Goal: Transaction & Acquisition: Purchase product/service

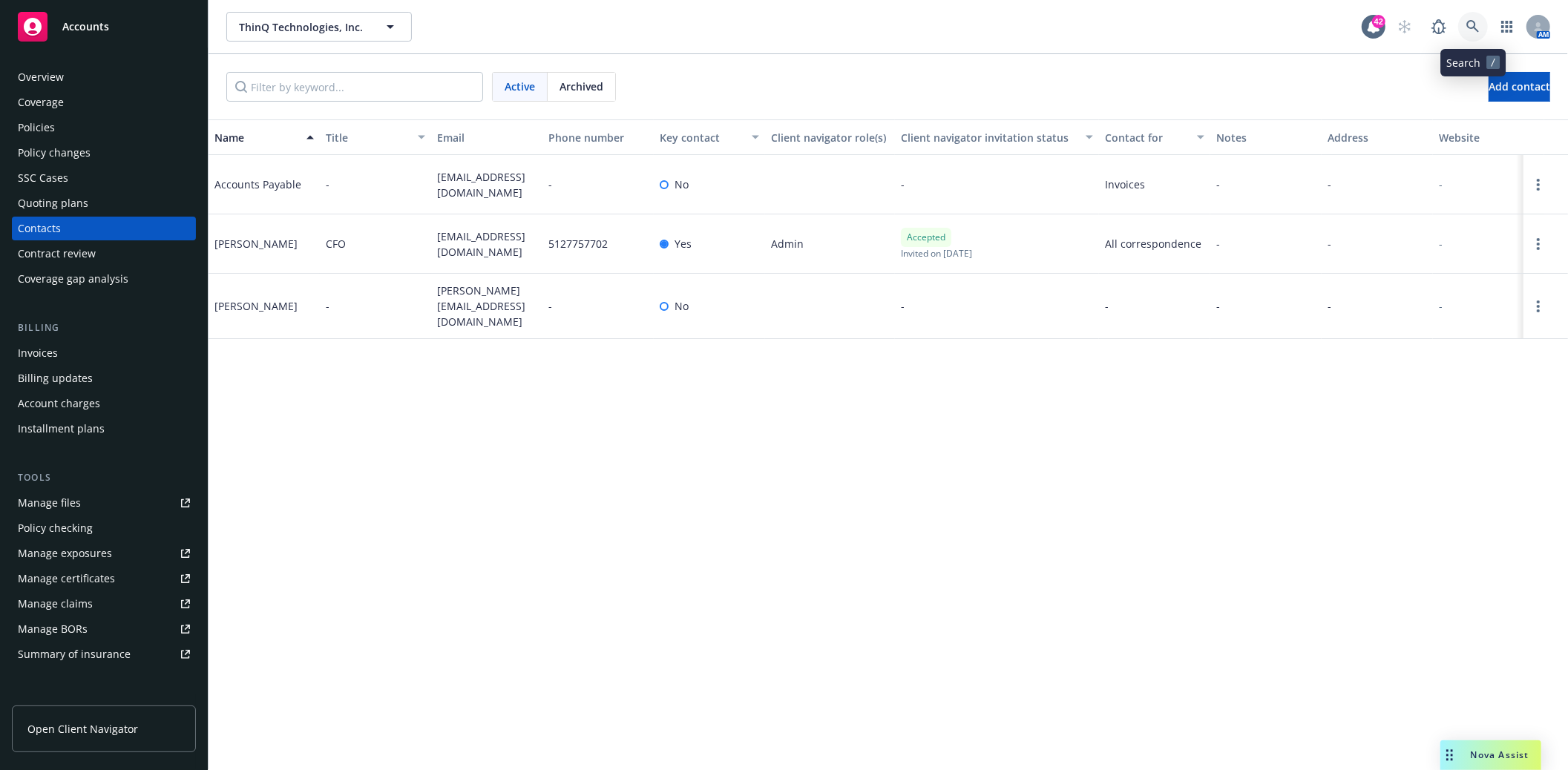
click at [1480, 25] on link at bounding box center [1473, 27] width 29 height 29
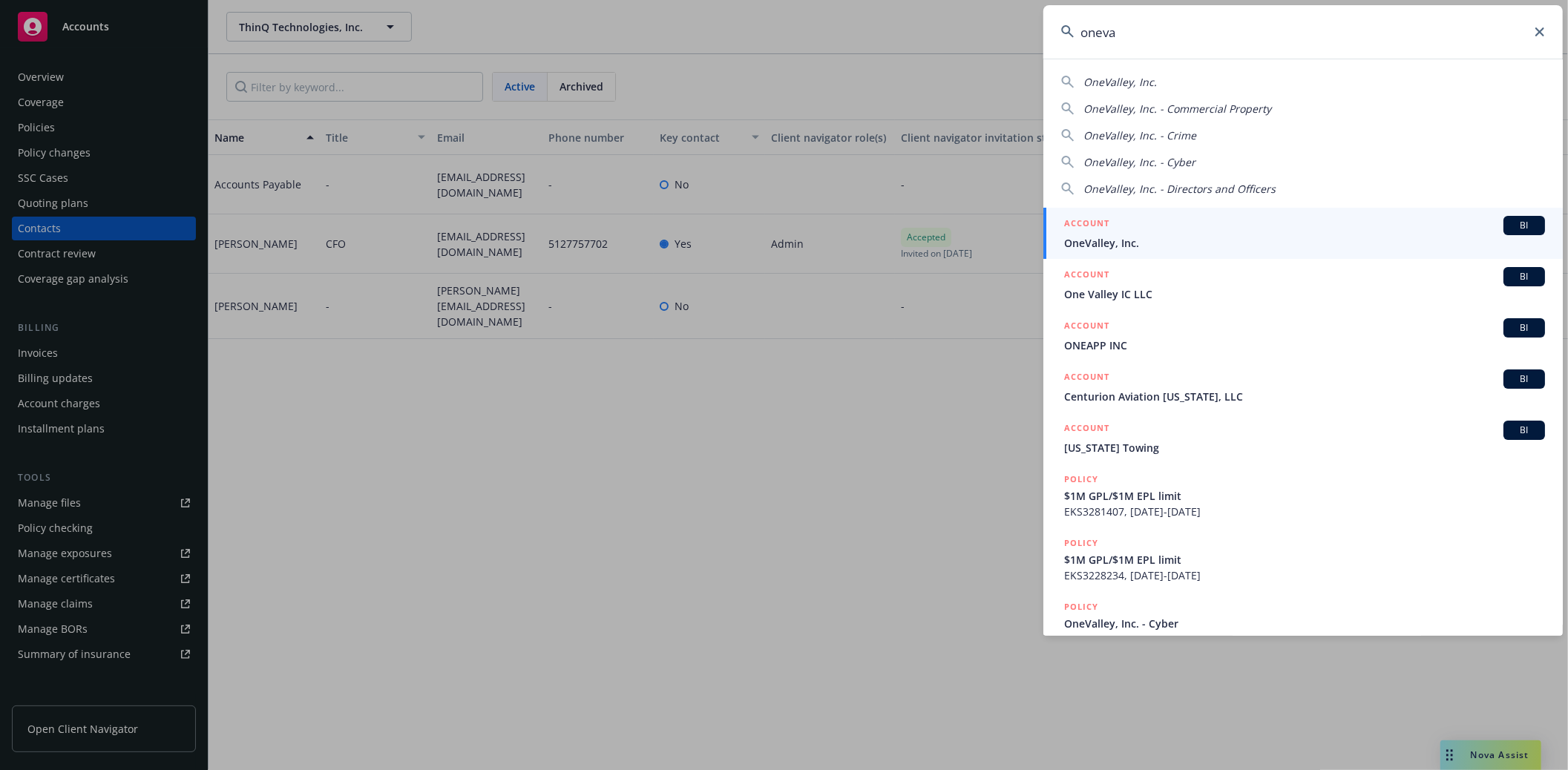
type input "oneva"
click at [1099, 236] on span "OneValley, Inc." at bounding box center [1305, 242] width 481 height 16
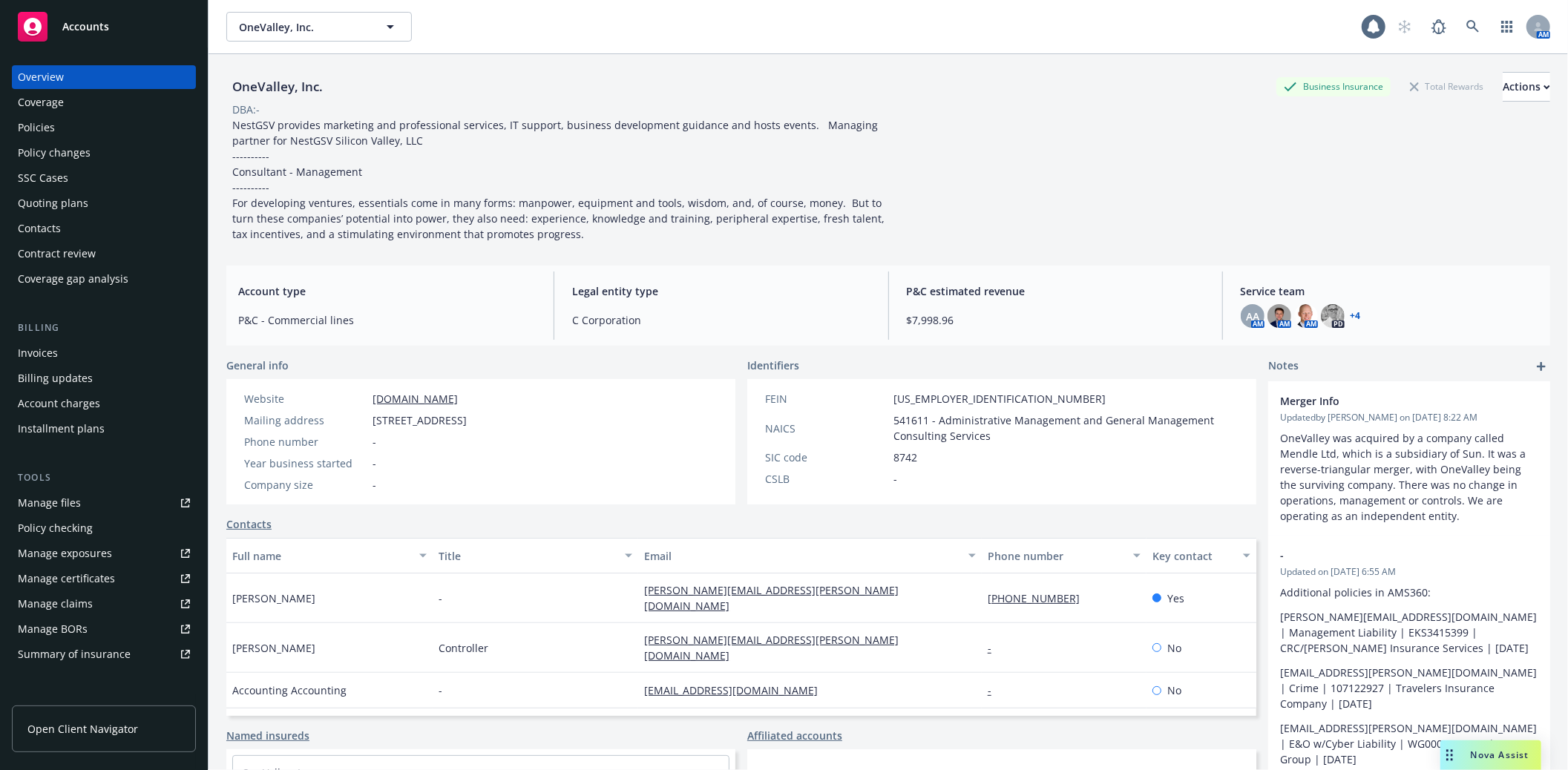
click at [37, 136] on div "Policies" at bounding box center [36, 128] width 37 height 24
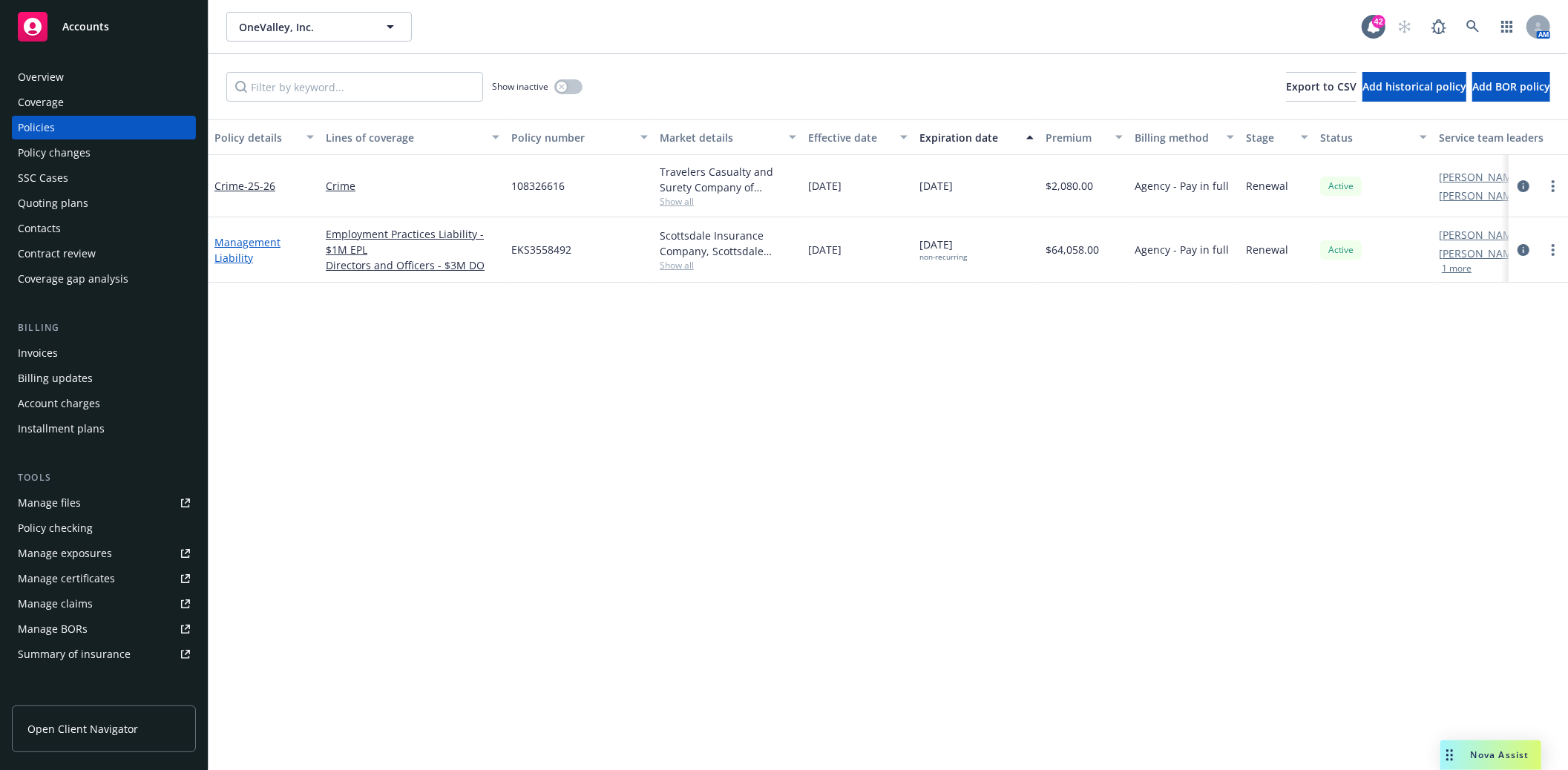
click at [239, 258] on link "Management Liability" at bounding box center [248, 250] width 66 height 29
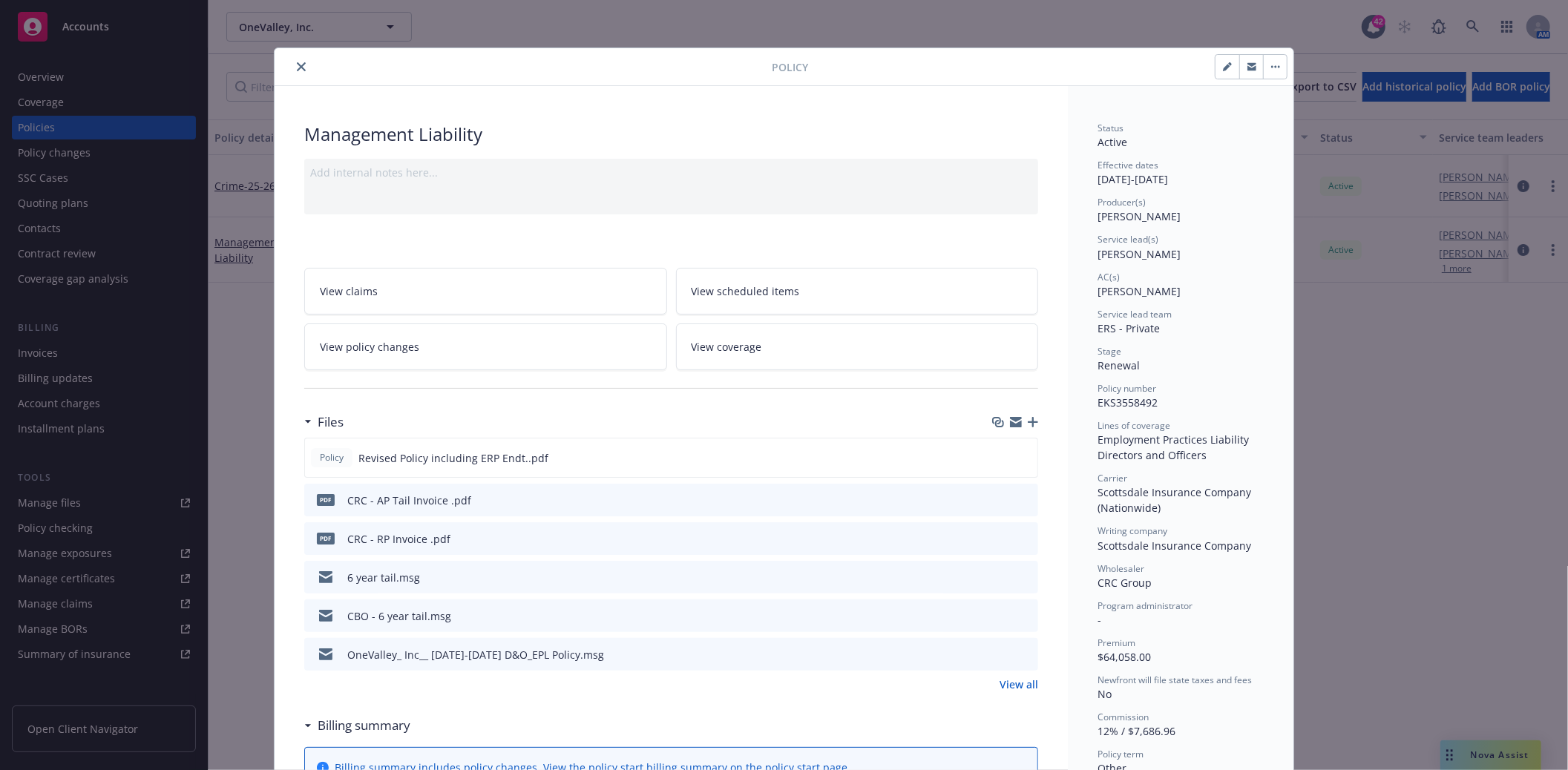
click at [297, 63] on icon "close" at bounding box center [302, 67] width 9 height 9
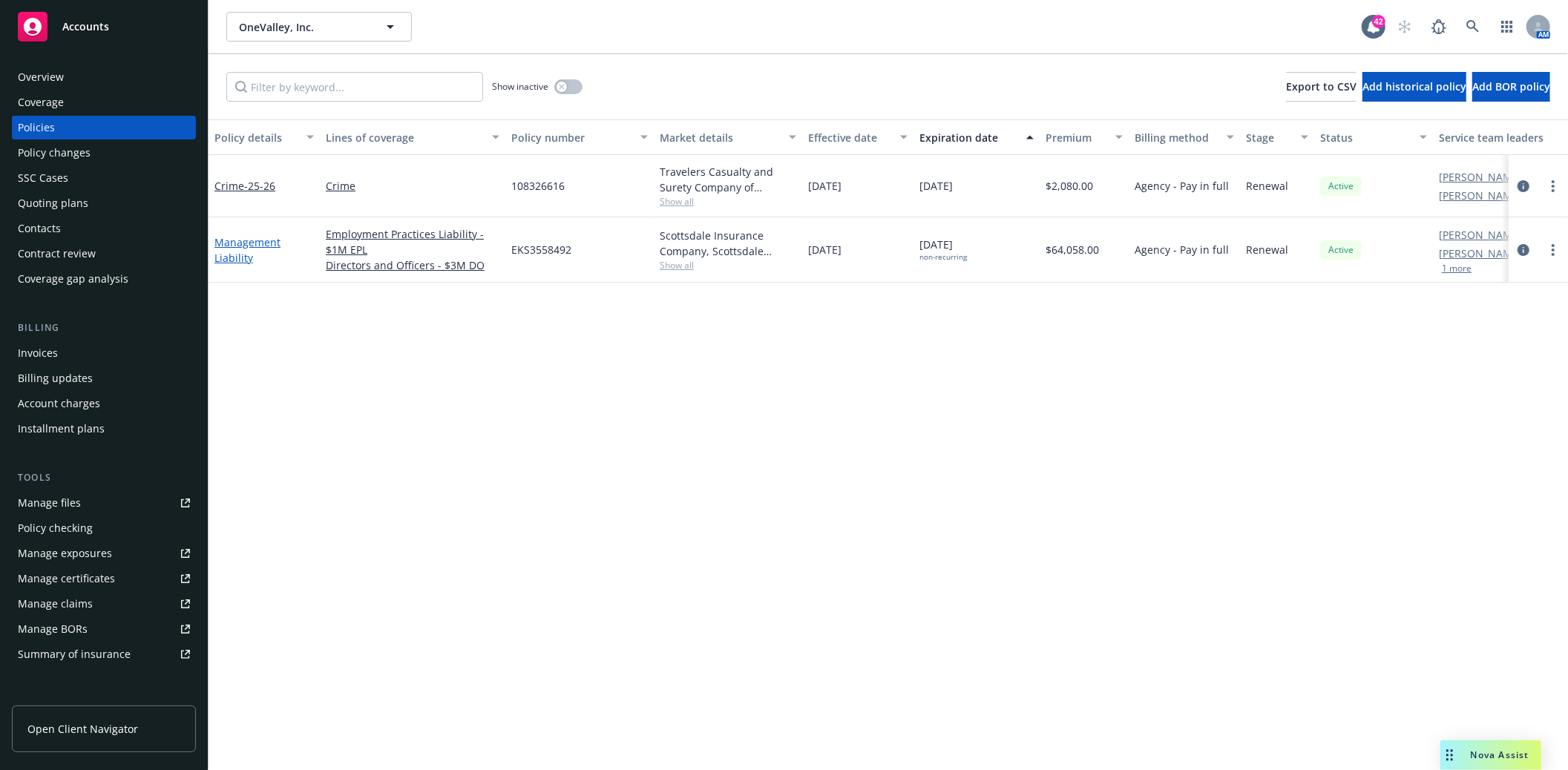
click at [261, 241] on link "Management Liability" at bounding box center [248, 250] width 66 height 29
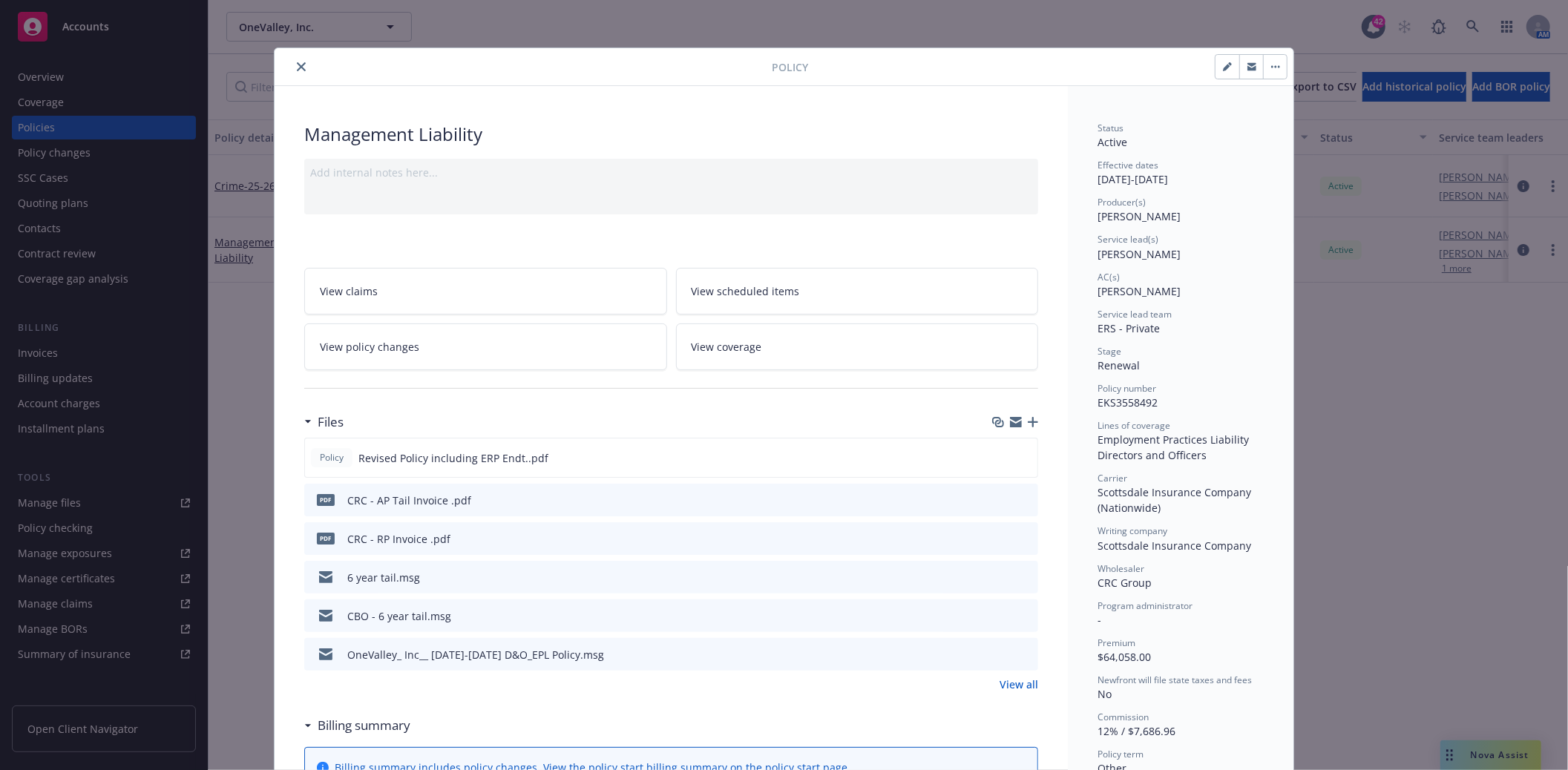
scroll to position [45, 0]
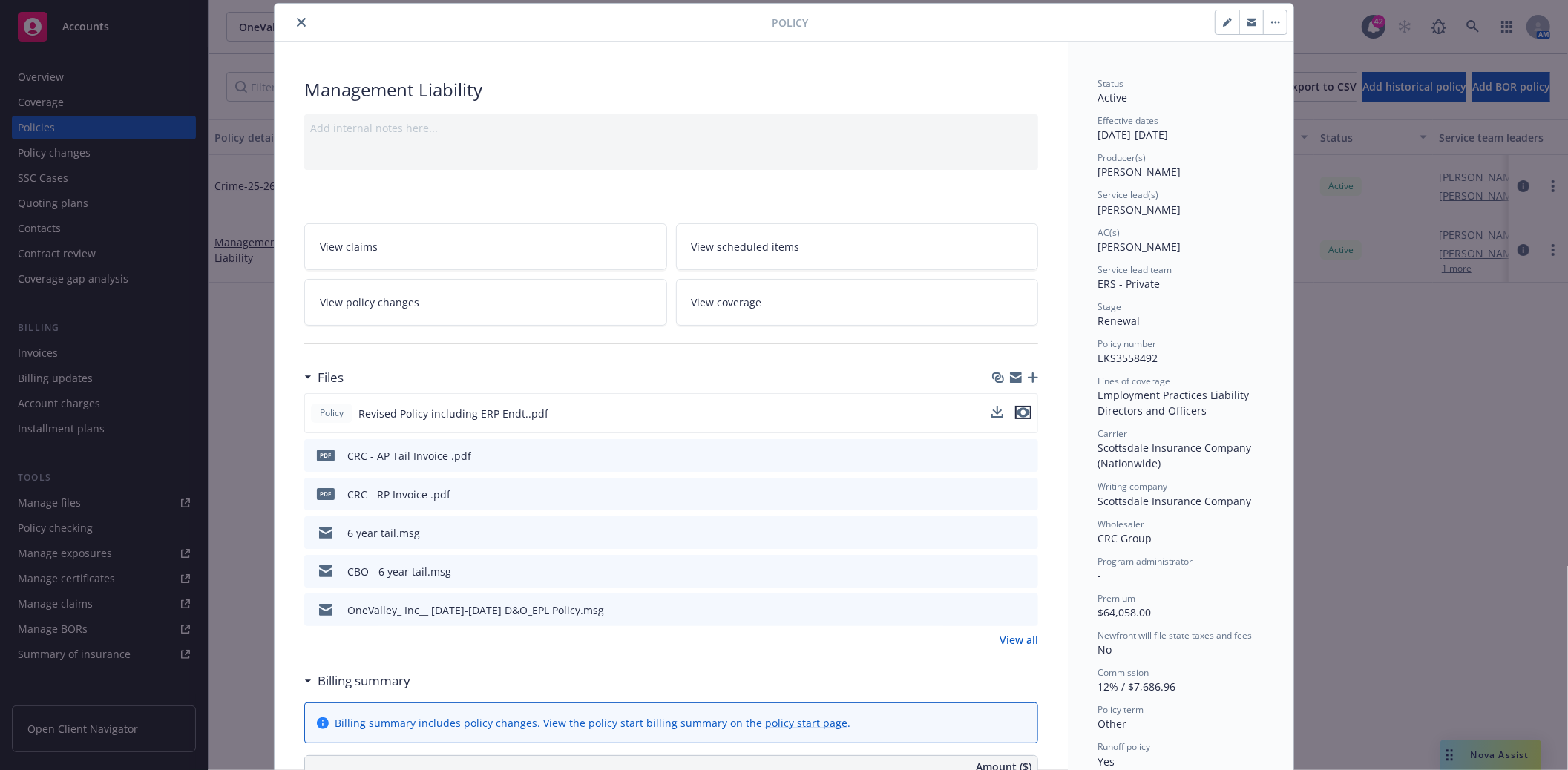
click at [1018, 412] on icon "preview file" at bounding box center [1023, 412] width 14 height 10
click at [293, 21] on button "close" at bounding box center [301, 22] width 17 height 17
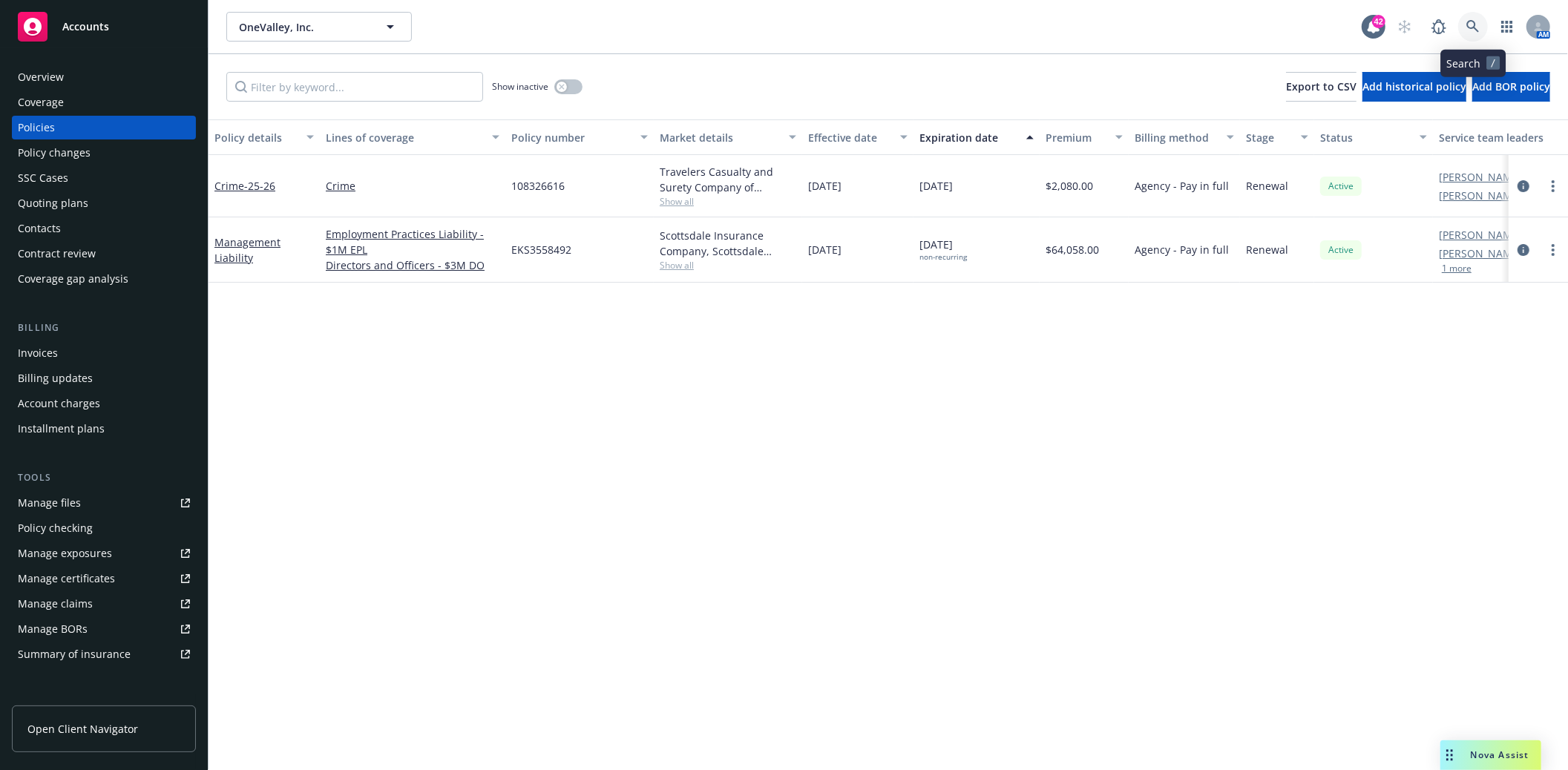
click at [1474, 17] on link at bounding box center [1473, 27] width 29 height 29
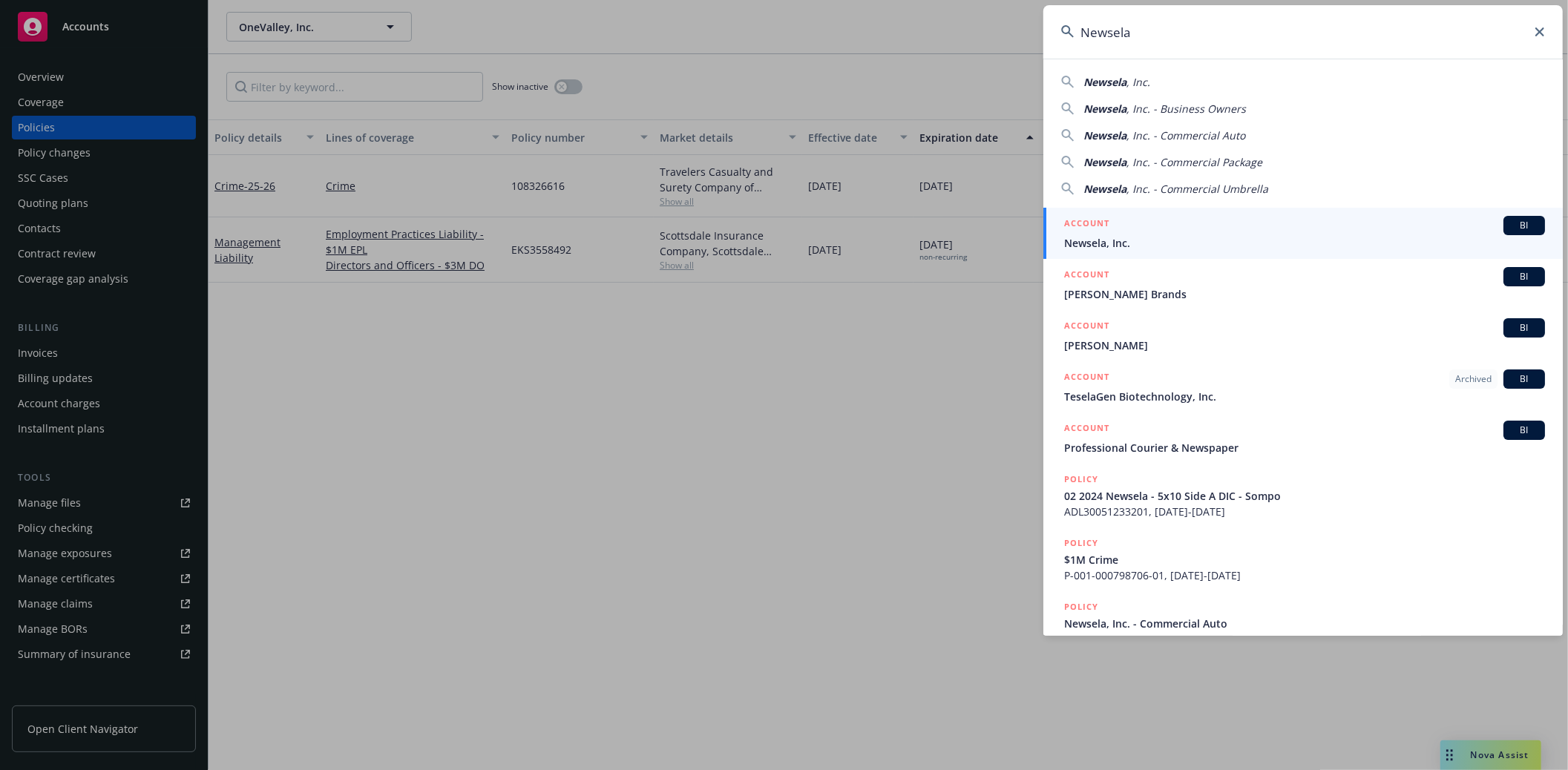
type input "Newsela"
drag, startPoint x: 1134, startPoint y: 241, endPoint x: 1093, endPoint y: 241, distance: 41.0
click at [1134, 241] on span "Newsela, Inc." at bounding box center [1305, 242] width 481 height 16
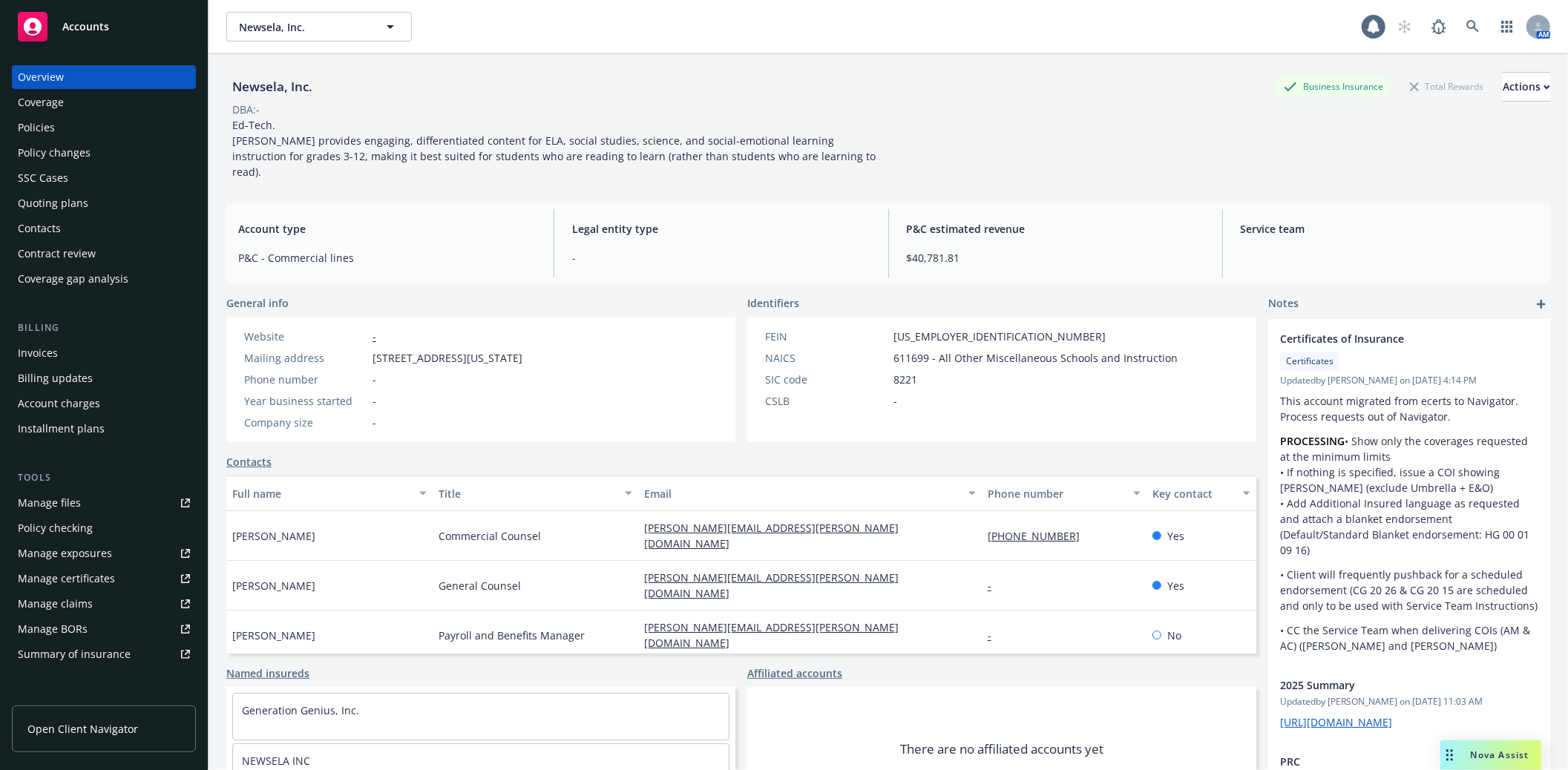
click at [37, 124] on div "Policies" at bounding box center [36, 128] width 37 height 24
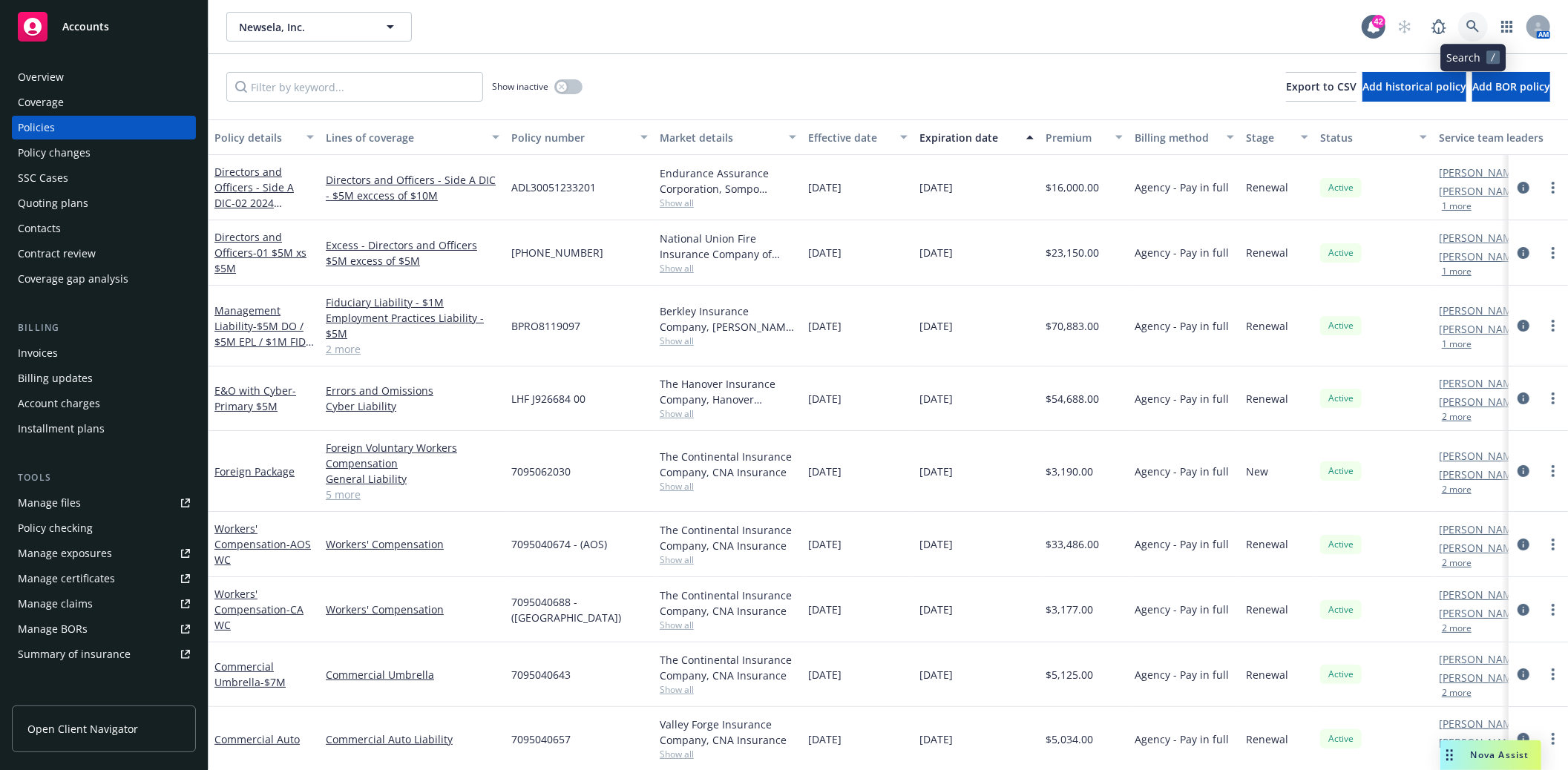
click at [1481, 26] on link at bounding box center [1473, 27] width 29 height 29
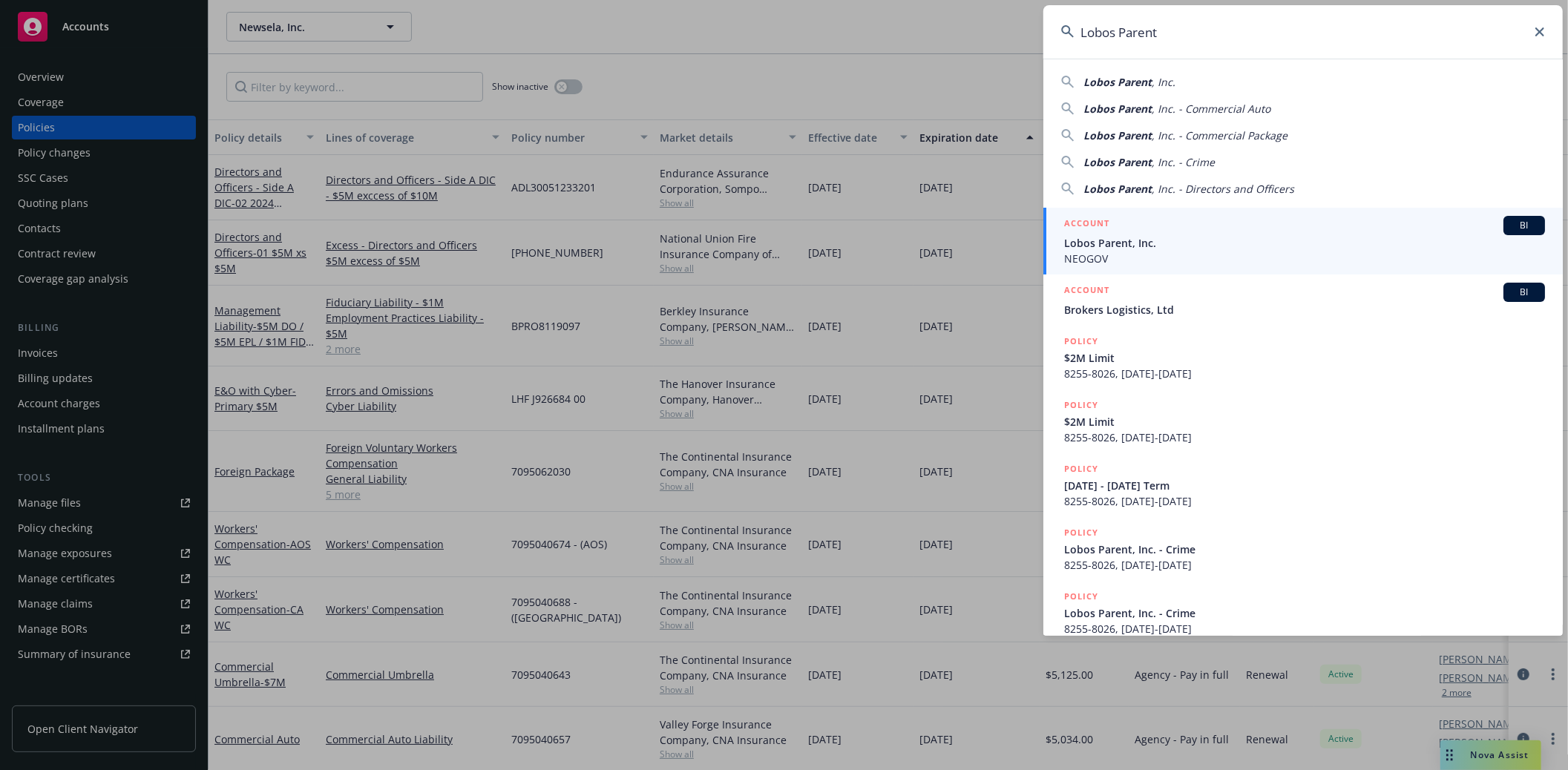
type input "Lobos Parent"
click at [1106, 242] on span "Lobos Parent, Inc." at bounding box center [1305, 242] width 481 height 16
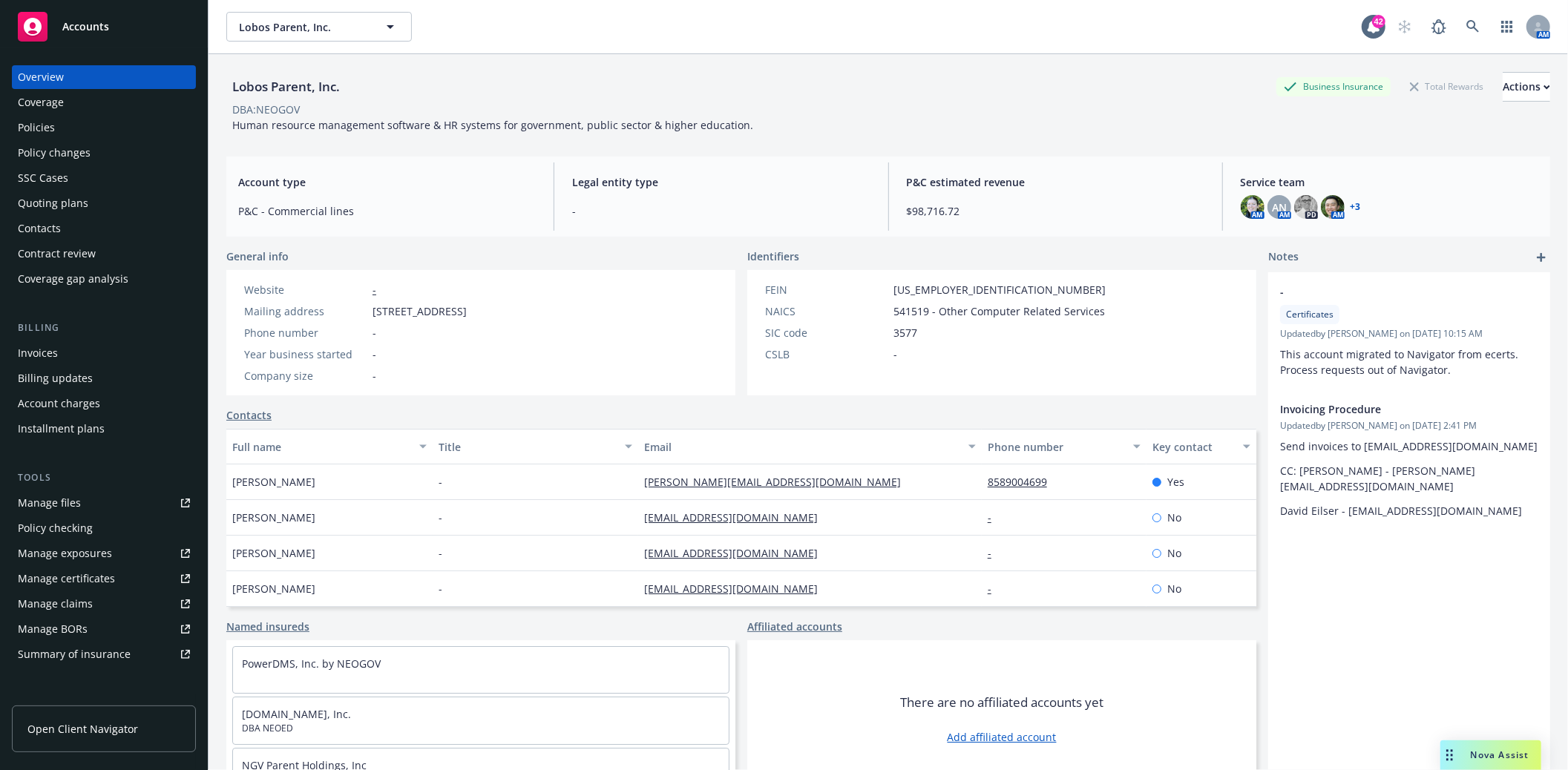
click at [41, 355] on div "Invoices" at bounding box center [37, 353] width 40 height 24
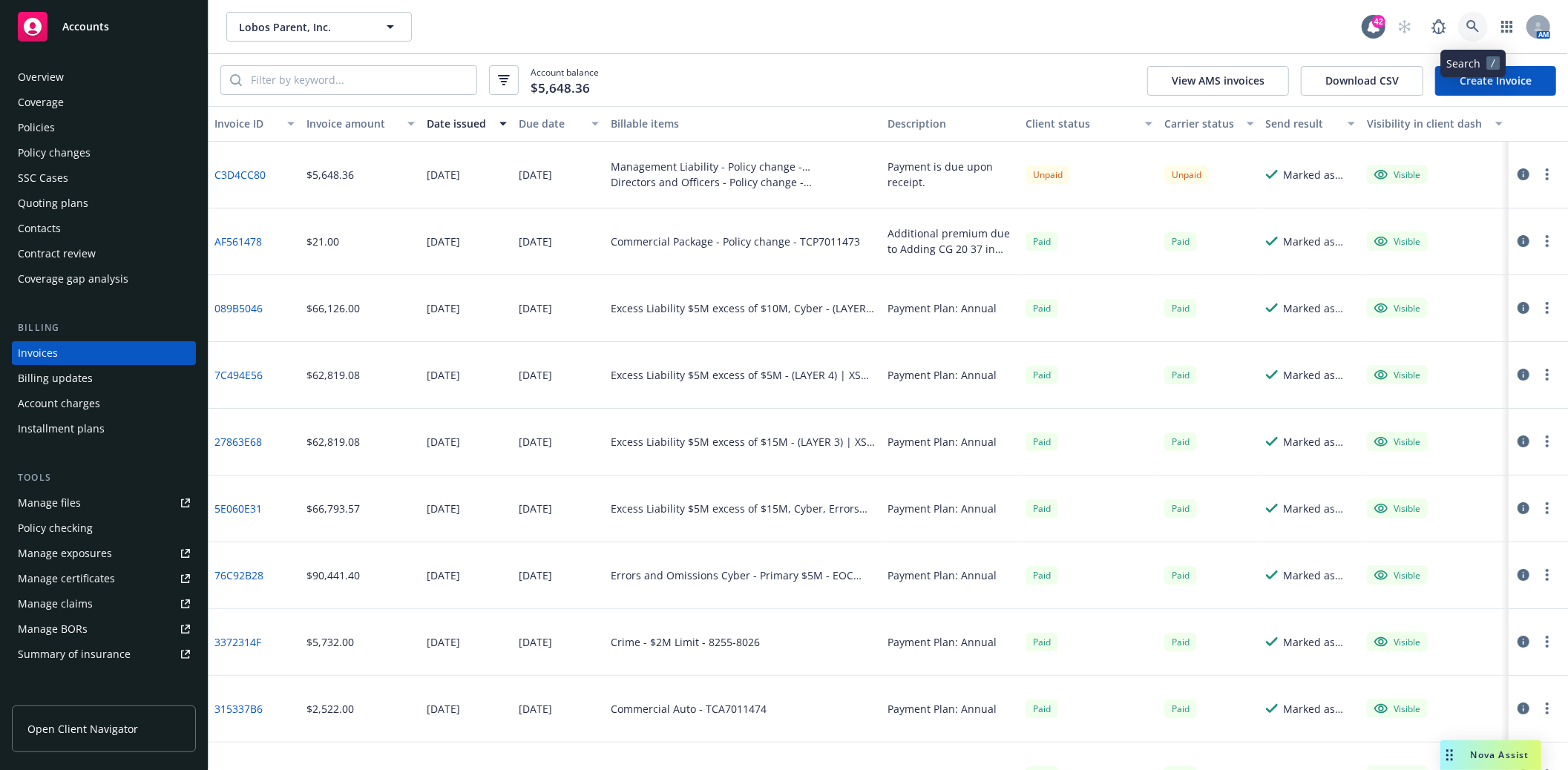
click at [1477, 24] on icon at bounding box center [1473, 27] width 14 height 14
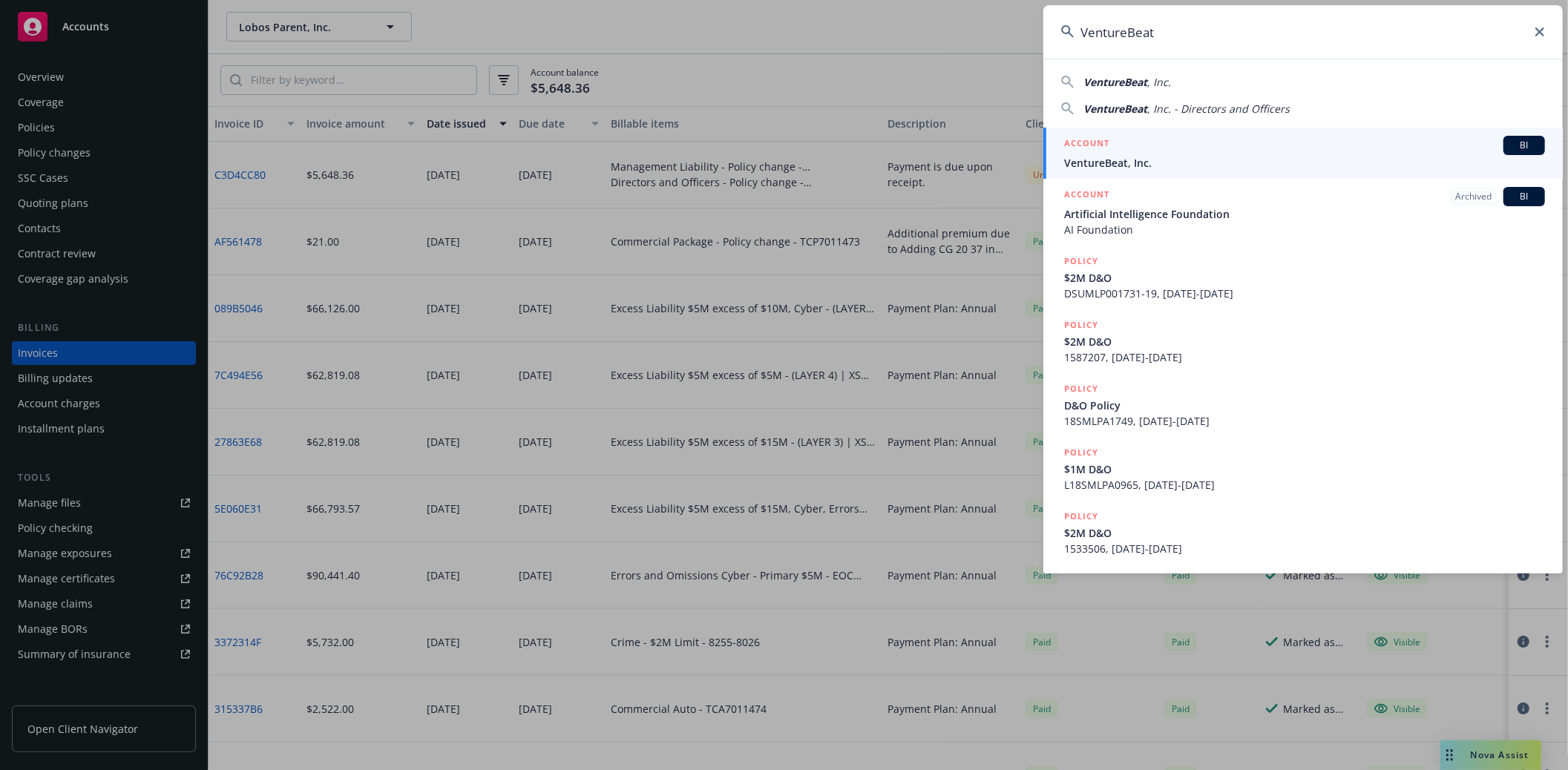
type input "VentureBeat"
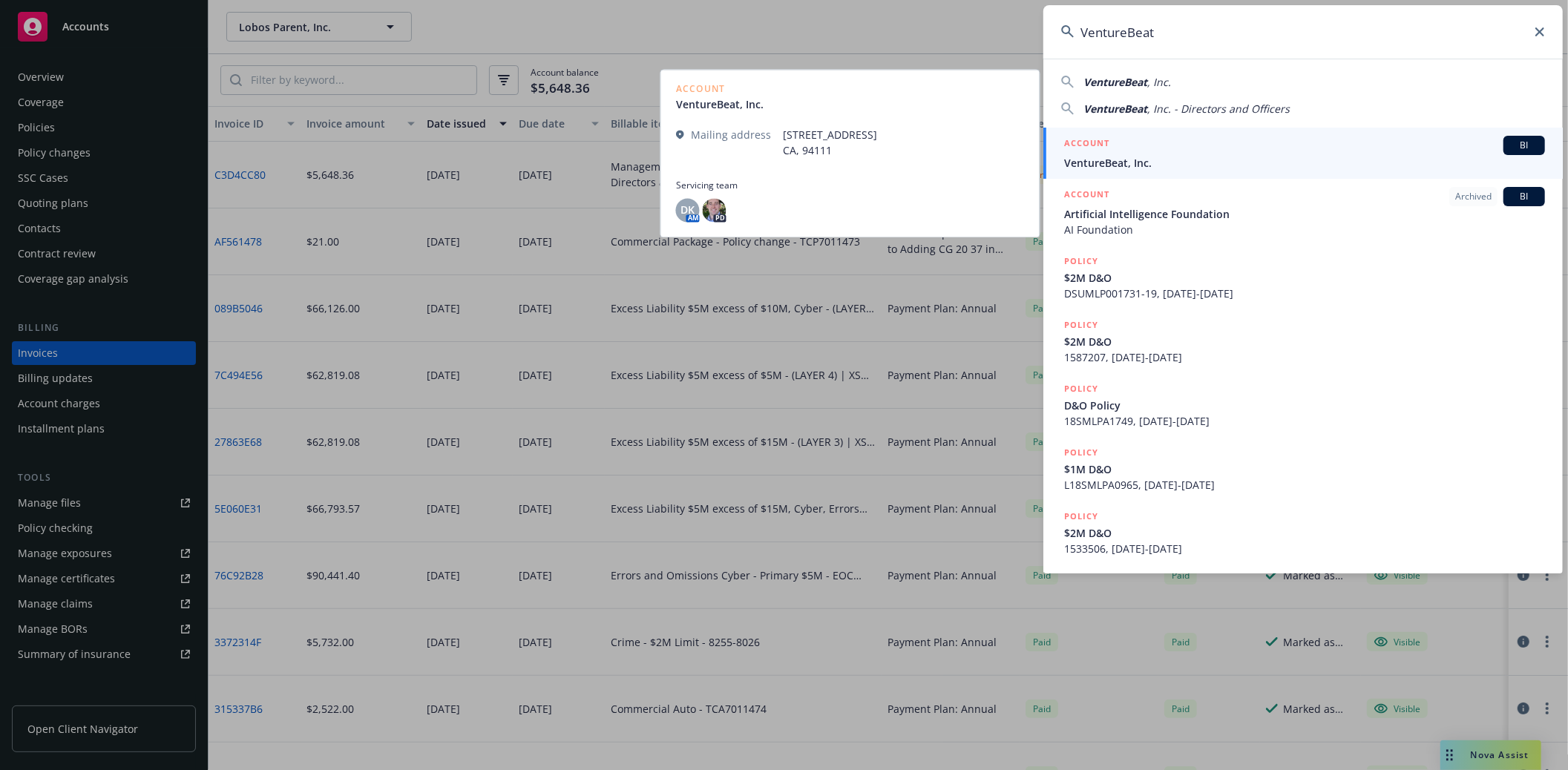
click at [1105, 157] on span "VentureBeat, Inc." at bounding box center [1305, 163] width 481 height 16
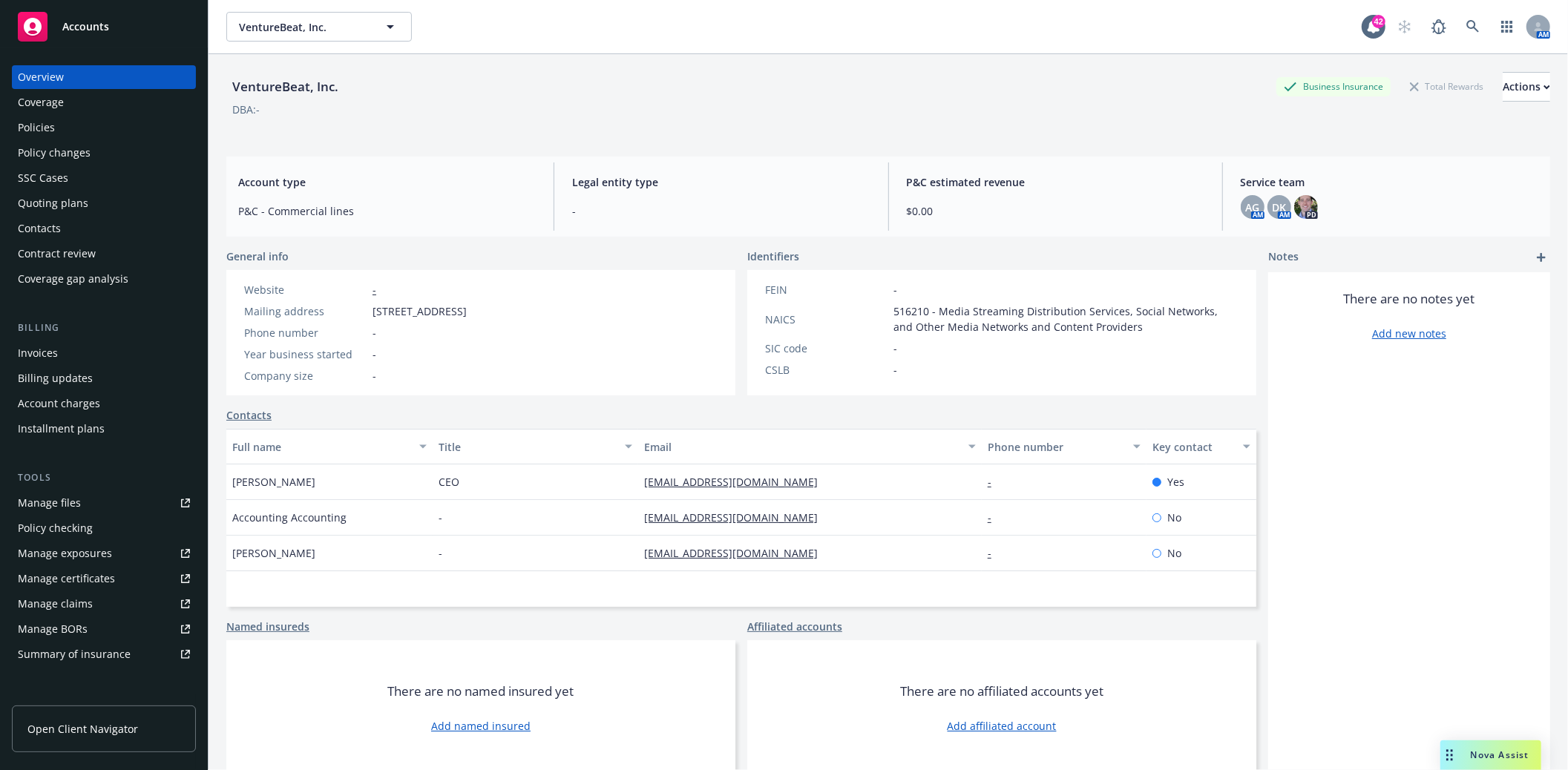
click at [75, 122] on div "Policies" at bounding box center [103, 128] width 172 height 24
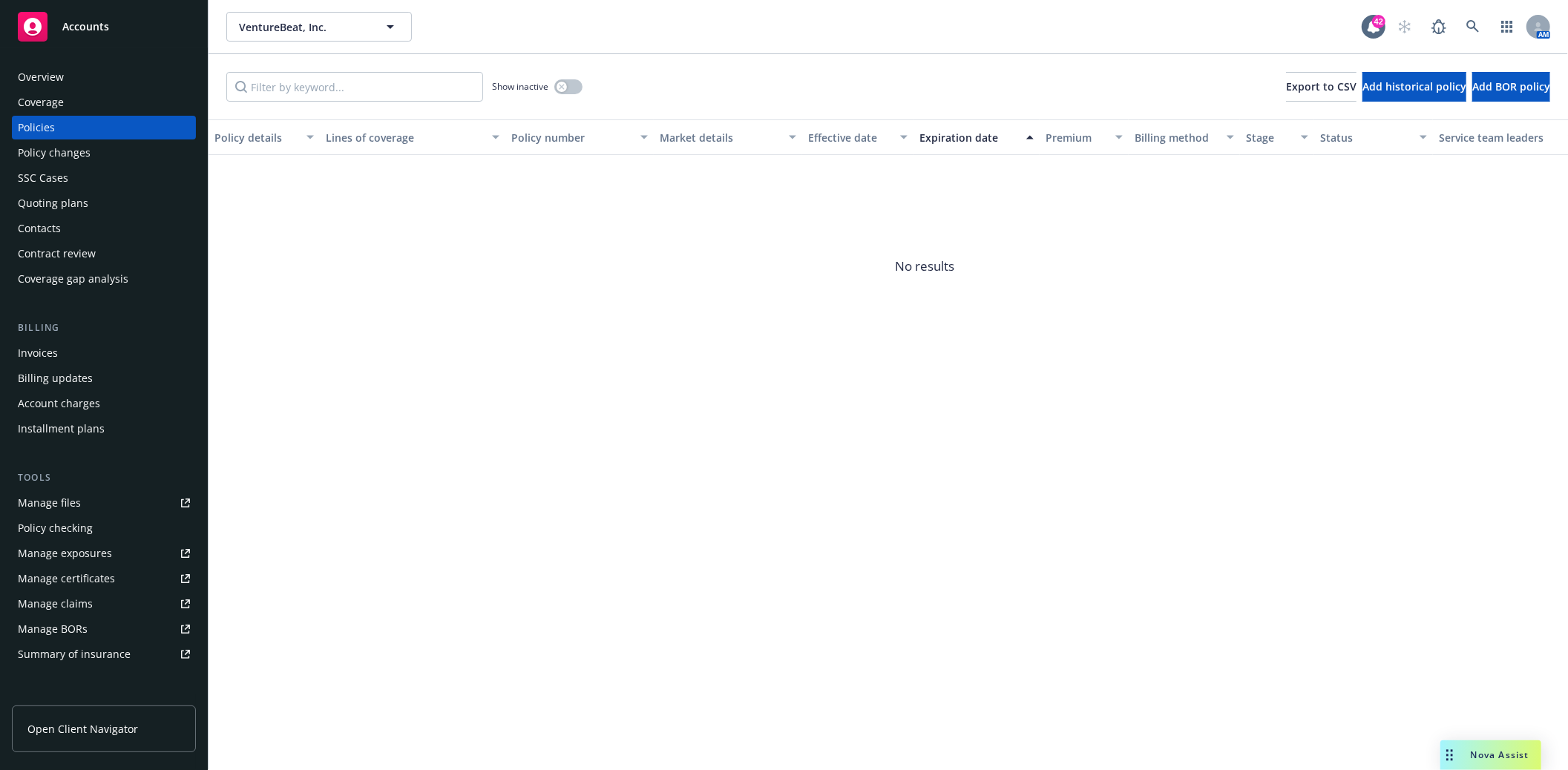
click at [28, 127] on div "Policies" at bounding box center [36, 128] width 37 height 24
click at [52, 202] on div "Quoting plans" at bounding box center [52, 203] width 70 height 24
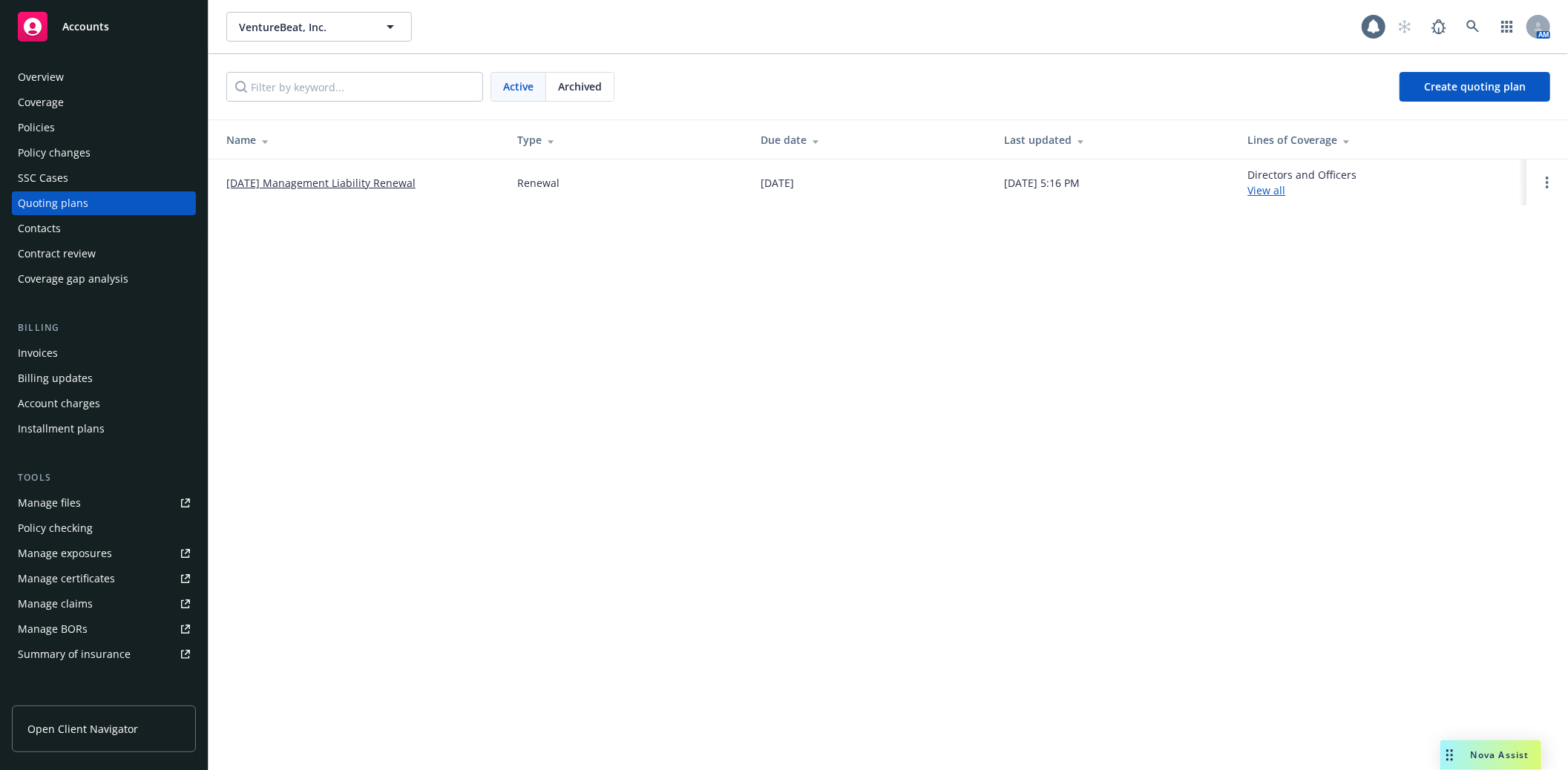
click at [312, 180] on link "05/16/25 Management Liability Renewal" at bounding box center [321, 183] width 189 height 16
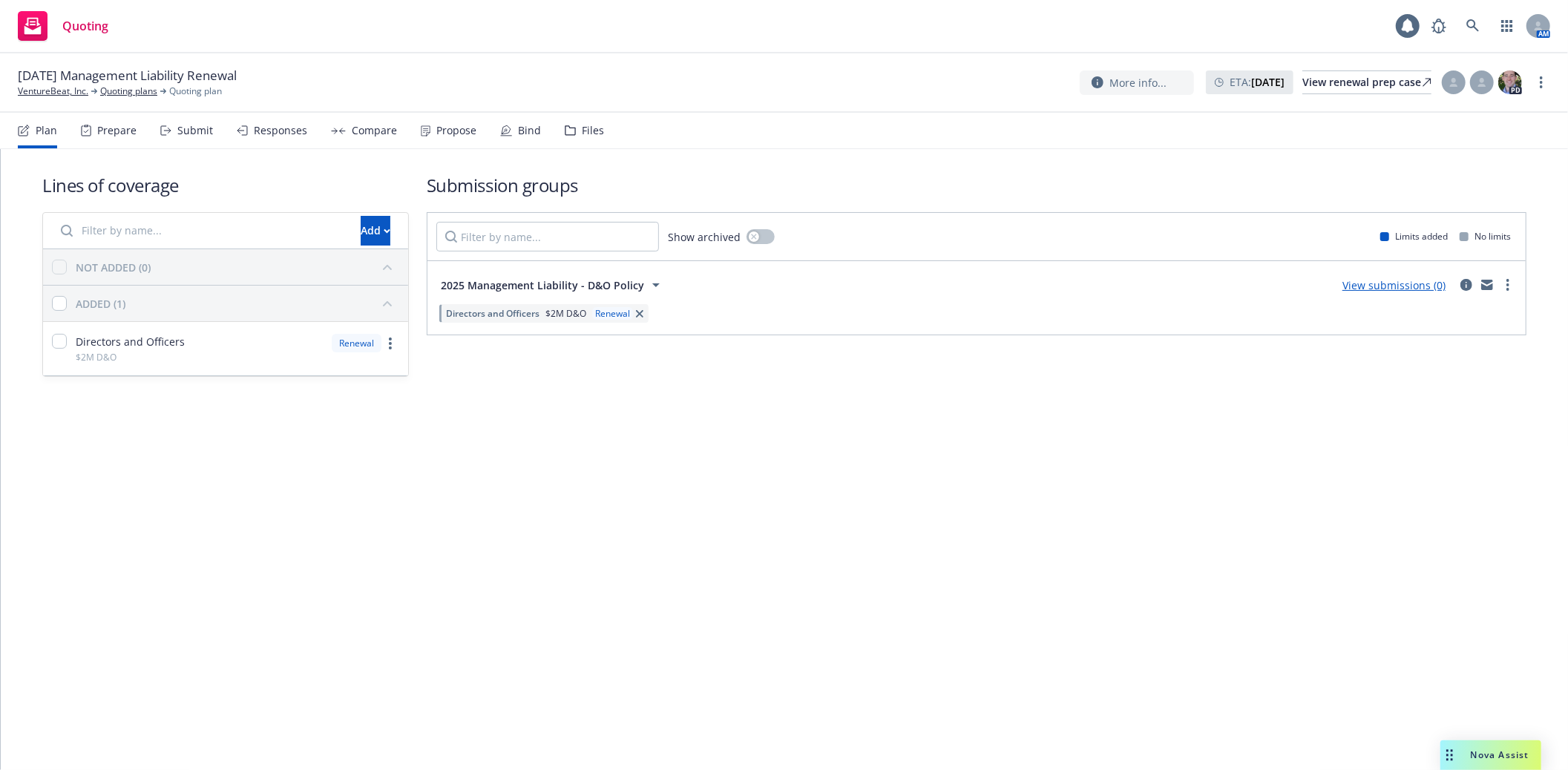
click at [583, 127] on div "Files" at bounding box center [592, 130] width 22 height 12
click at [591, 130] on div "Files" at bounding box center [592, 130] width 22 height 12
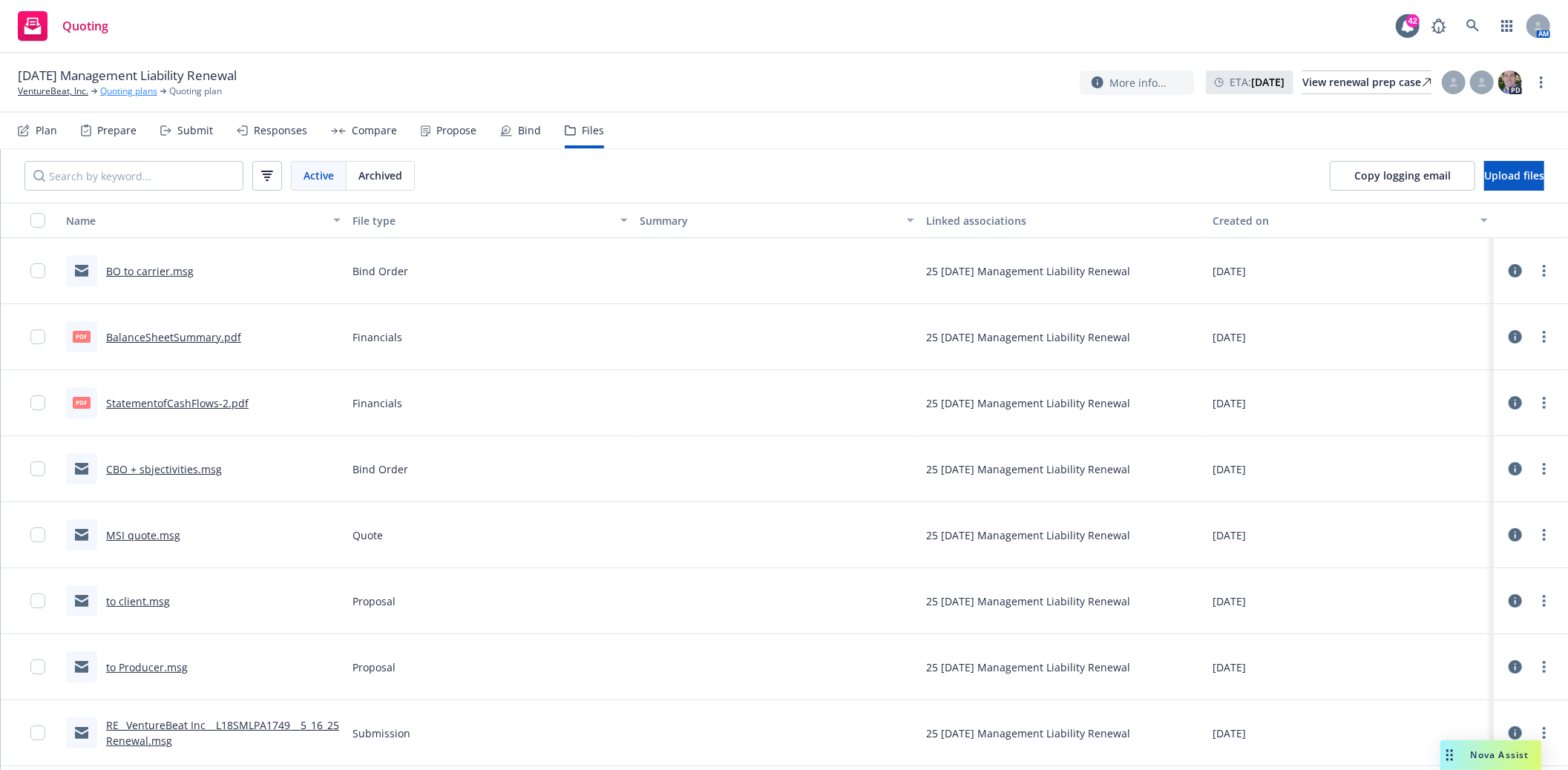
click at [112, 91] on link "Quoting plans" at bounding box center [129, 91] width 57 height 14
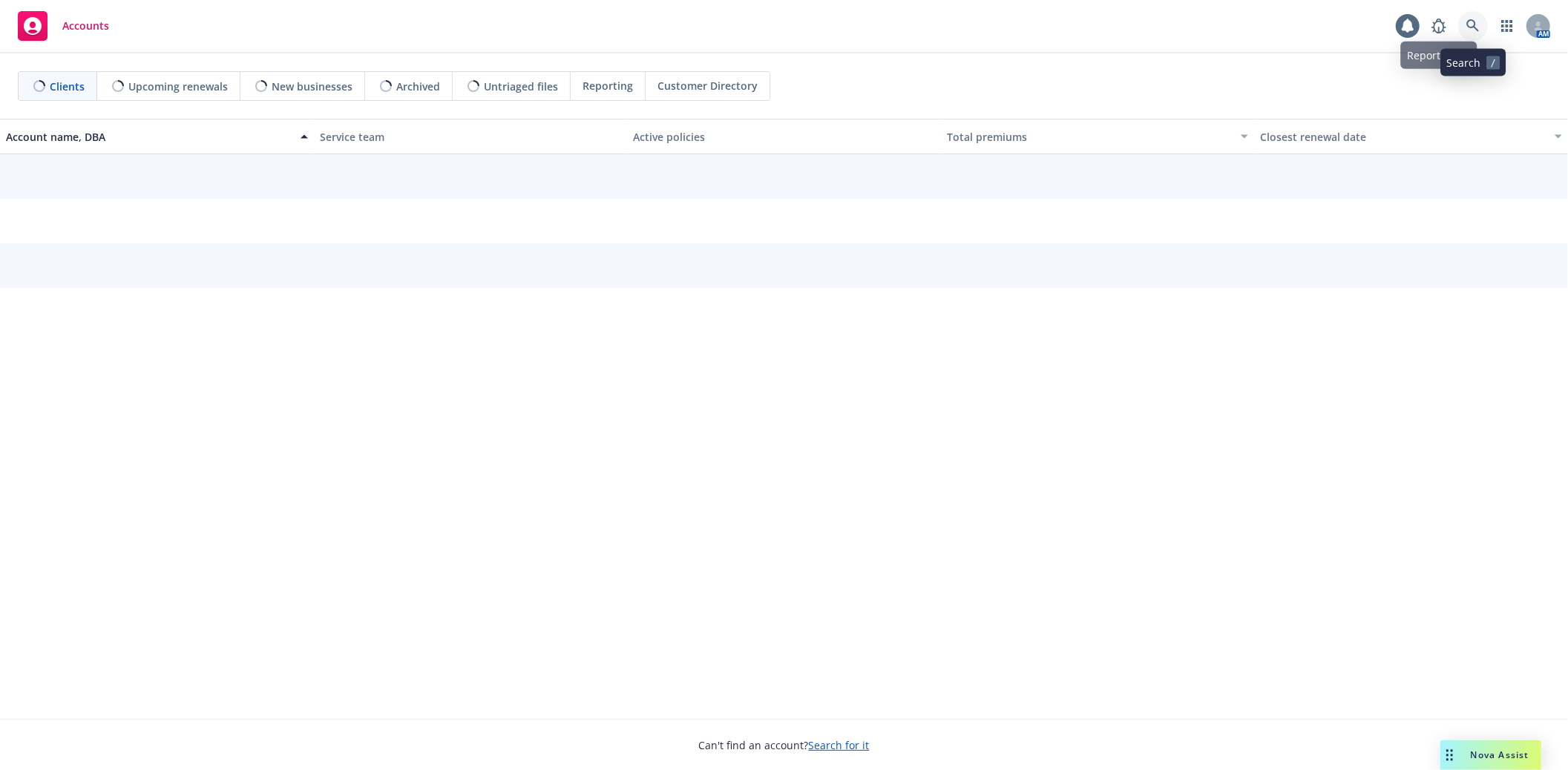
click at [1470, 25] on icon at bounding box center [1473, 26] width 14 height 14
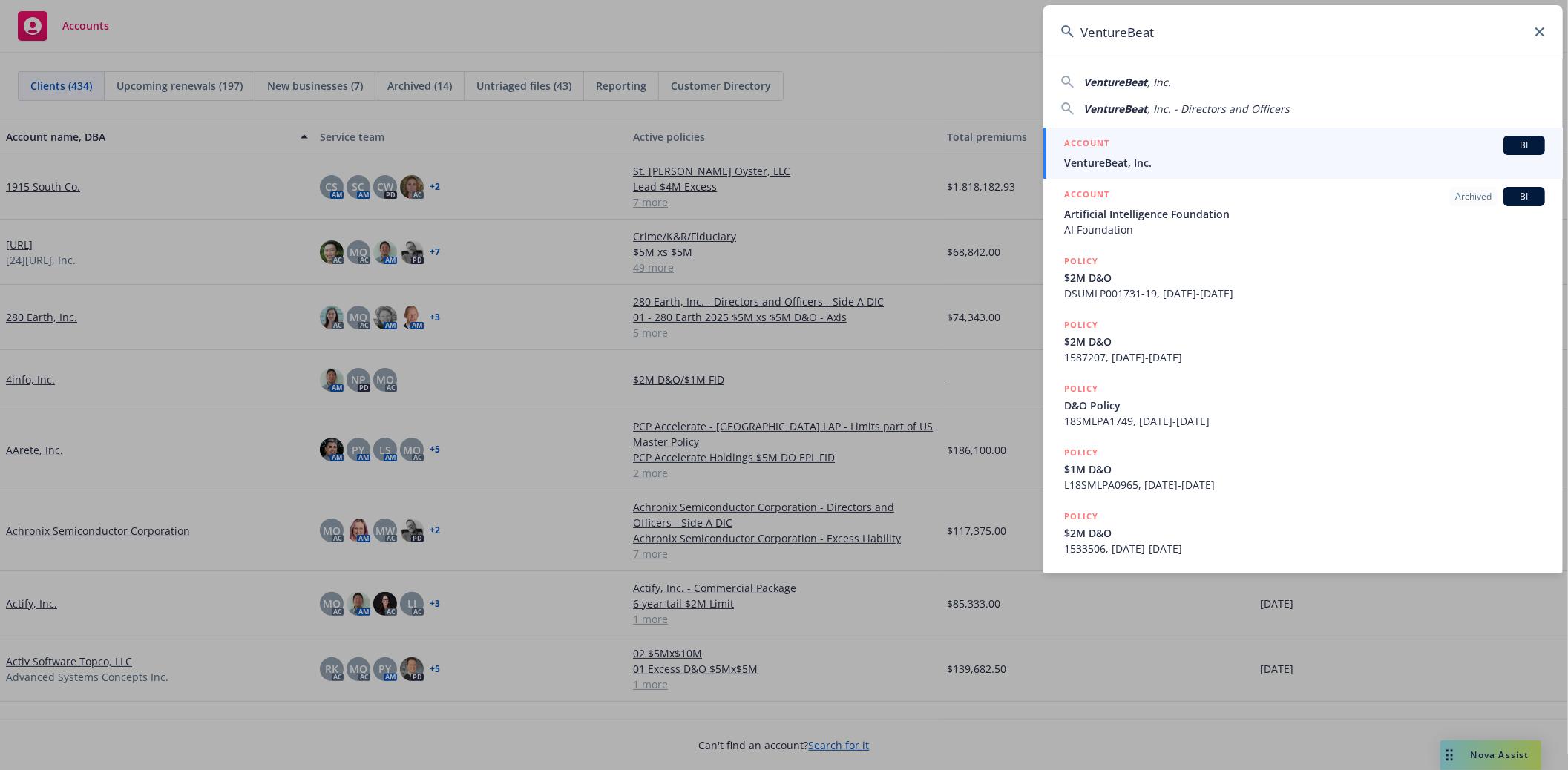
type input "VentureBeat"
click at [1104, 162] on span "VentureBeat, Inc." at bounding box center [1305, 163] width 481 height 16
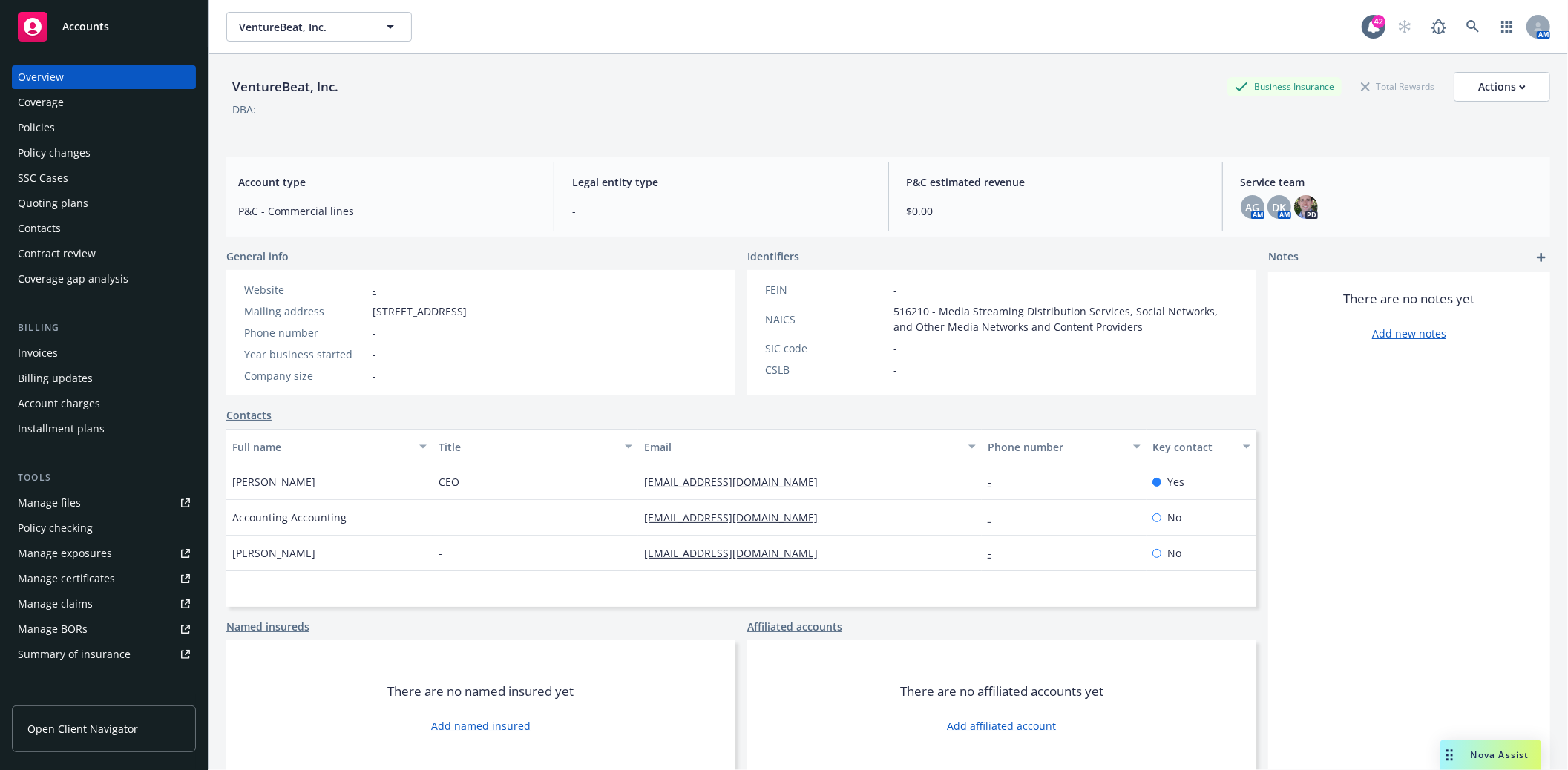
click at [49, 208] on div "Quoting plans" at bounding box center [52, 203] width 70 height 24
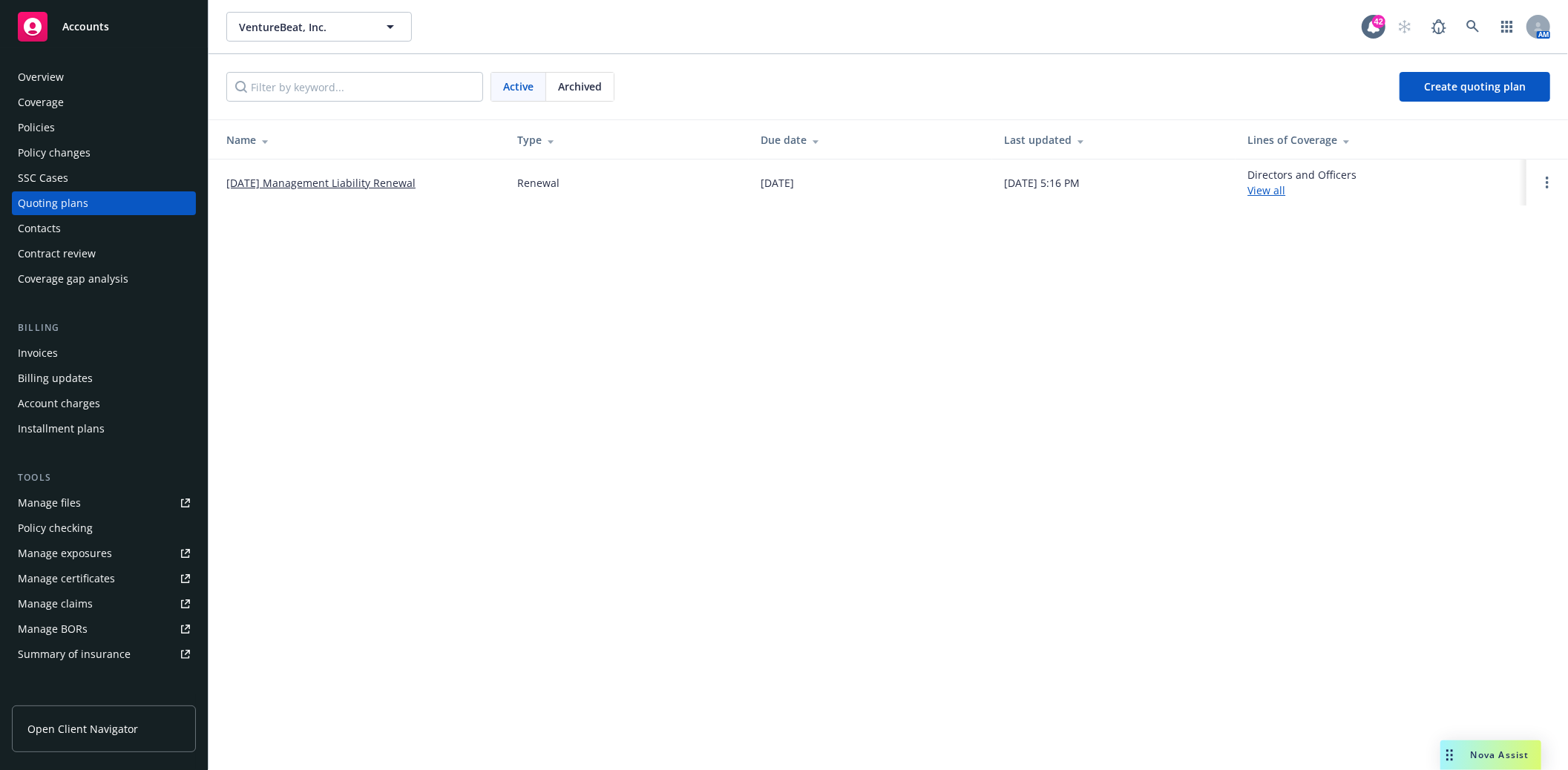
click at [368, 182] on link "[DATE] Management Liability Renewal" at bounding box center [321, 183] width 189 height 16
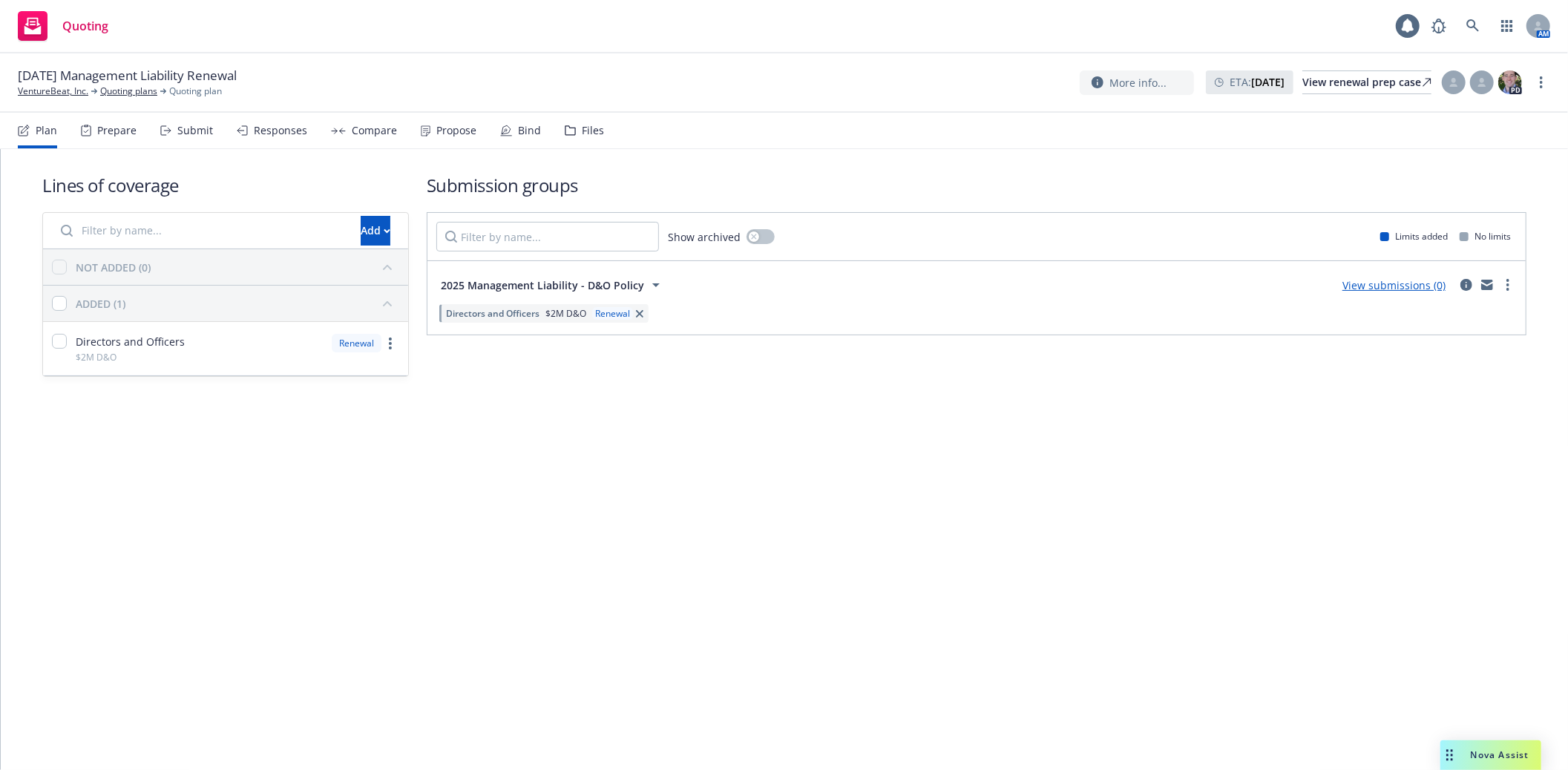
click at [581, 124] on div "Files" at bounding box center [592, 130] width 22 height 12
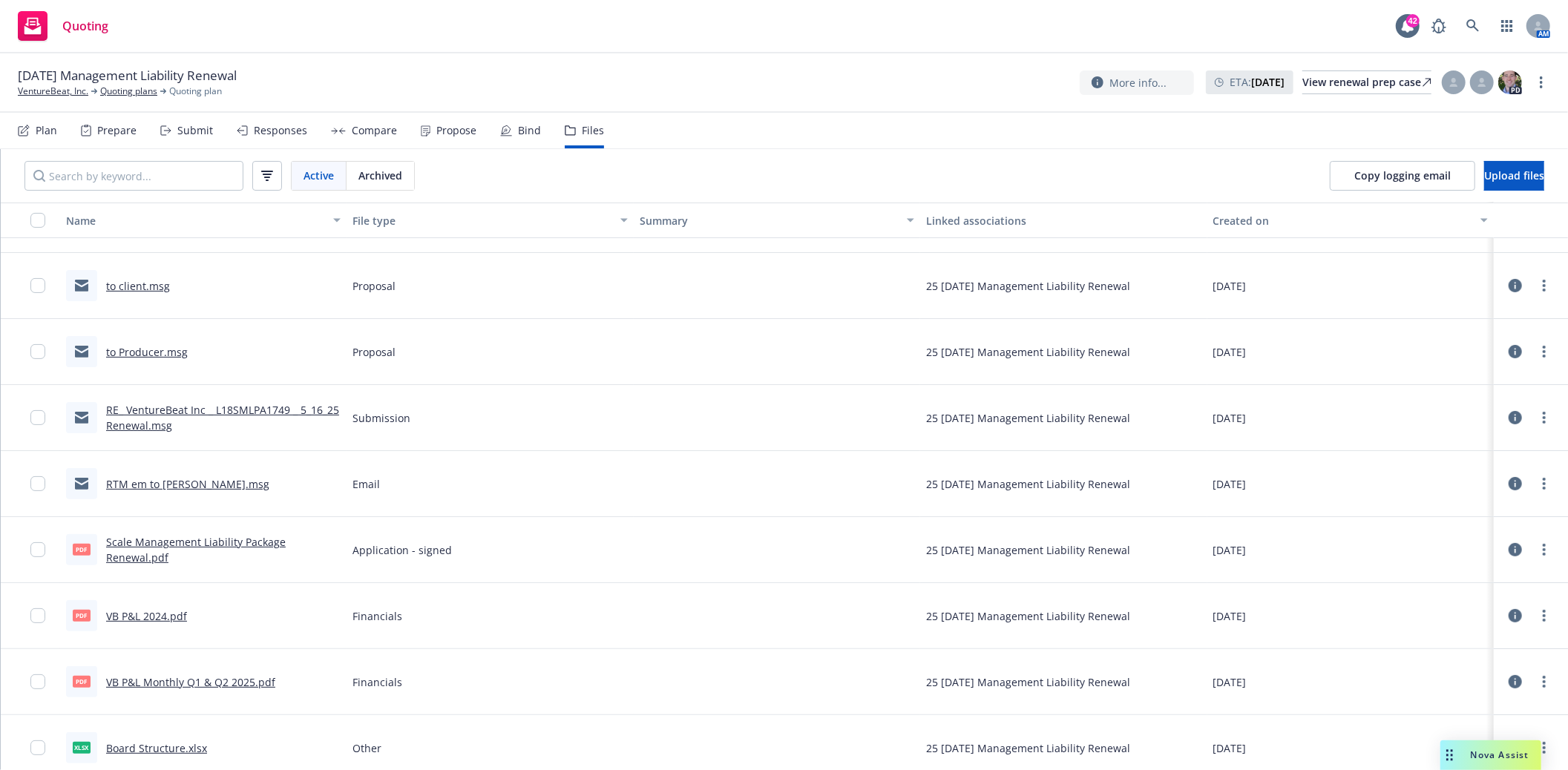
scroll to position [329, 0]
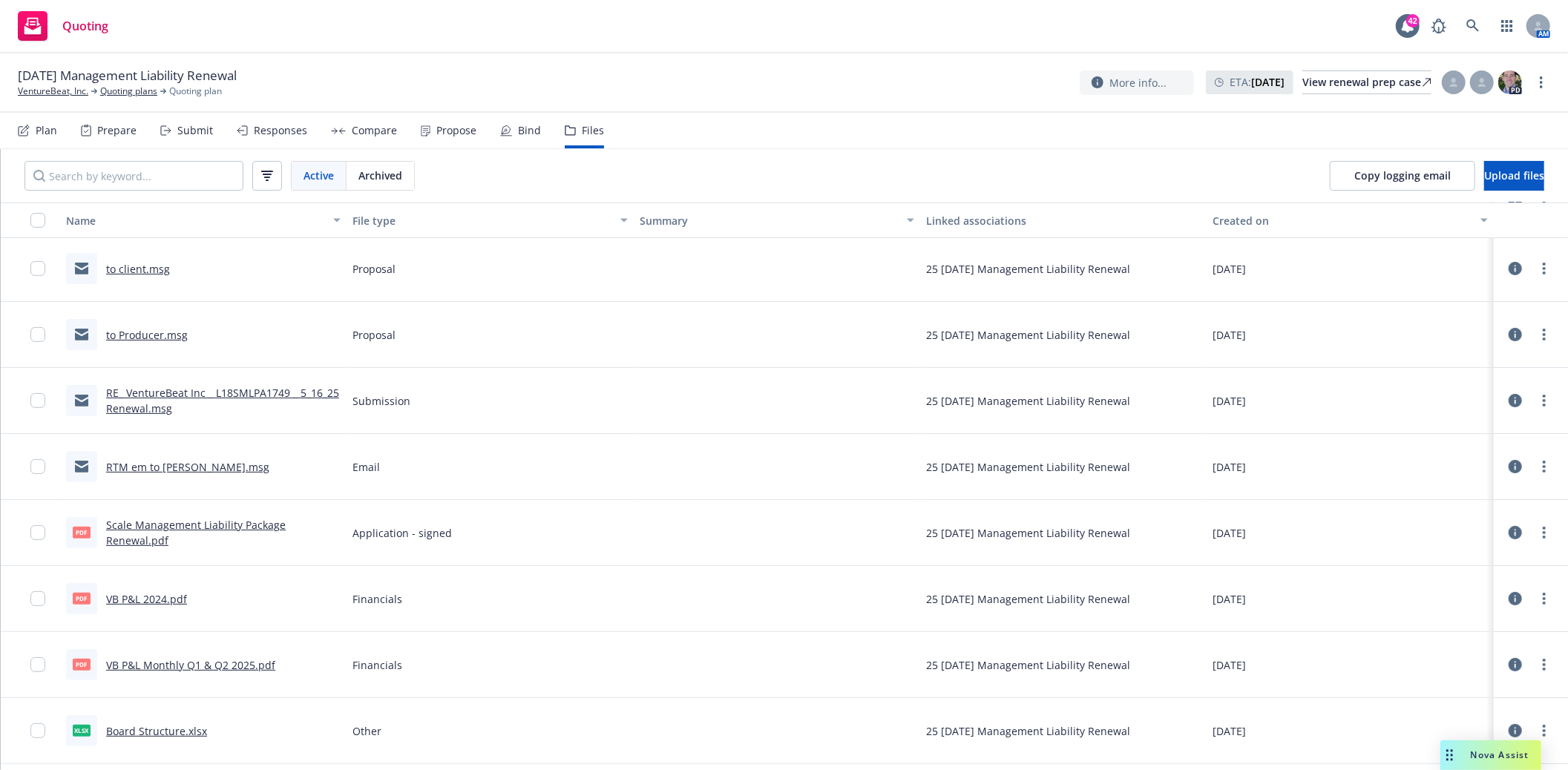
click at [179, 522] on link "Scale Management Liability Package Renewal.pdf" at bounding box center [196, 532] width 179 height 29
click at [1479, 24] on link at bounding box center [1473, 26] width 29 height 29
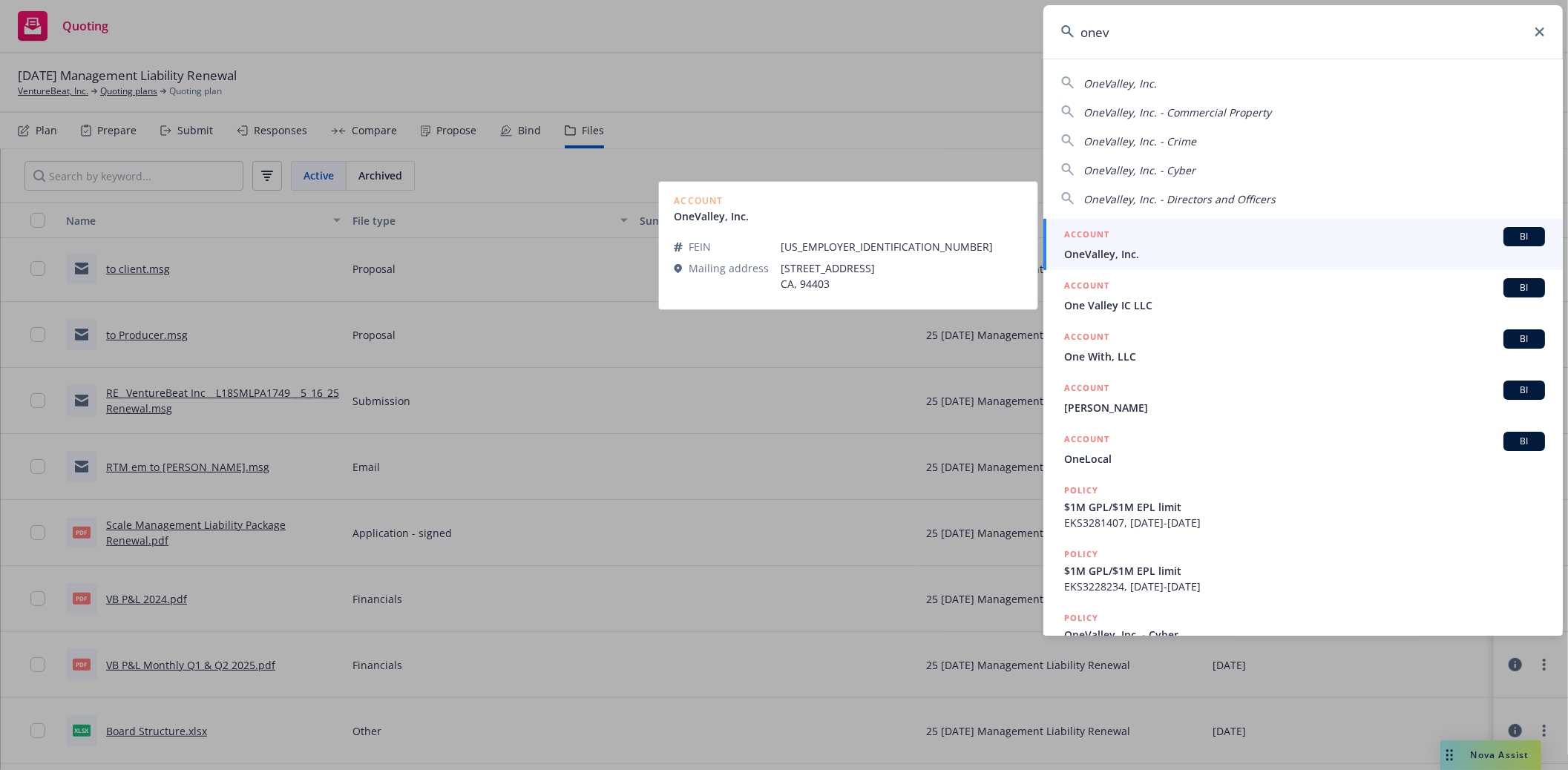
type input "onev"
click at [1153, 245] on div "ACCOUNT BI" at bounding box center [1305, 236] width 481 height 19
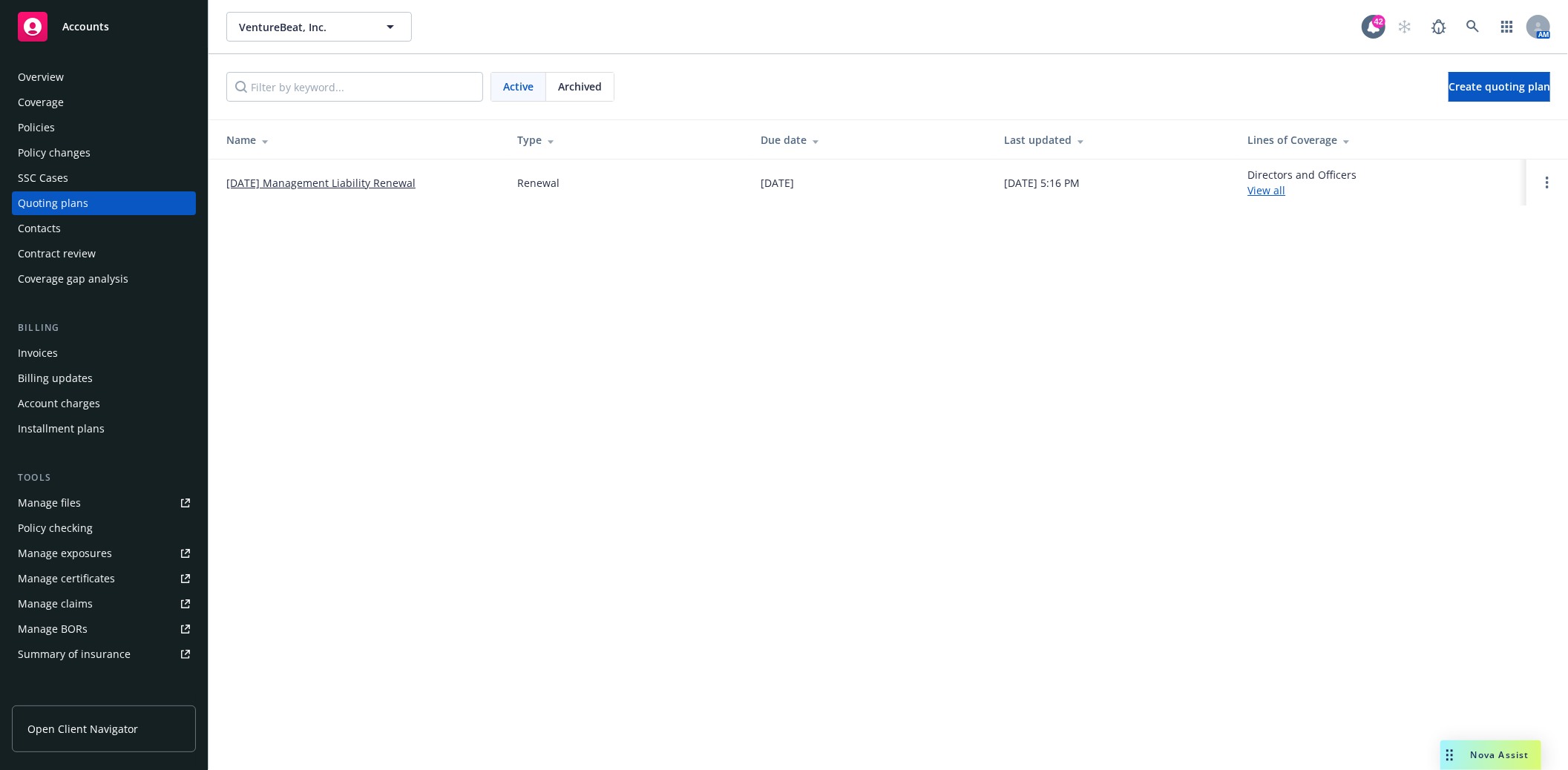
click at [400, 183] on link "[DATE] Management Liability Renewal" at bounding box center [321, 183] width 189 height 16
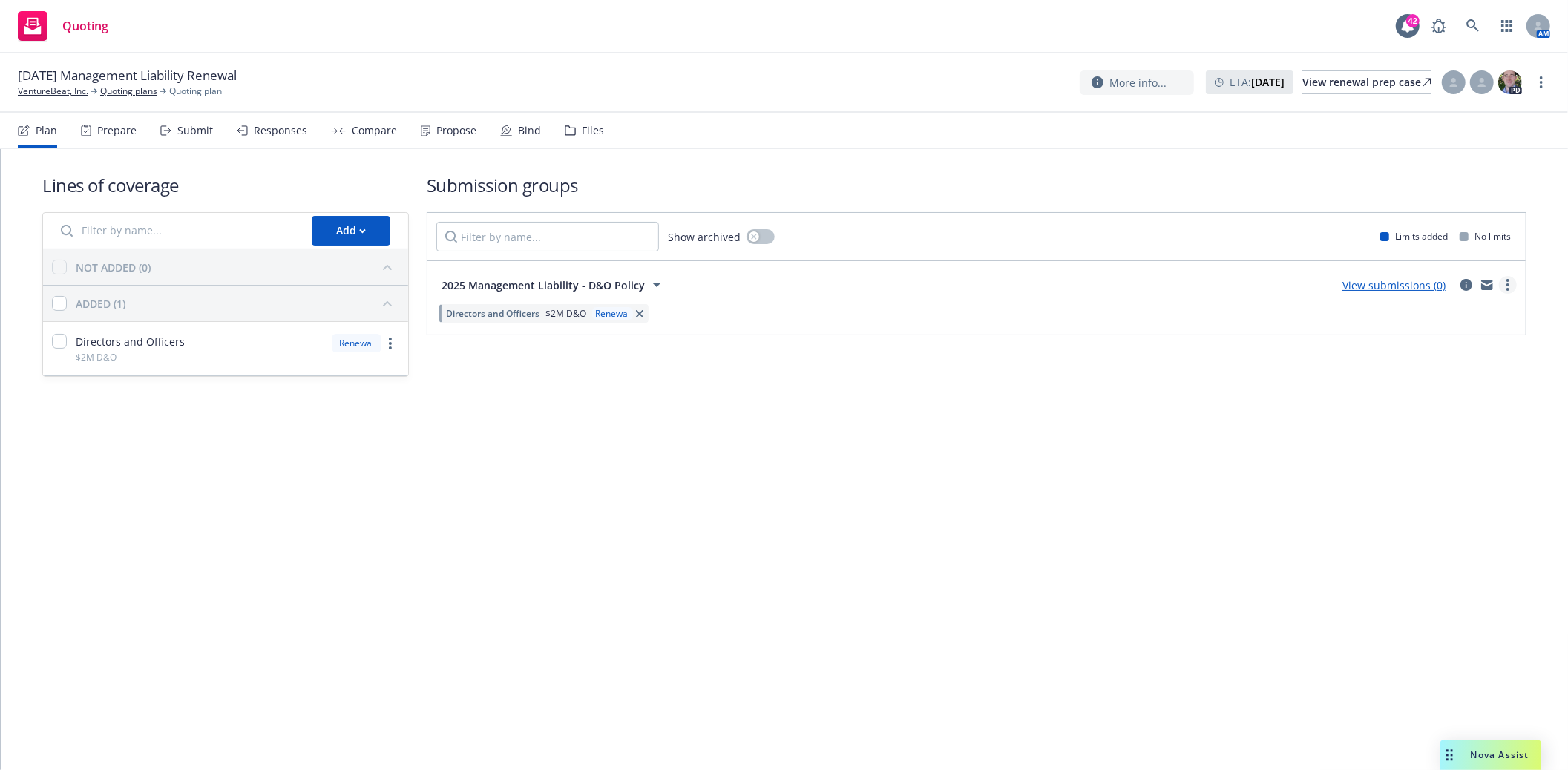
click at [1511, 287] on link "more" at bounding box center [1507, 284] width 17 height 17
click at [1436, 471] on span "Create policy (fast track)" at bounding box center [1437, 469] width 155 height 14
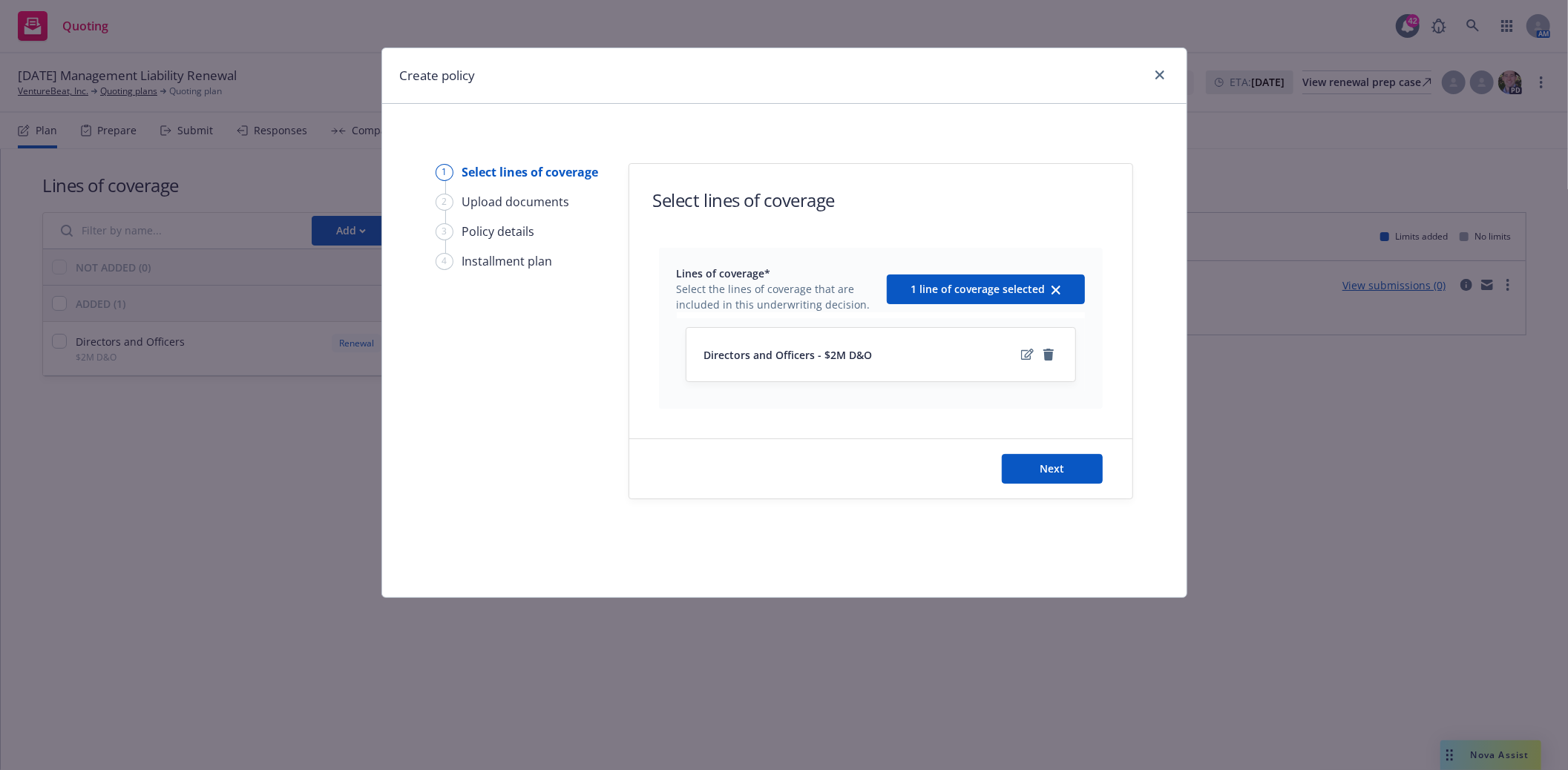
click at [1035, 359] on div at bounding box center [1038, 354] width 38 height 17
click at [1026, 353] on icon "edit" at bounding box center [1028, 354] width 13 height 12
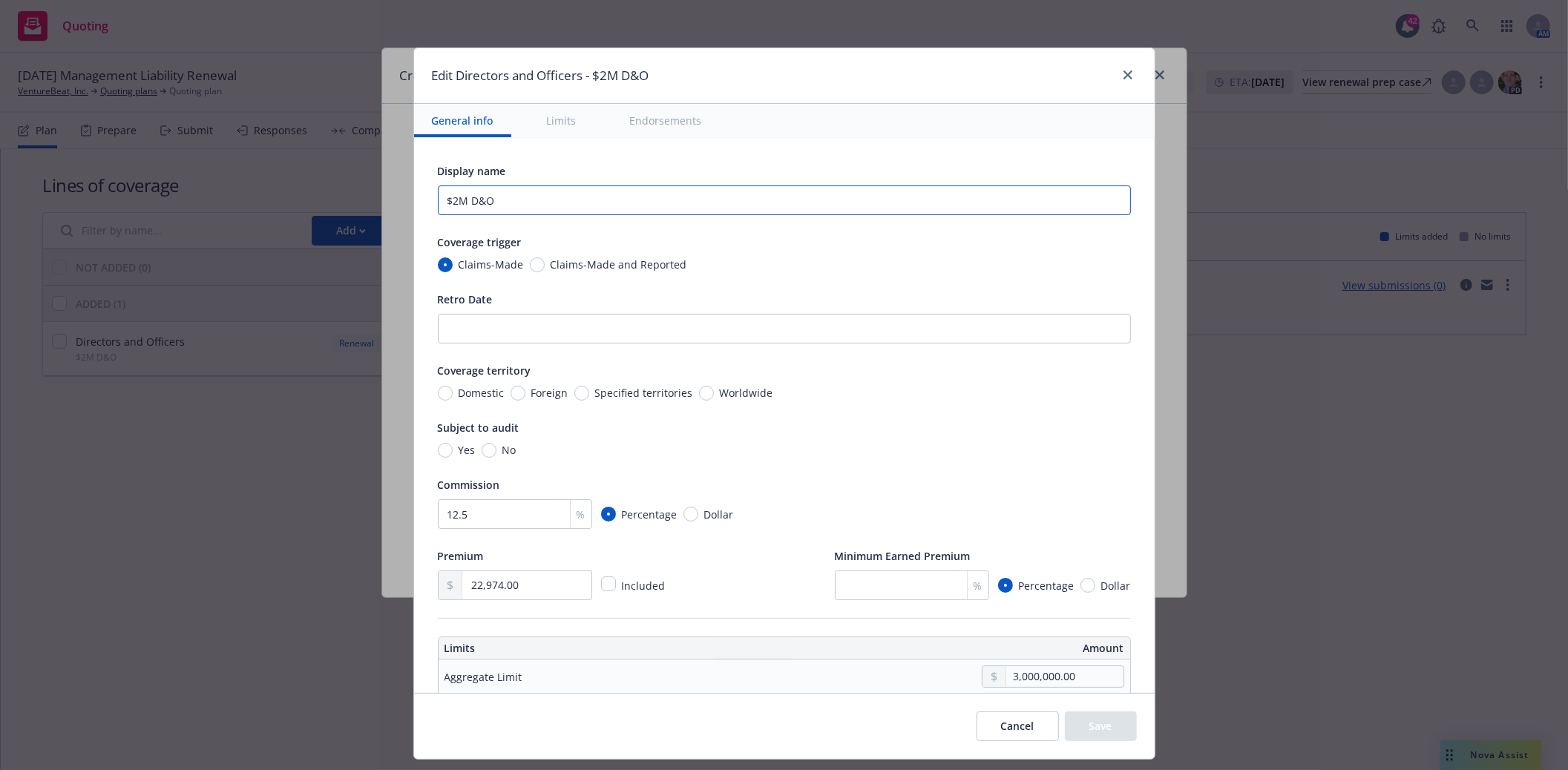
click at [508, 207] on input "$2M D&O" at bounding box center [784, 200] width 693 height 29
type input "$2M"
click at [475, 481] on span "Commission" at bounding box center [469, 485] width 62 height 14
click at [475, 510] on input "12.5" at bounding box center [515, 514] width 155 height 29
type input "12"
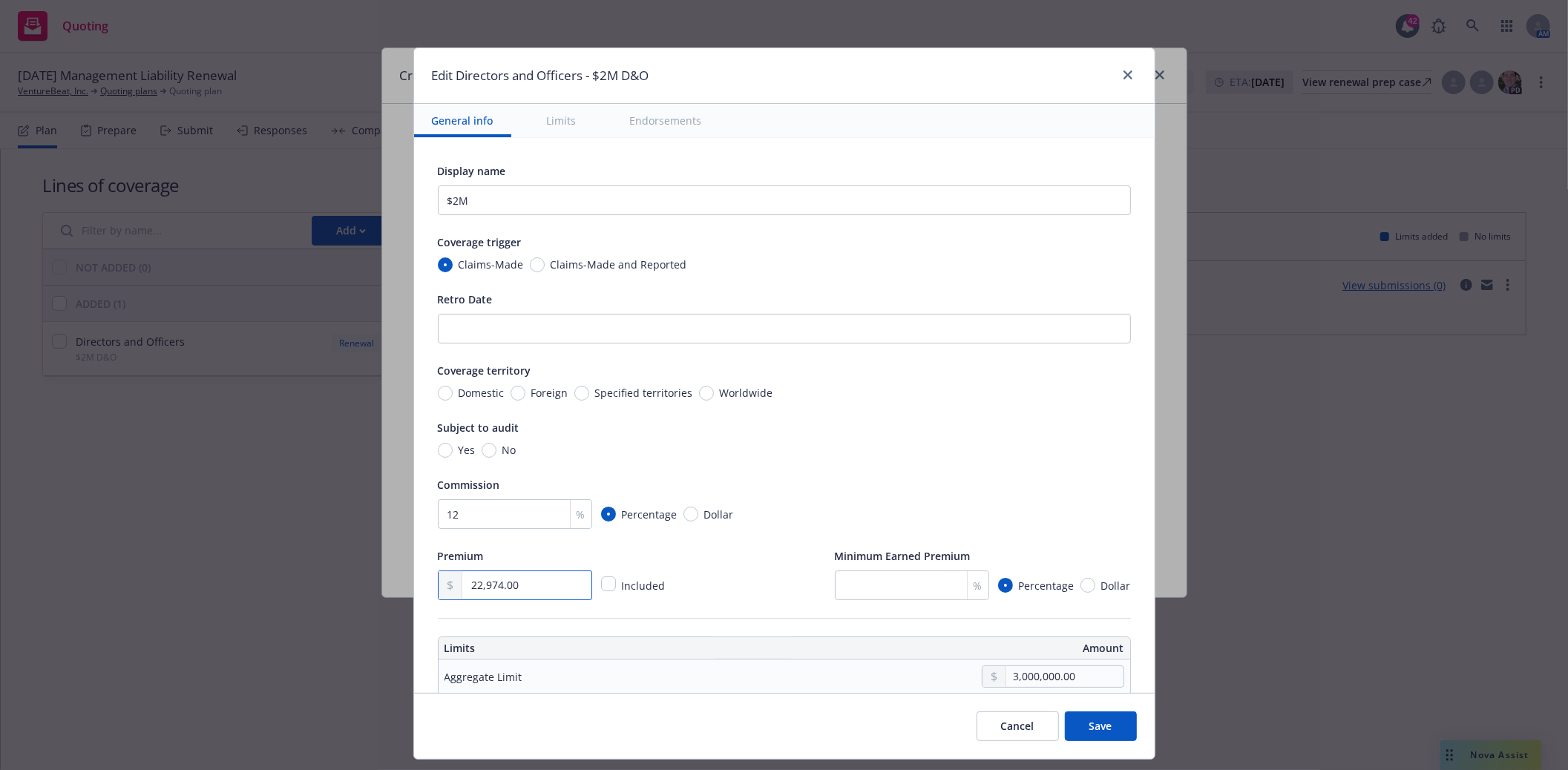
drag, startPoint x: 538, startPoint y: 586, endPoint x: 229, endPoint y: 583, distance: 309.0
click at [229, 583] on div "Edit Directors and Officers - $2M D&O General info Limits Endorsements Display …" at bounding box center [784, 385] width 1568 height 770
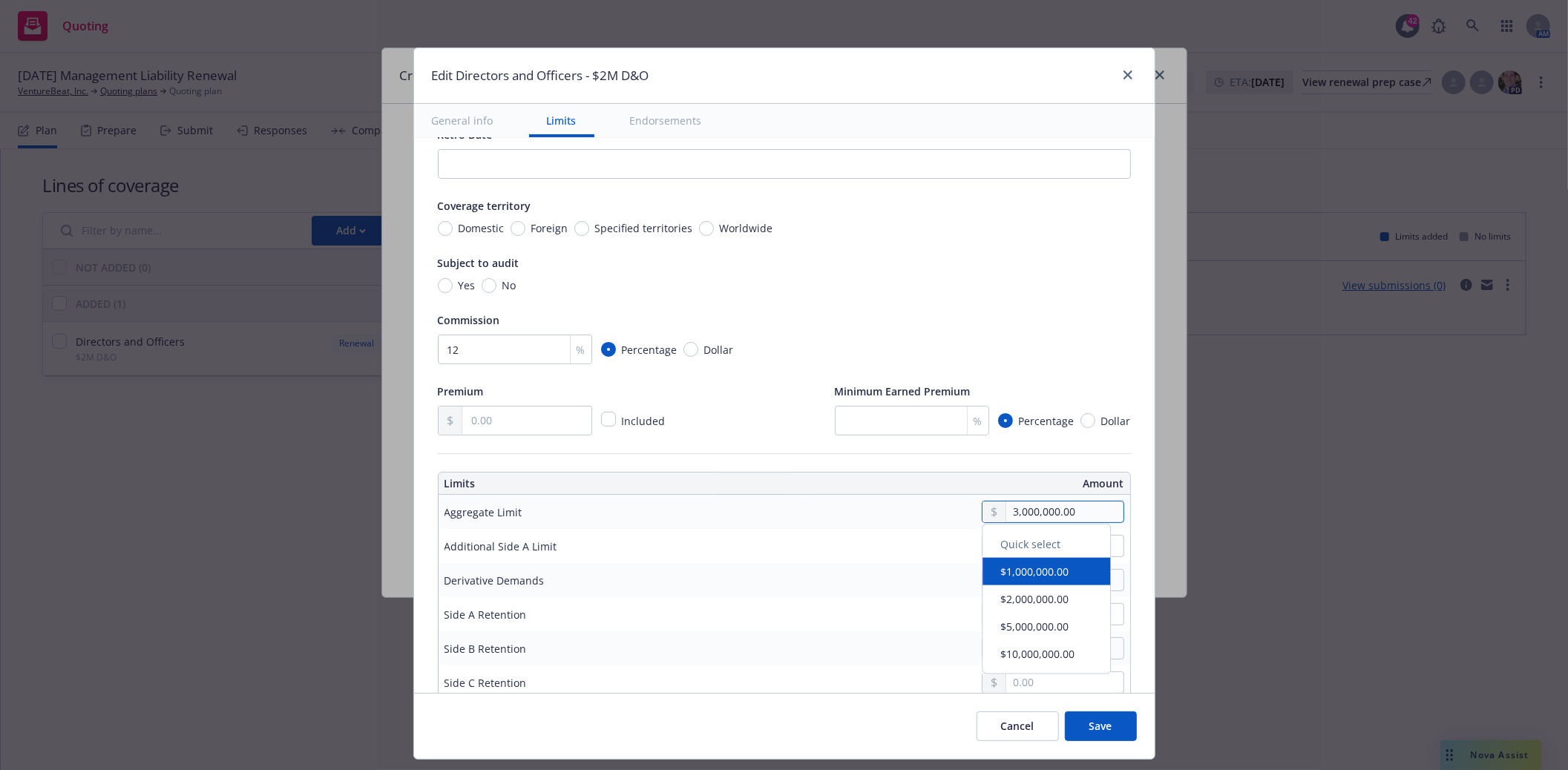
click at [1007, 513] on input "3,000,000.00" at bounding box center [1064, 512] width 116 height 21
type input "2,000,000.00"
click at [877, 484] on th "Amount" at bounding box center [960, 484] width 338 height 22
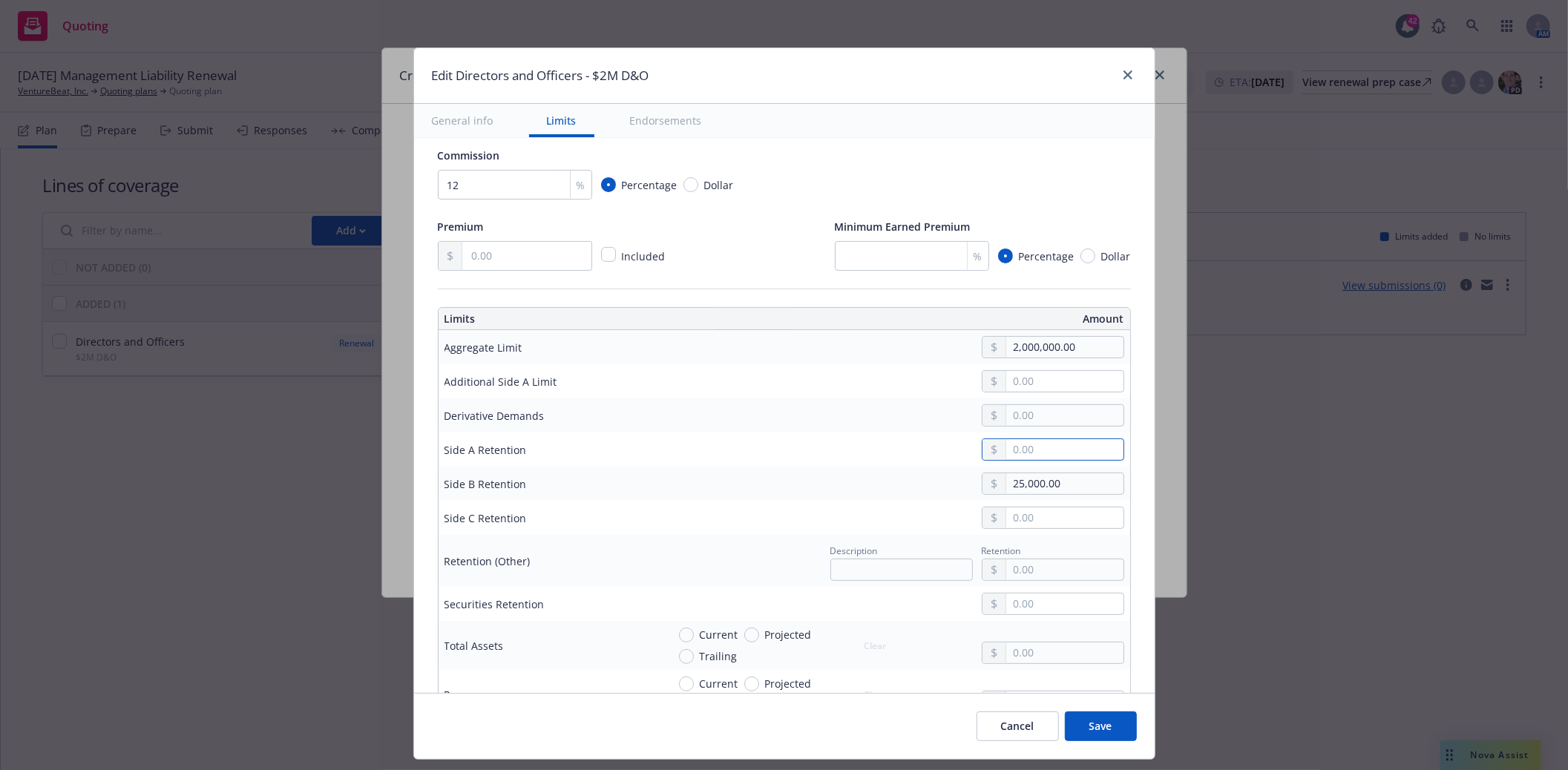
click at [1040, 451] on input "text" at bounding box center [1064, 449] width 116 height 21
type input "0.00"
drag, startPoint x: 1035, startPoint y: 483, endPoint x: 763, endPoint y: 521, distance: 274.6
click at [821, 495] on div "25,000.00" at bounding box center [896, 484] width 457 height 22
type input "50,000.00"
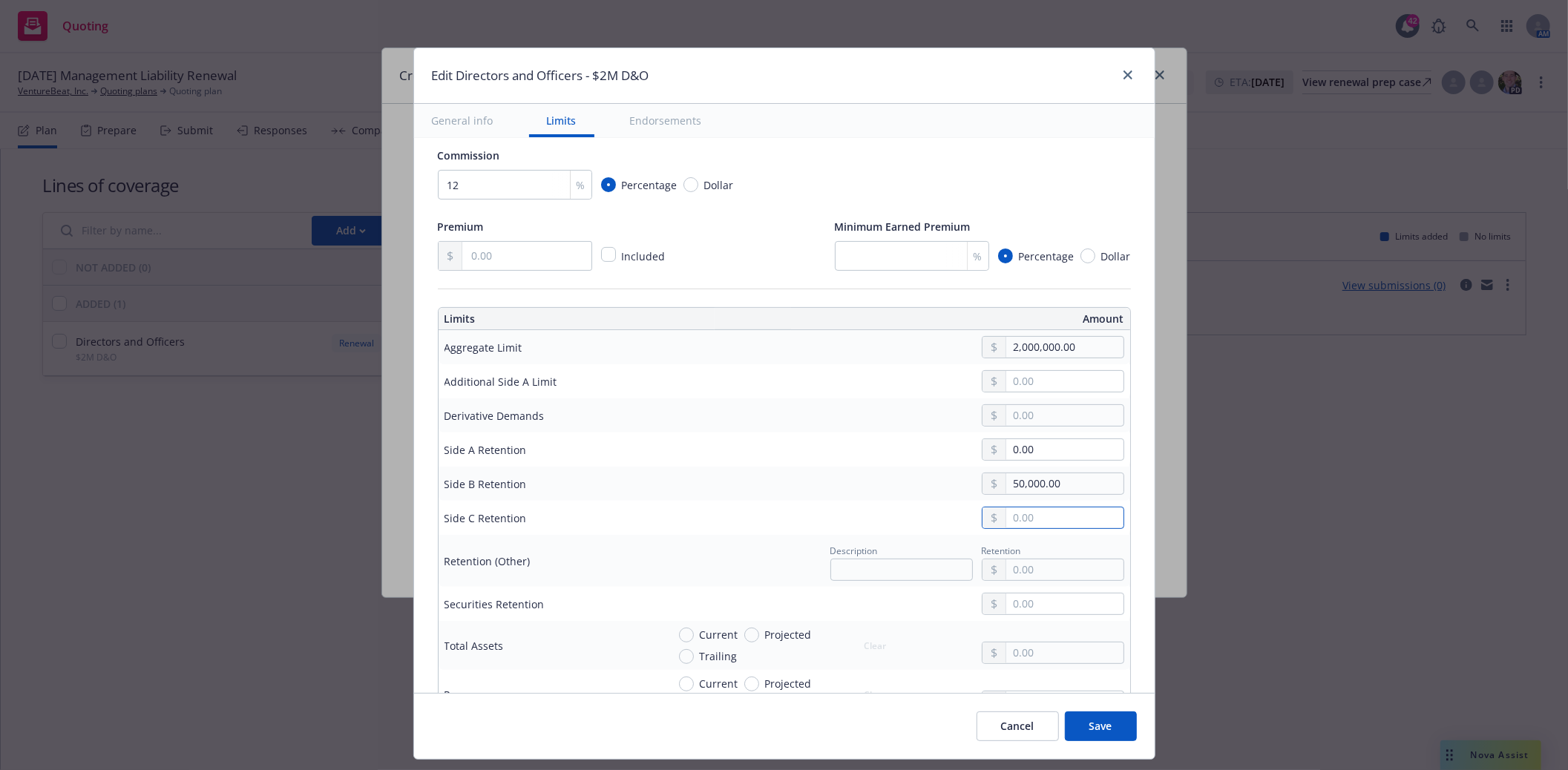
click at [1040, 514] on input "text" at bounding box center [1064, 518] width 116 height 21
type input "50,000.00"
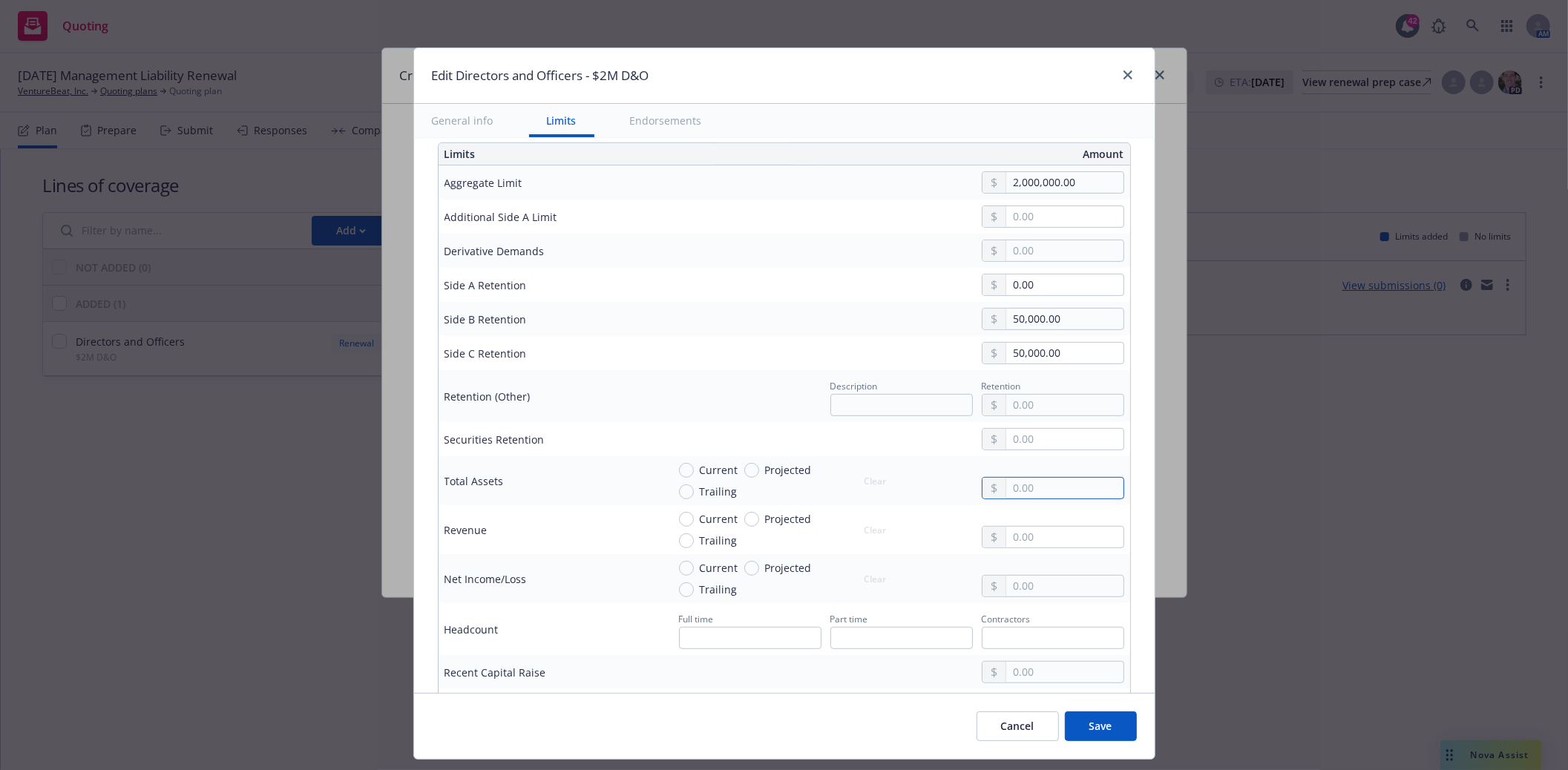
click at [1029, 491] on input "text" at bounding box center [1064, 488] width 116 height 21
paste input "3,598,389.00"
type input "3,598,389.00"
click at [679, 469] on input "Current" at bounding box center [687, 470] width 15 height 15
radio input "true"
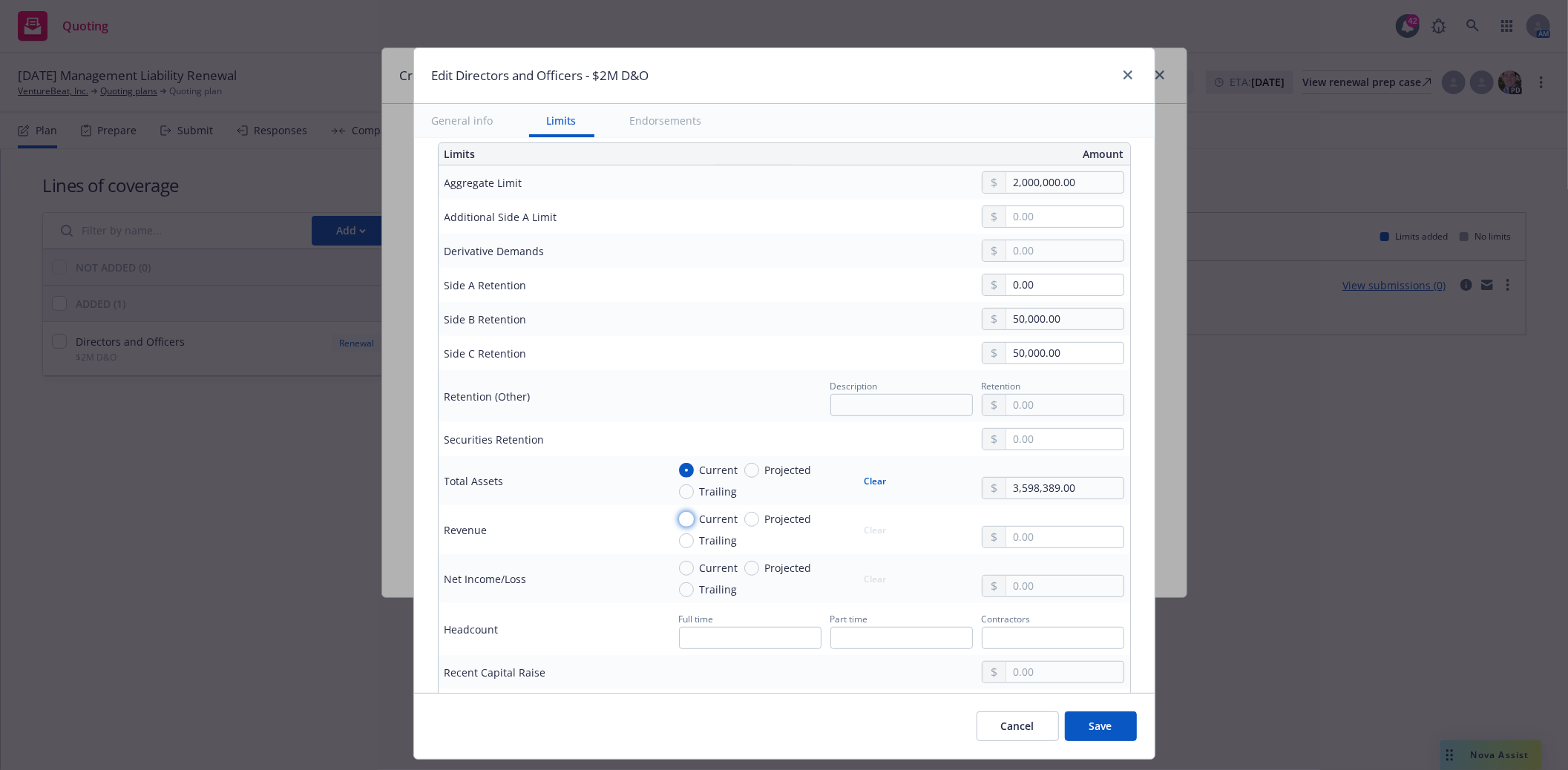
click at [679, 524] on input "Current" at bounding box center [687, 519] width 15 height 15
radio input "true"
click at [679, 576] on input "Current" at bounding box center [687, 569] width 15 height 15
radio input "true"
click at [1071, 544] on input "text" at bounding box center [1064, 537] width 116 height 21
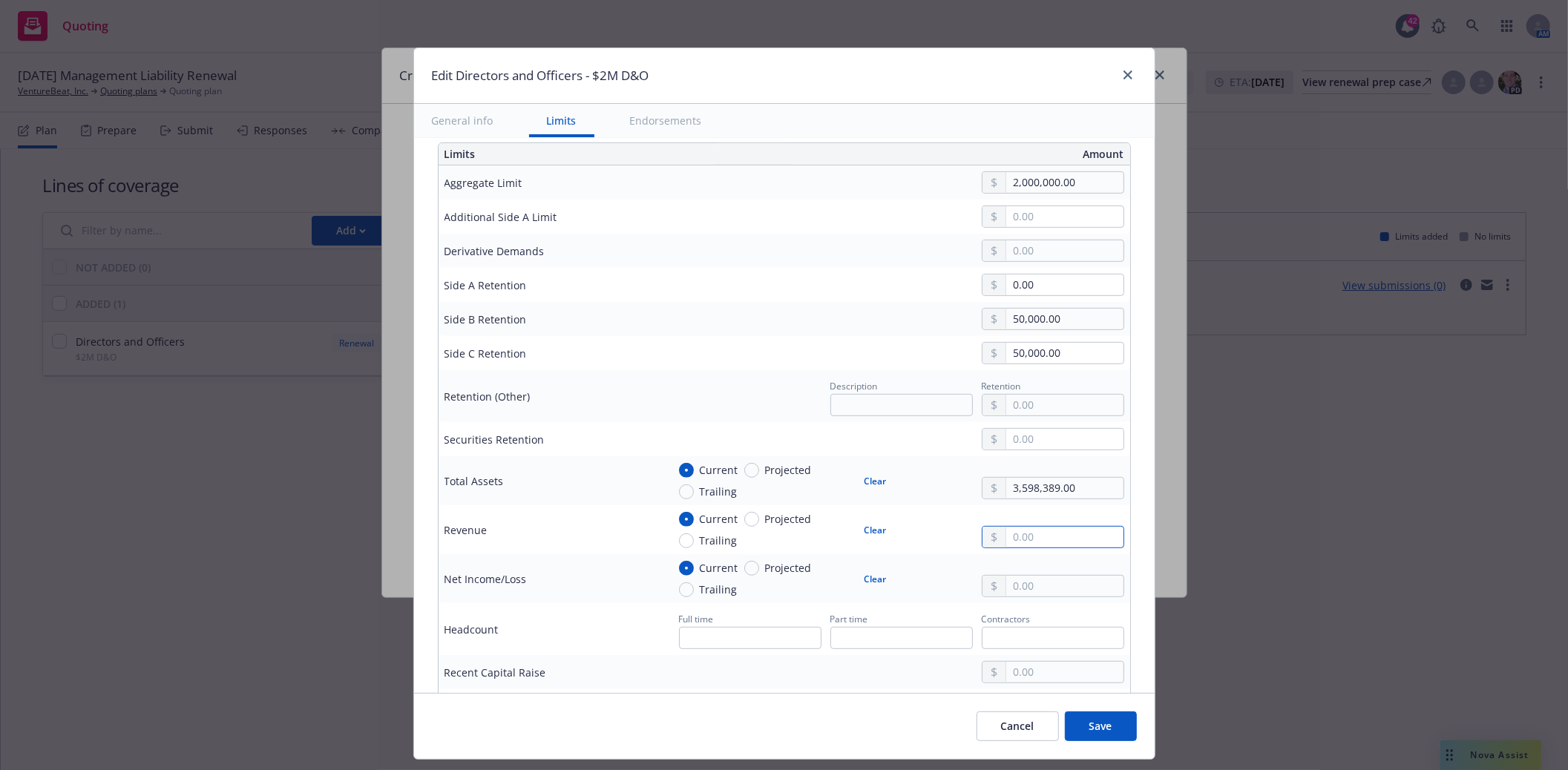
paste input "7,884,275.00"
type input "7,884,275.00"
paste input "-57,886.00"
click at [1034, 594] on input "text" at bounding box center [1064, 586] width 116 height 21
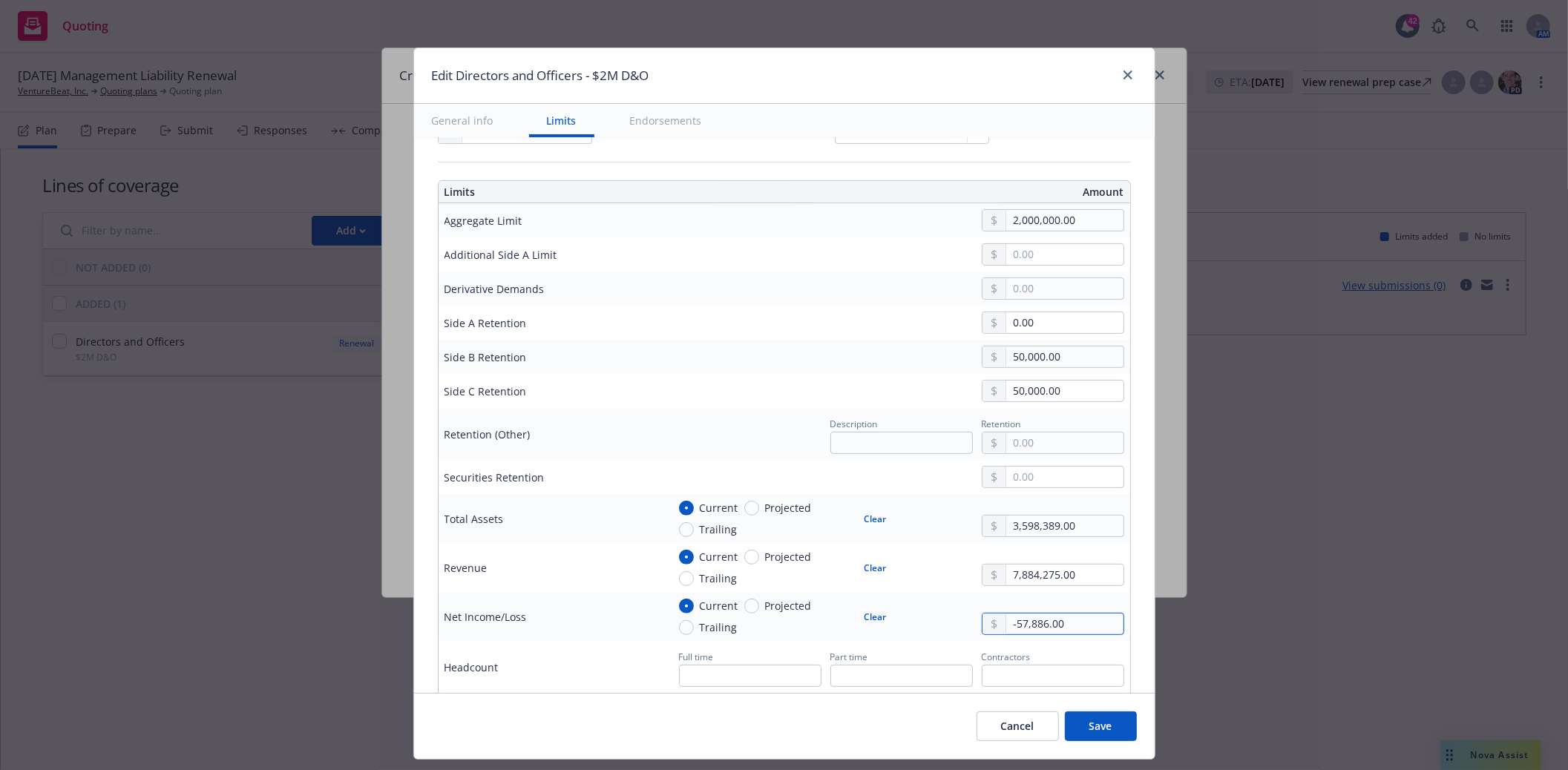
scroll to position [329, 0]
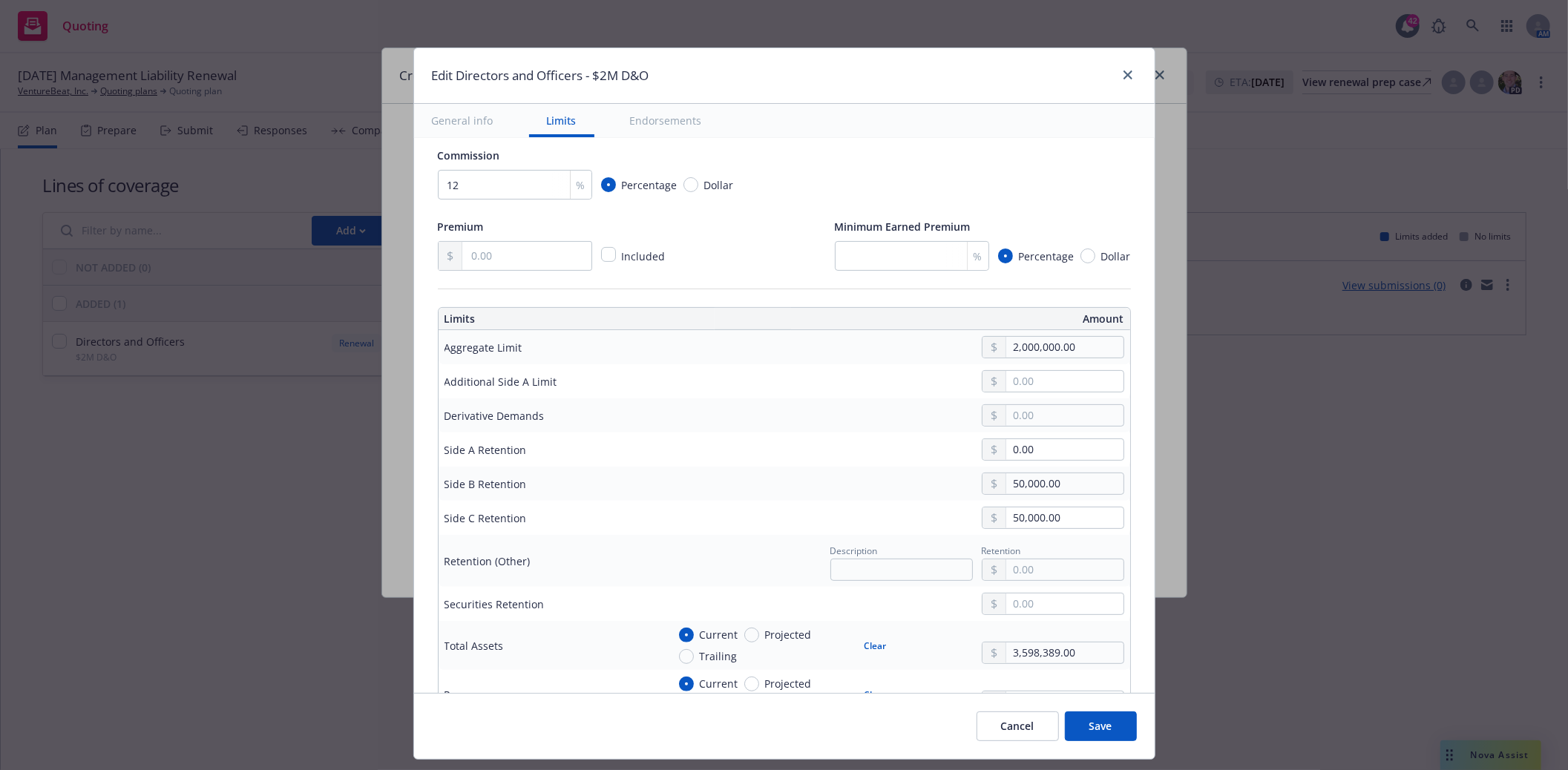
type input "-57,886.00"
click at [1101, 723] on button "Save" at bounding box center [1101, 726] width 72 height 29
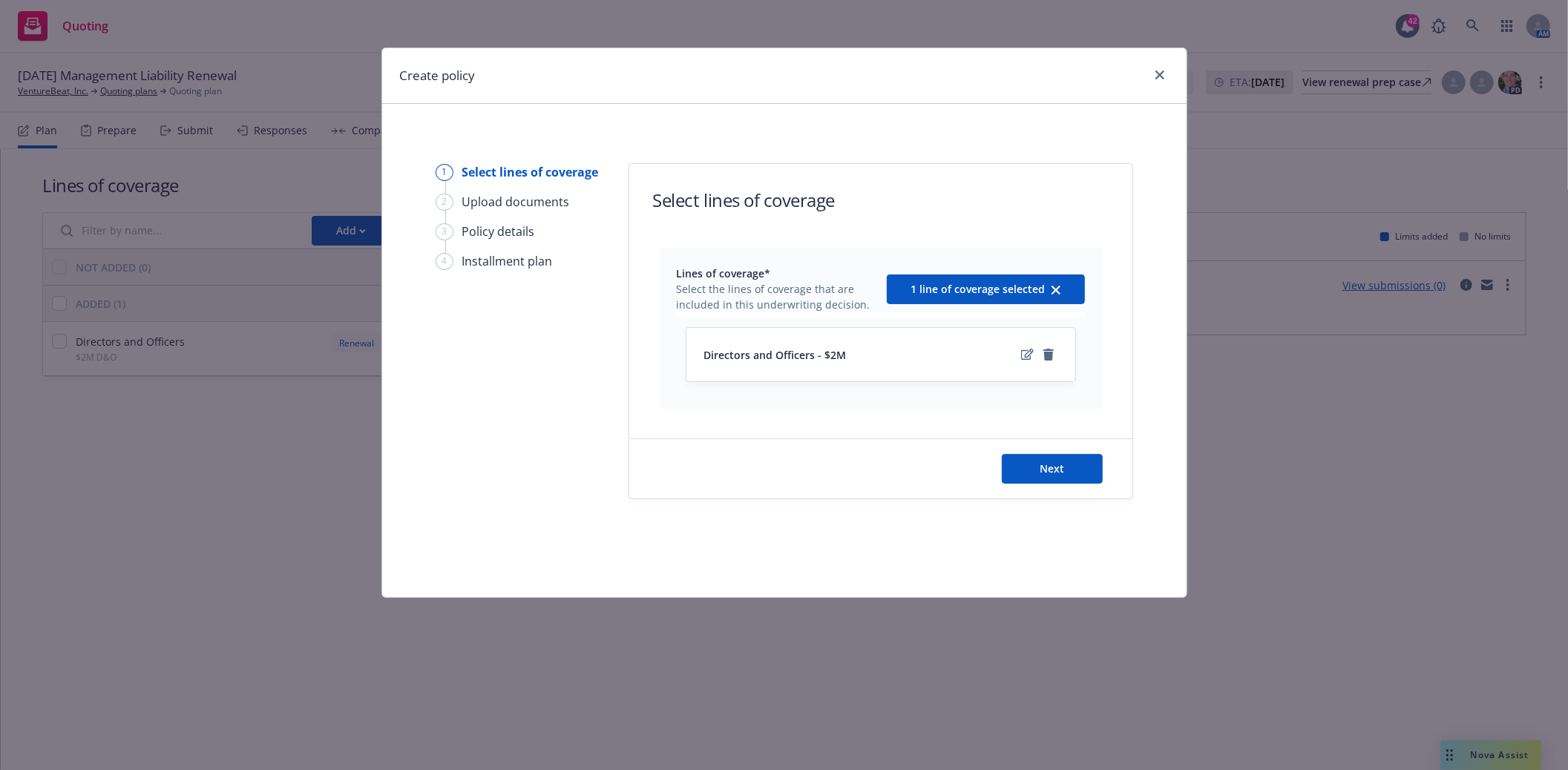
click at [1040, 487] on div "Next" at bounding box center [880, 468] width 503 height 59
click at [1040, 485] on div "Next" at bounding box center [880, 468] width 503 height 59
click at [1038, 465] on button "Next" at bounding box center [1052, 469] width 101 height 29
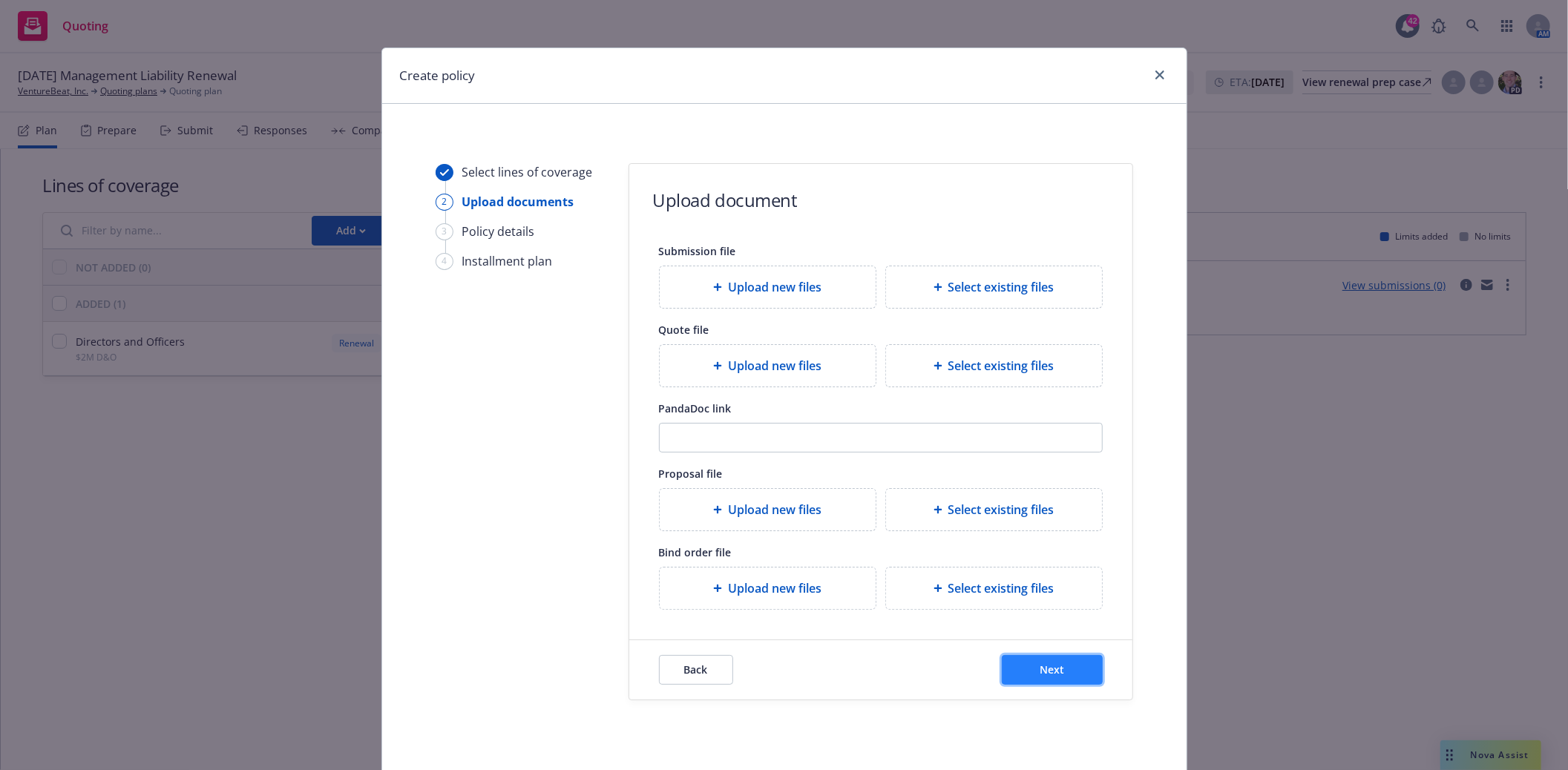
click at [1041, 668] on span "Next" at bounding box center [1051, 669] width 25 height 14
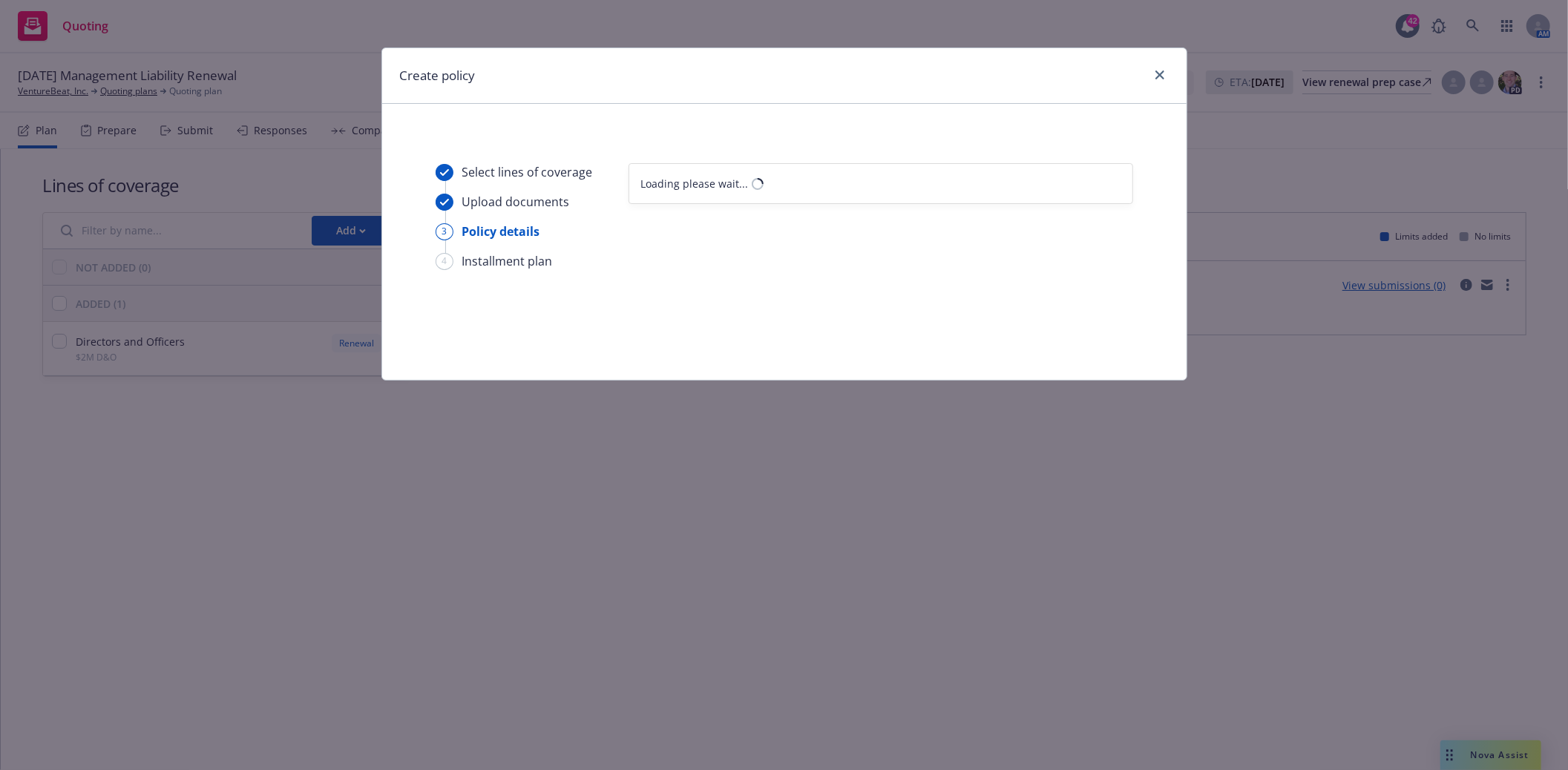
select select "12"
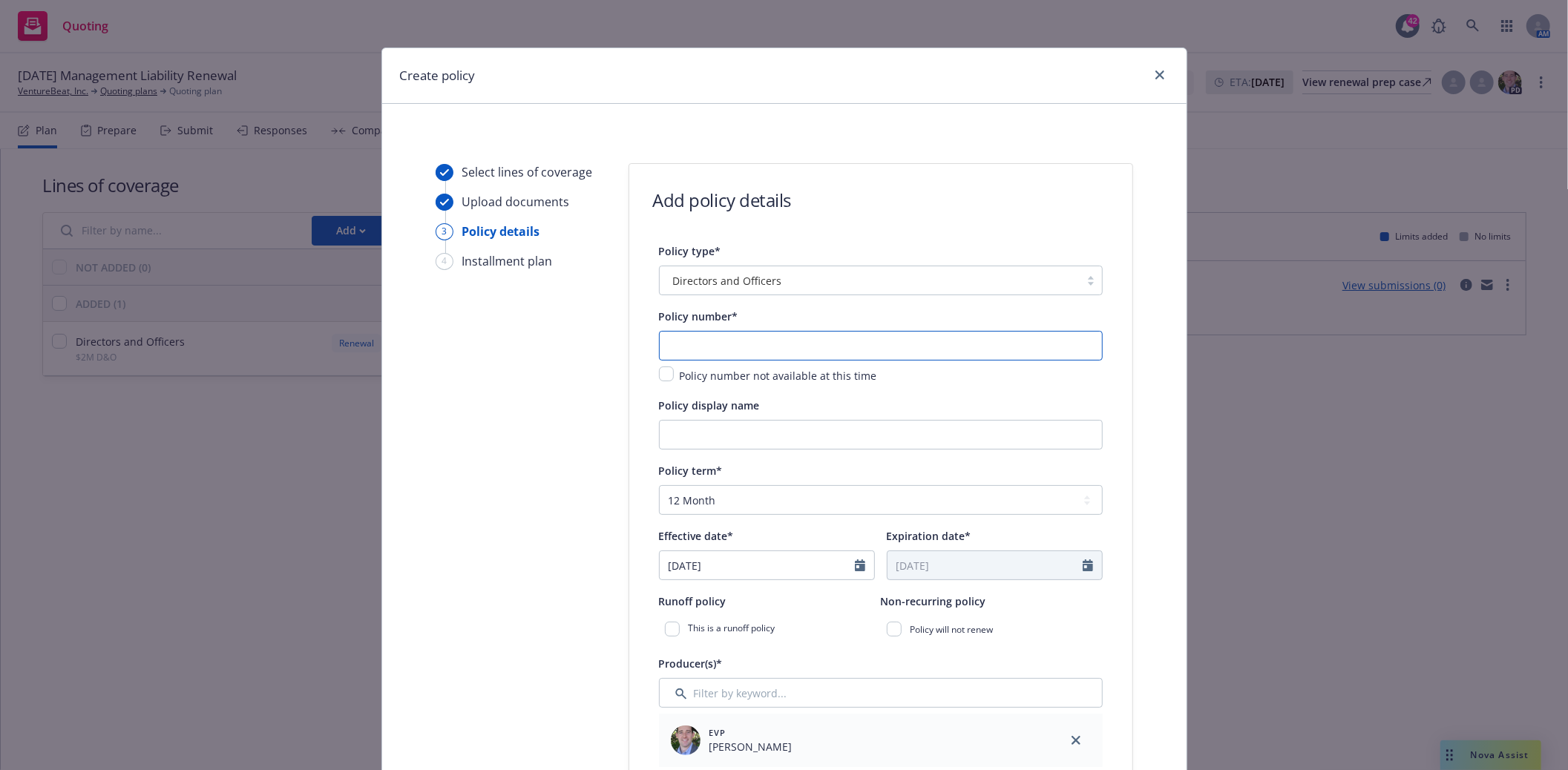
click at [759, 341] on input "text" at bounding box center [880, 346] width 443 height 29
type input "L18SMLPA2447"
select select "5"
drag, startPoint x: 726, startPoint y: 565, endPoint x: 569, endPoint y: 572, distance: 157.2
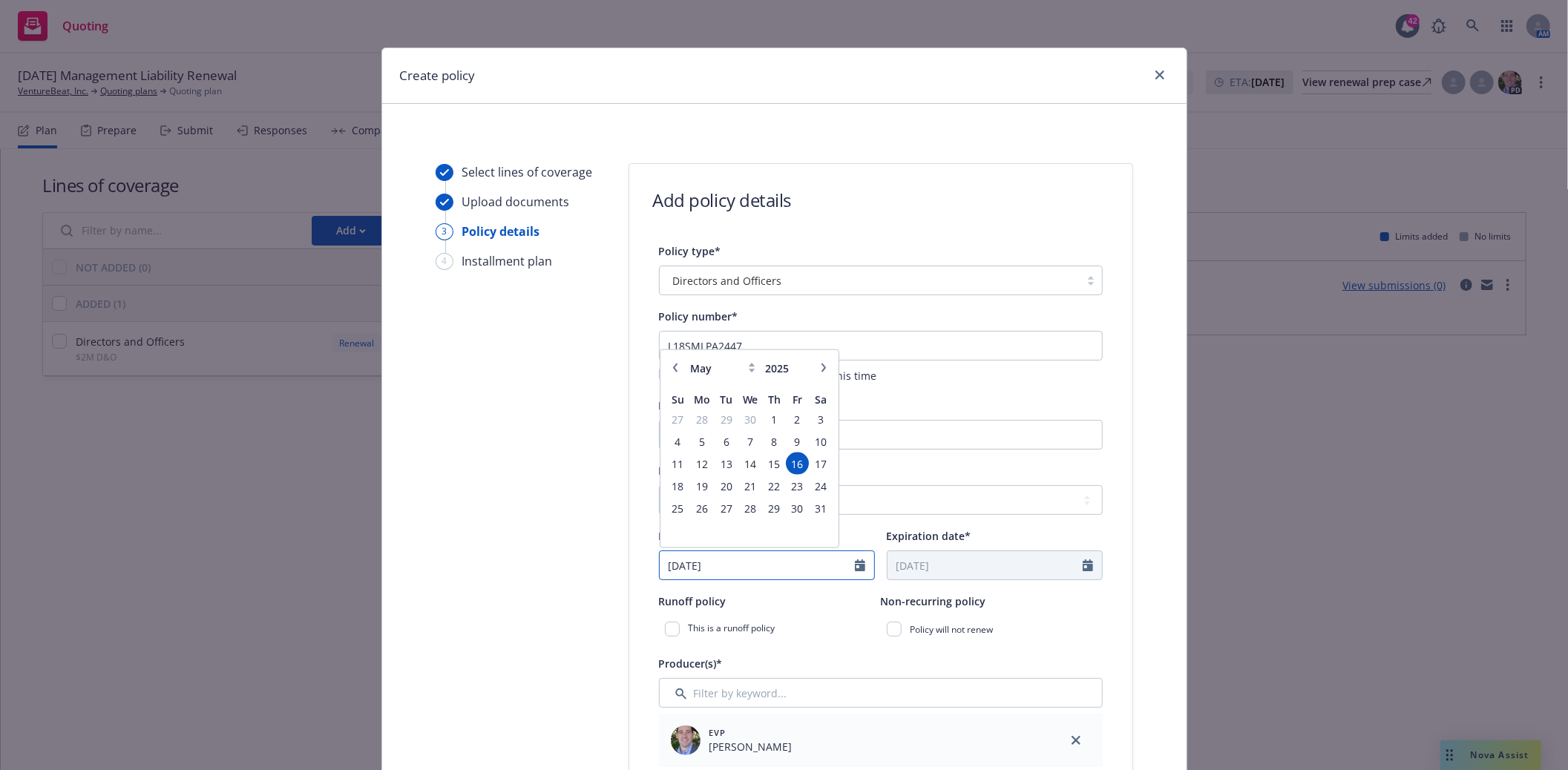
type input "09/13/2025"
type input "09/13/2026"
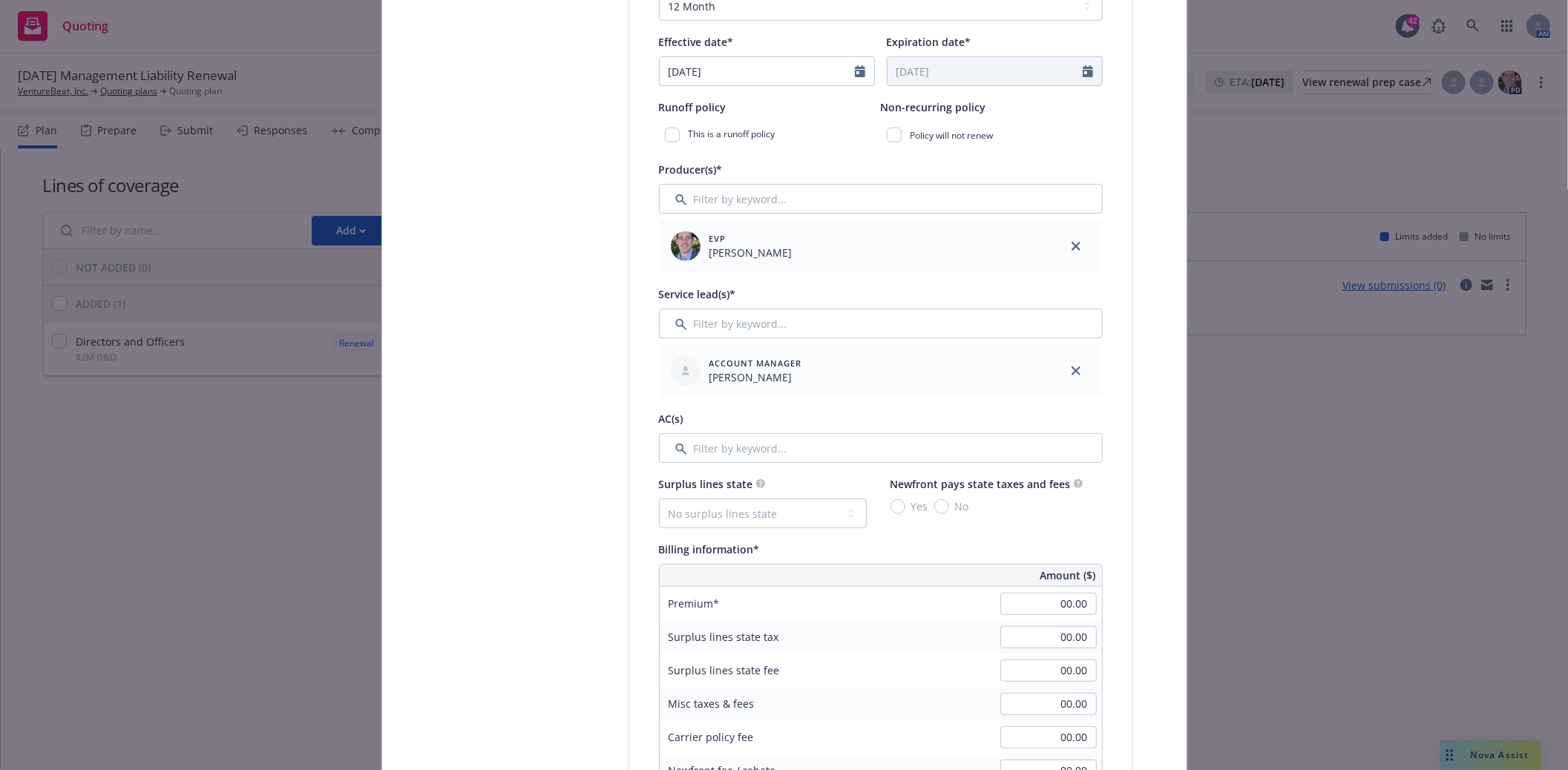
scroll to position [659, 0]
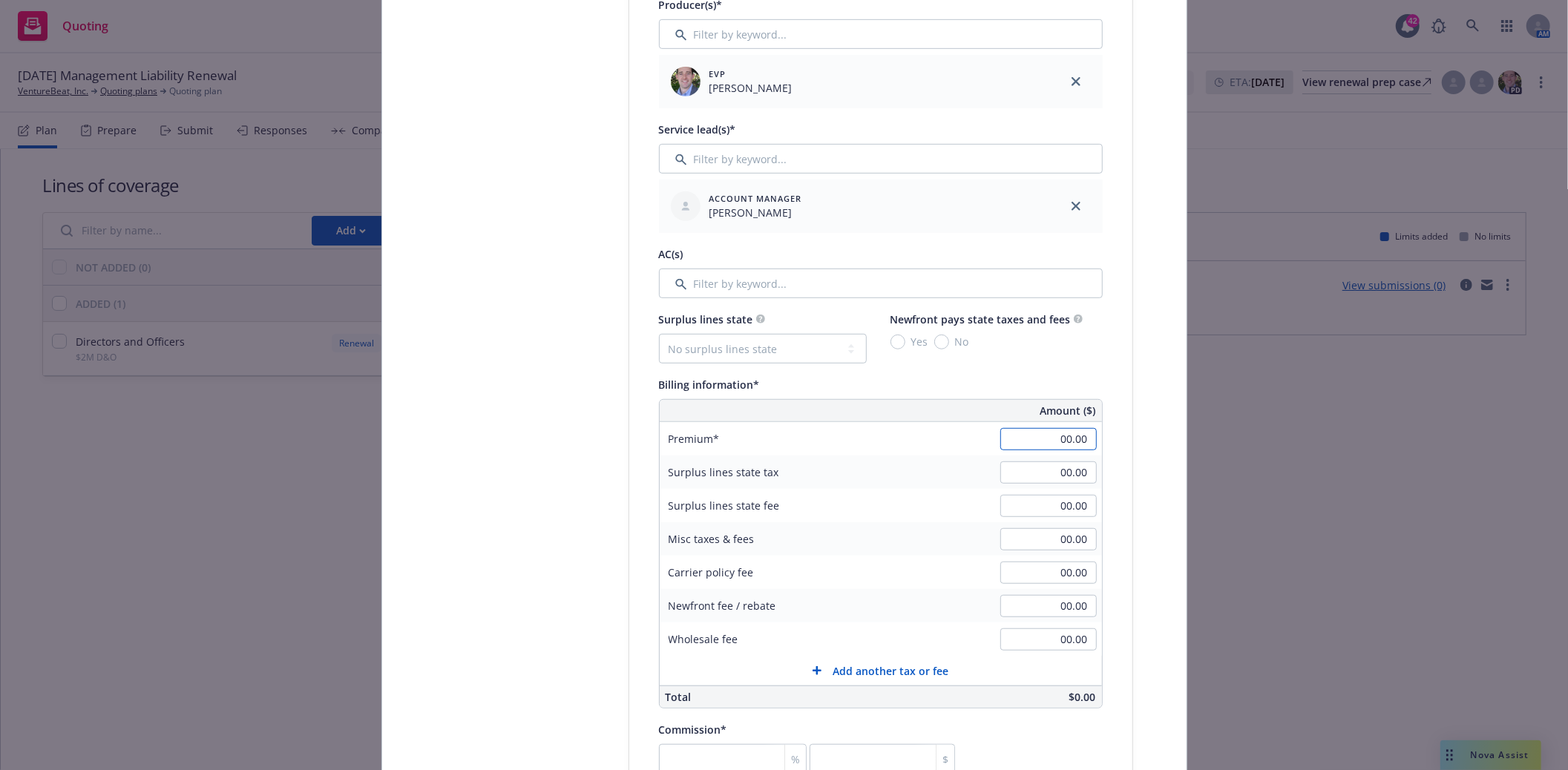
click at [1078, 444] on input "00.00" at bounding box center [1049, 439] width 97 height 22
type input "20,036.00"
click at [1034, 579] on input "00.00" at bounding box center [1049, 572] width 97 height 22
type input "500.00"
click at [1058, 478] on input "00.00" at bounding box center [1049, 473] width 97 height 22
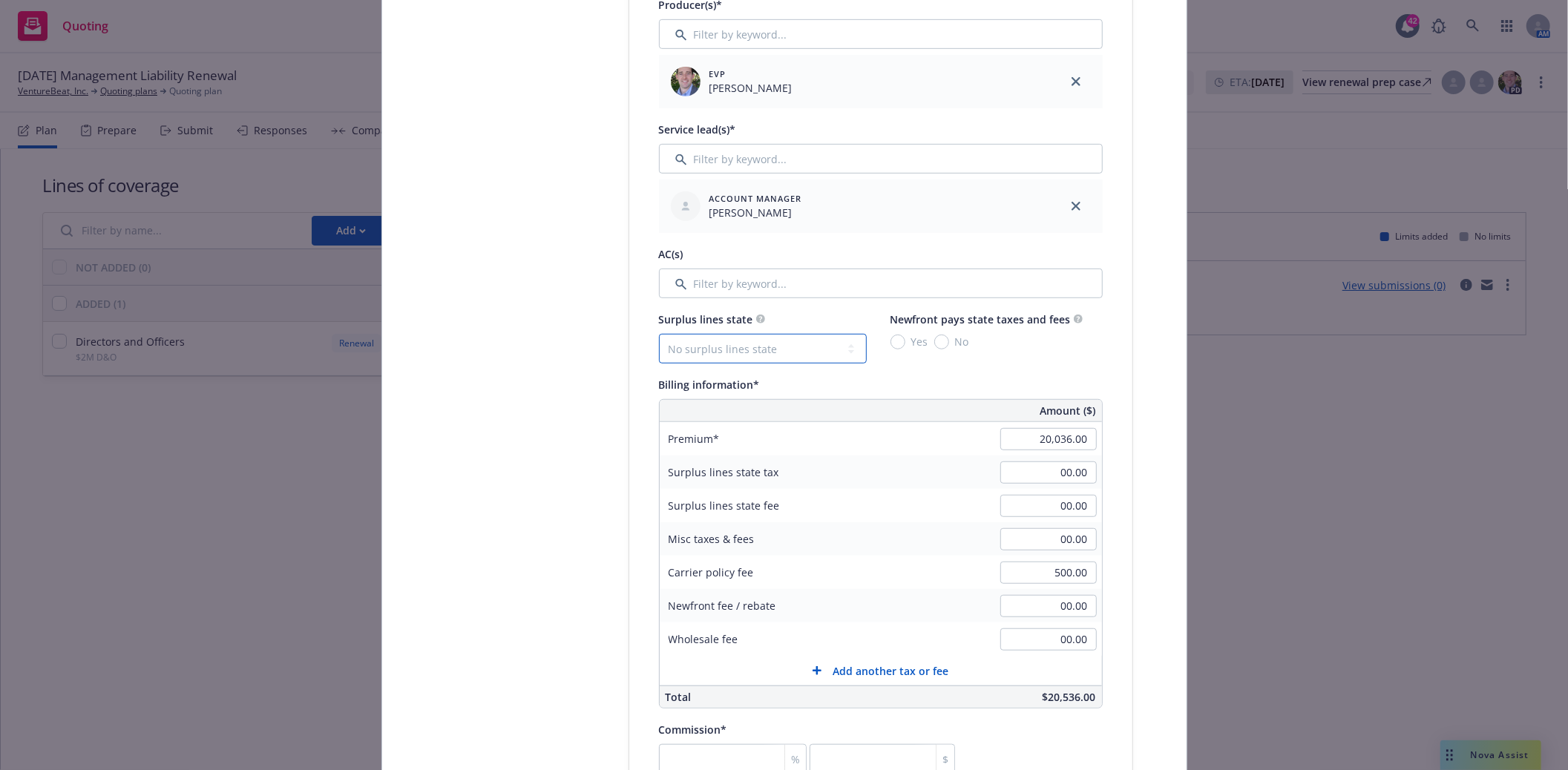
click at [815, 352] on select "No surplus lines state Alaska Alabama Arkansas Arizona California Colorado Conn…" at bounding box center [763, 348] width 208 height 29
click at [720, 346] on select "No surplus lines state Alaska Alabama Arkansas Arizona California Colorado Conn…" at bounding box center [763, 348] width 208 height 29
select select "CA"
click at [659, 337] on select "No surplus lines state Alaska Alabama Arkansas Arizona California Colorado Conn…" at bounding box center [763, 348] width 208 height 29
type input "616.08"
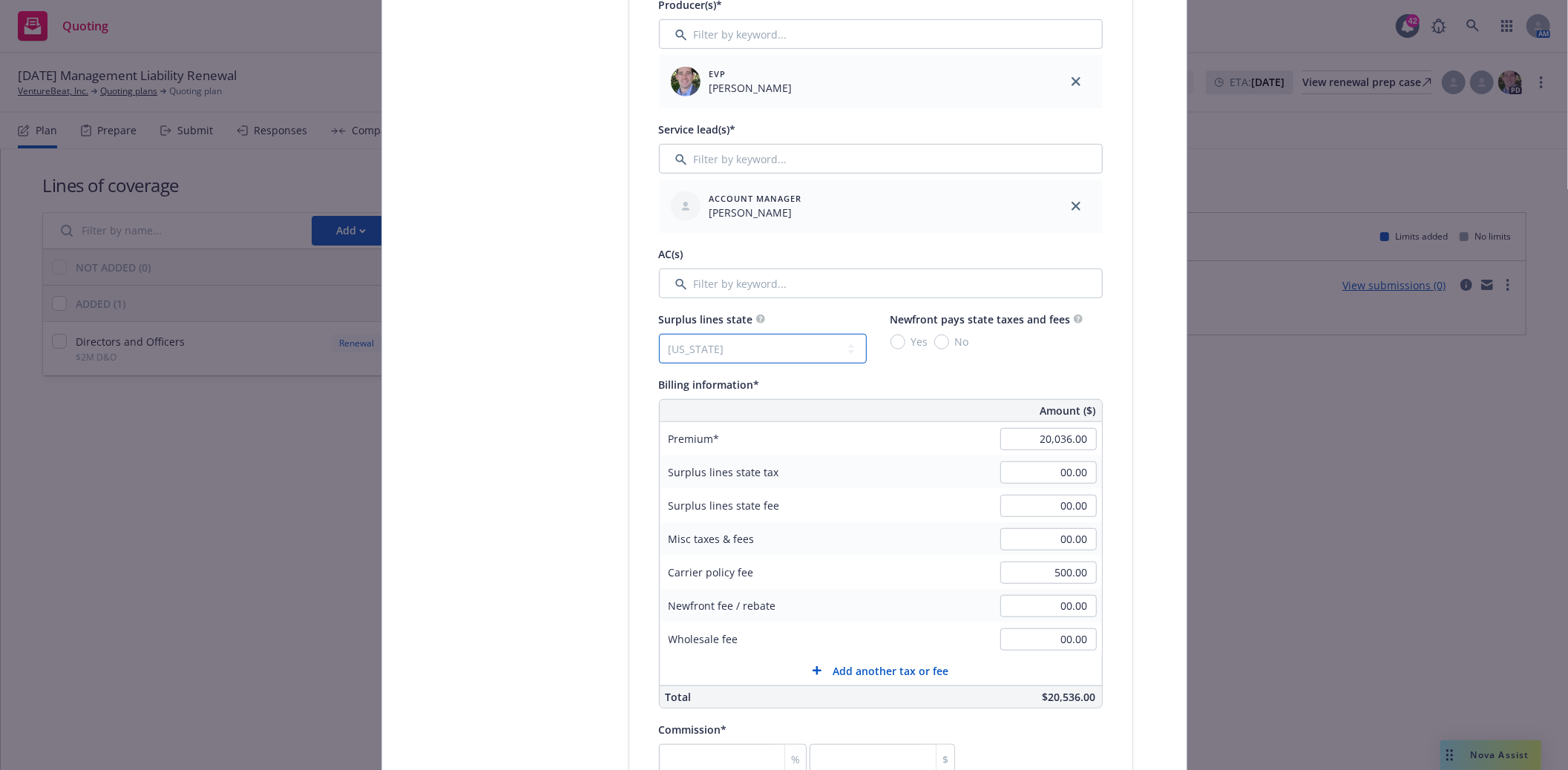
type input "36.96"
click at [696, 283] on input "Filter by keyword..." at bounding box center [880, 283] width 443 height 29
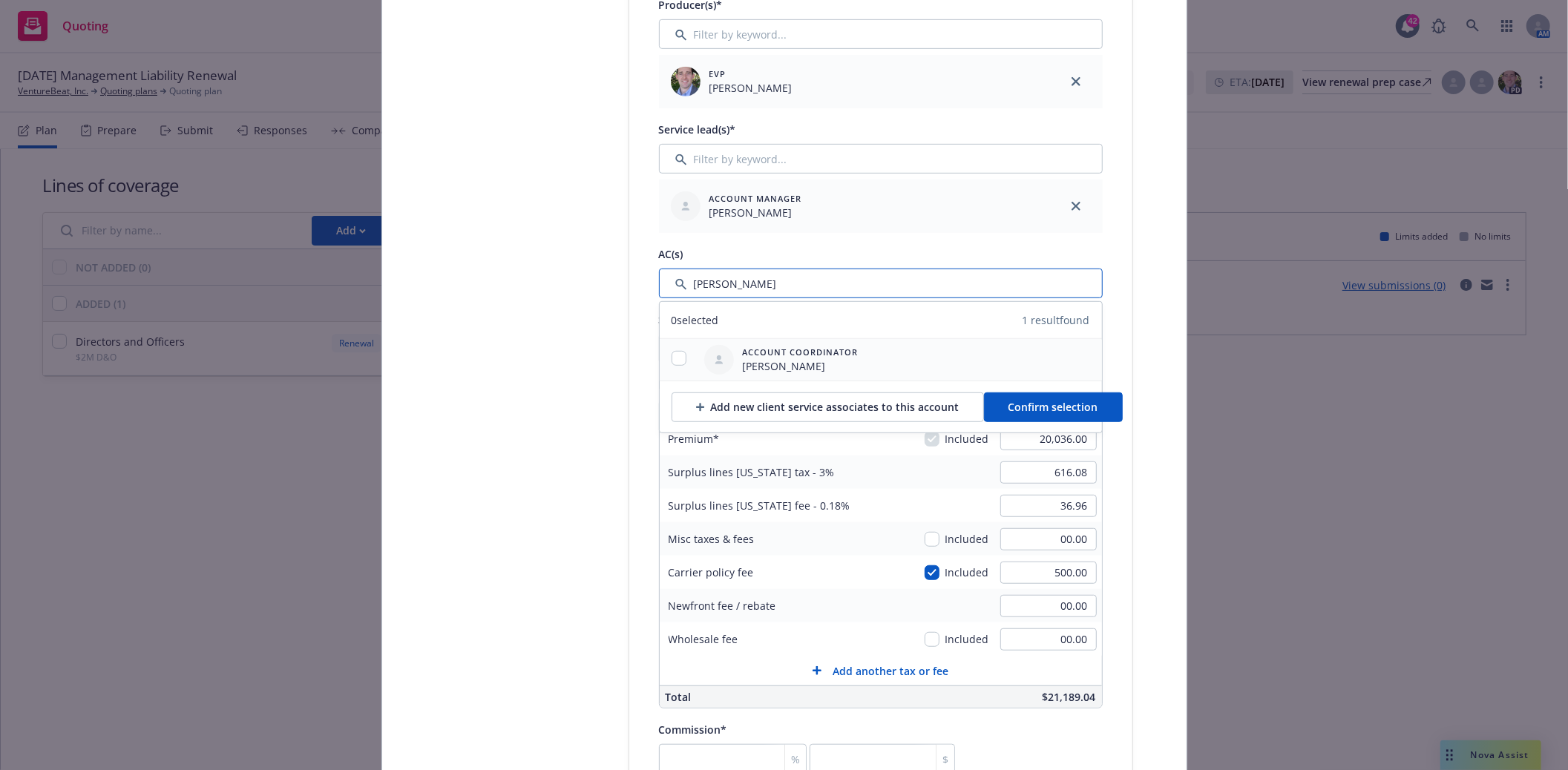
type input "ann"
click at [674, 358] on input "checkbox" at bounding box center [679, 358] width 15 height 15
checkbox input "true"
click at [1014, 409] on span "Confirm selection" at bounding box center [1053, 406] width 90 height 14
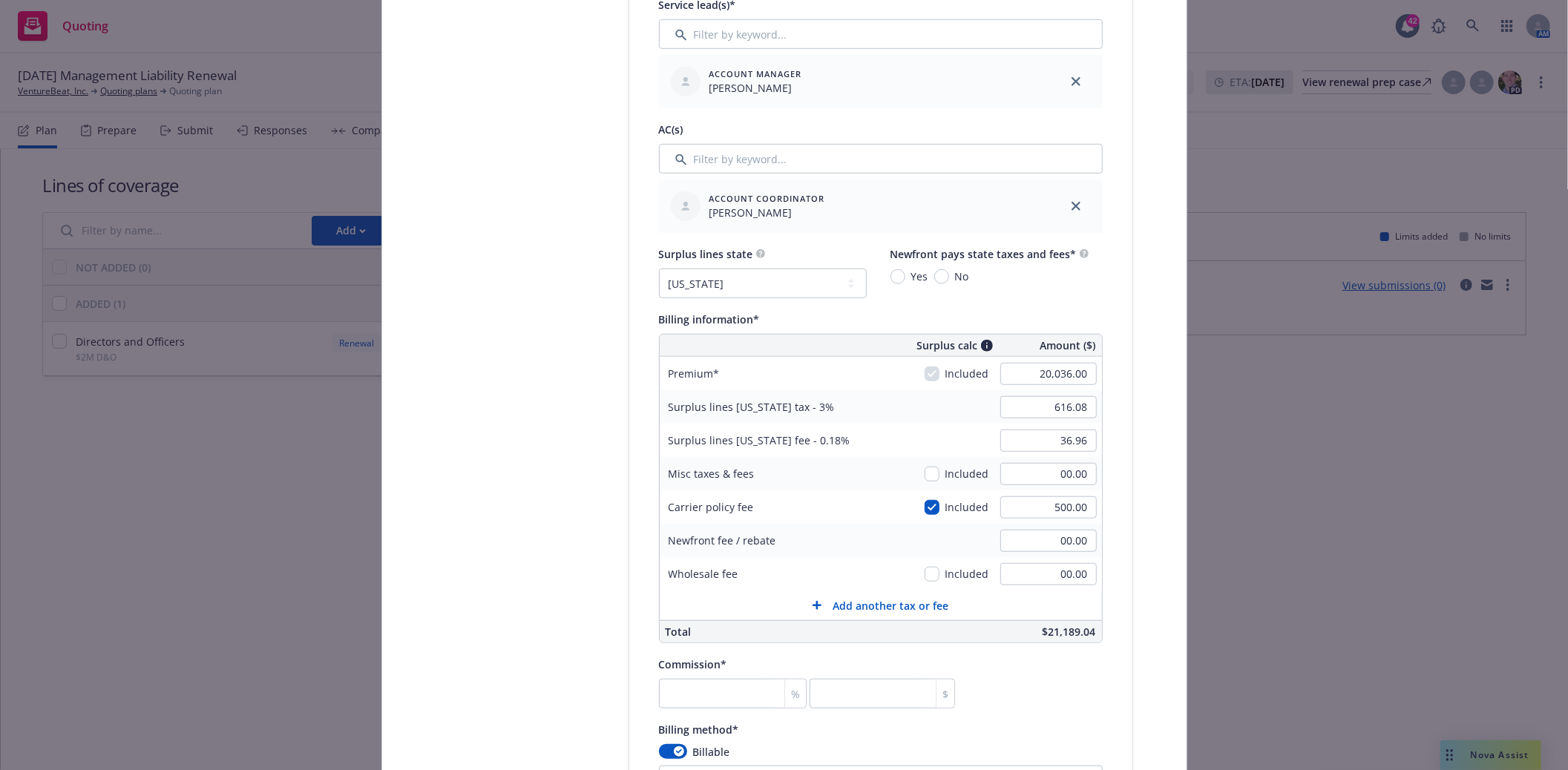
scroll to position [825, 0]
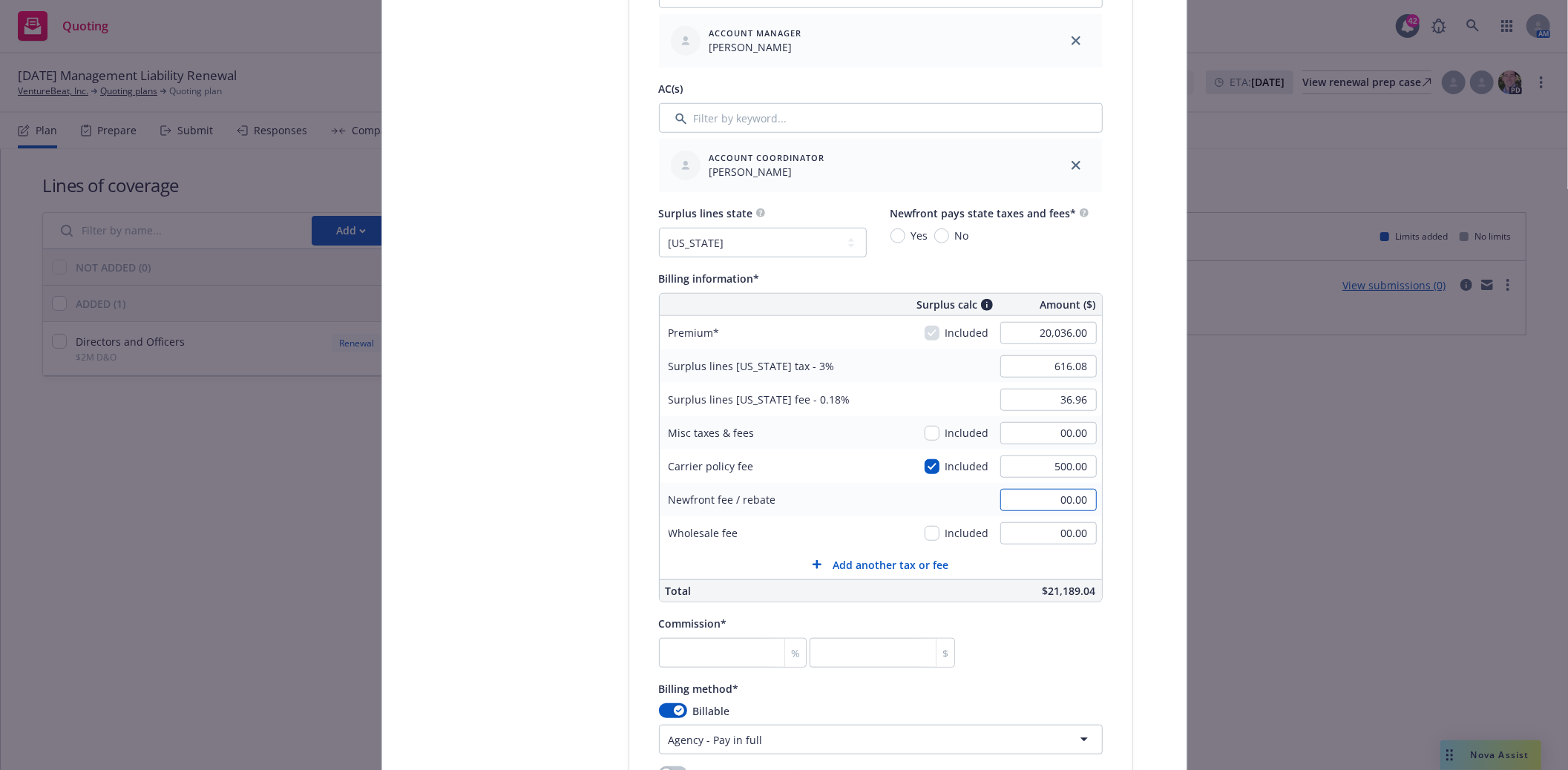
click at [1030, 502] on input "00.00" at bounding box center [1049, 500] width 97 height 22
type input "1,000.00"
click at [1045, 526] on input "00.00" at bounding box center [1049, 533] width 97 height 22
click at [731, 649] on input "number" at bounding box center [733, 653] width 148 height 29
type input "1"
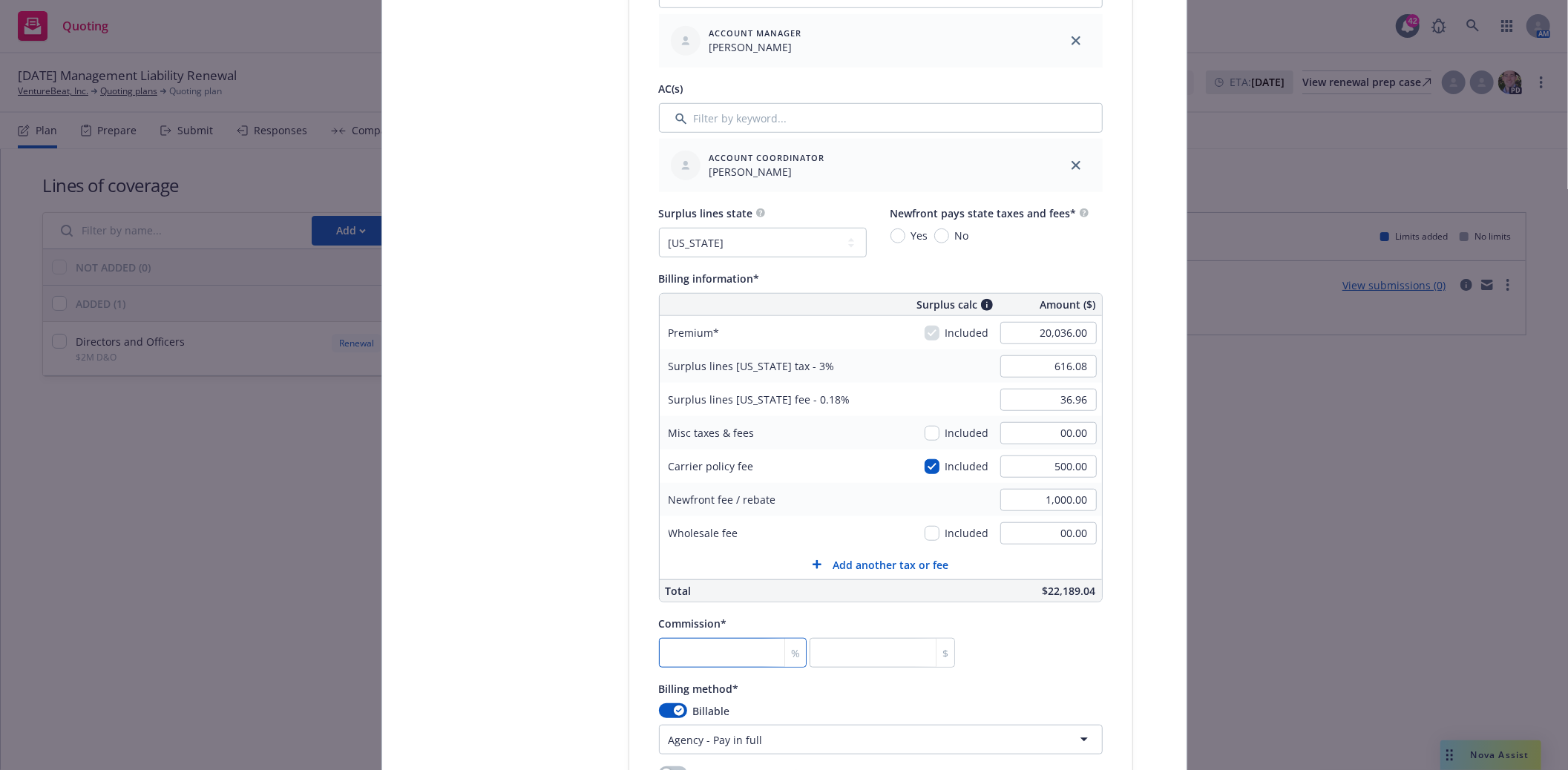
type input "200.36"
type input "12"
type input "2404.32"
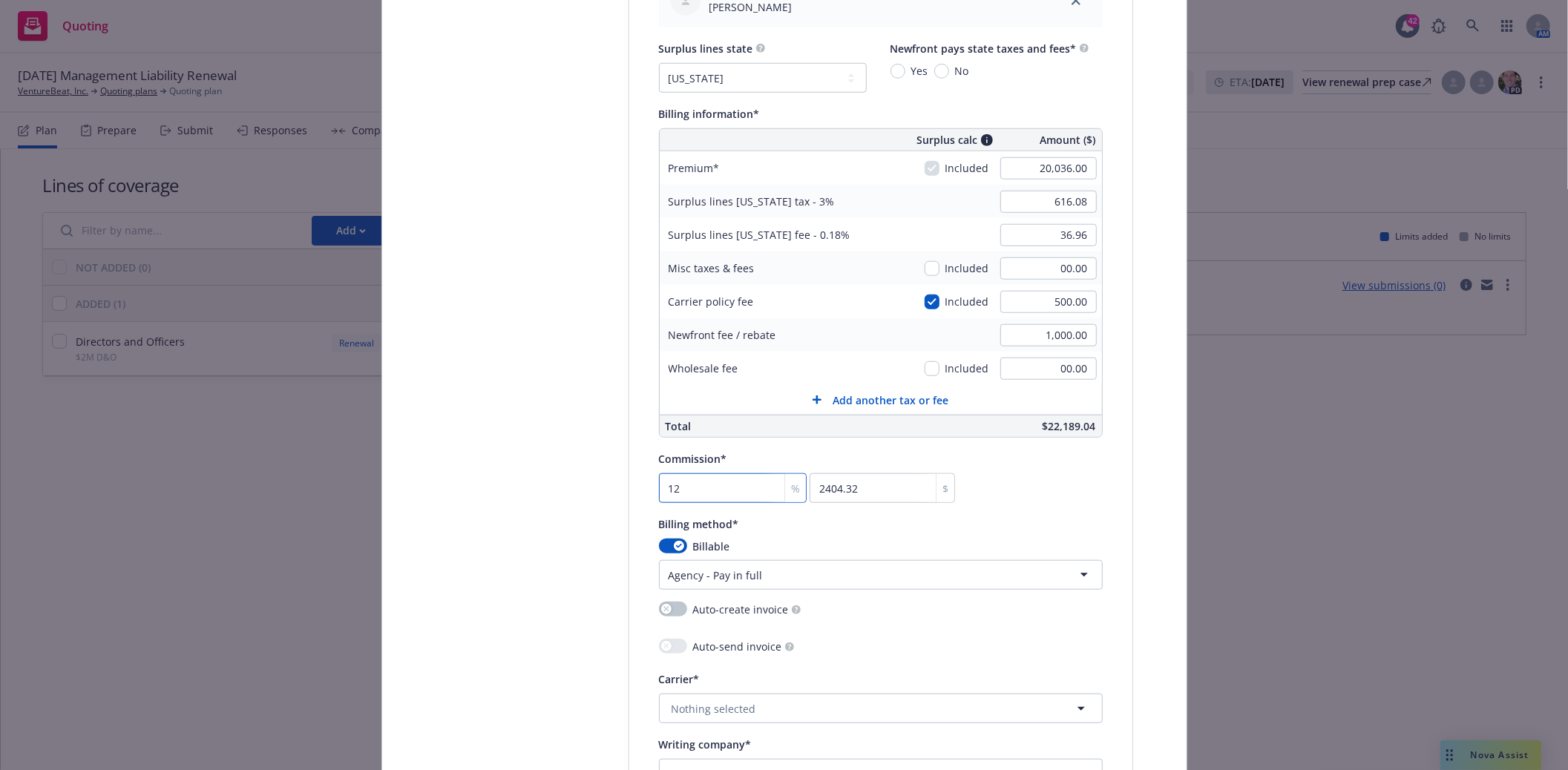
scroll to position [1154, 0]
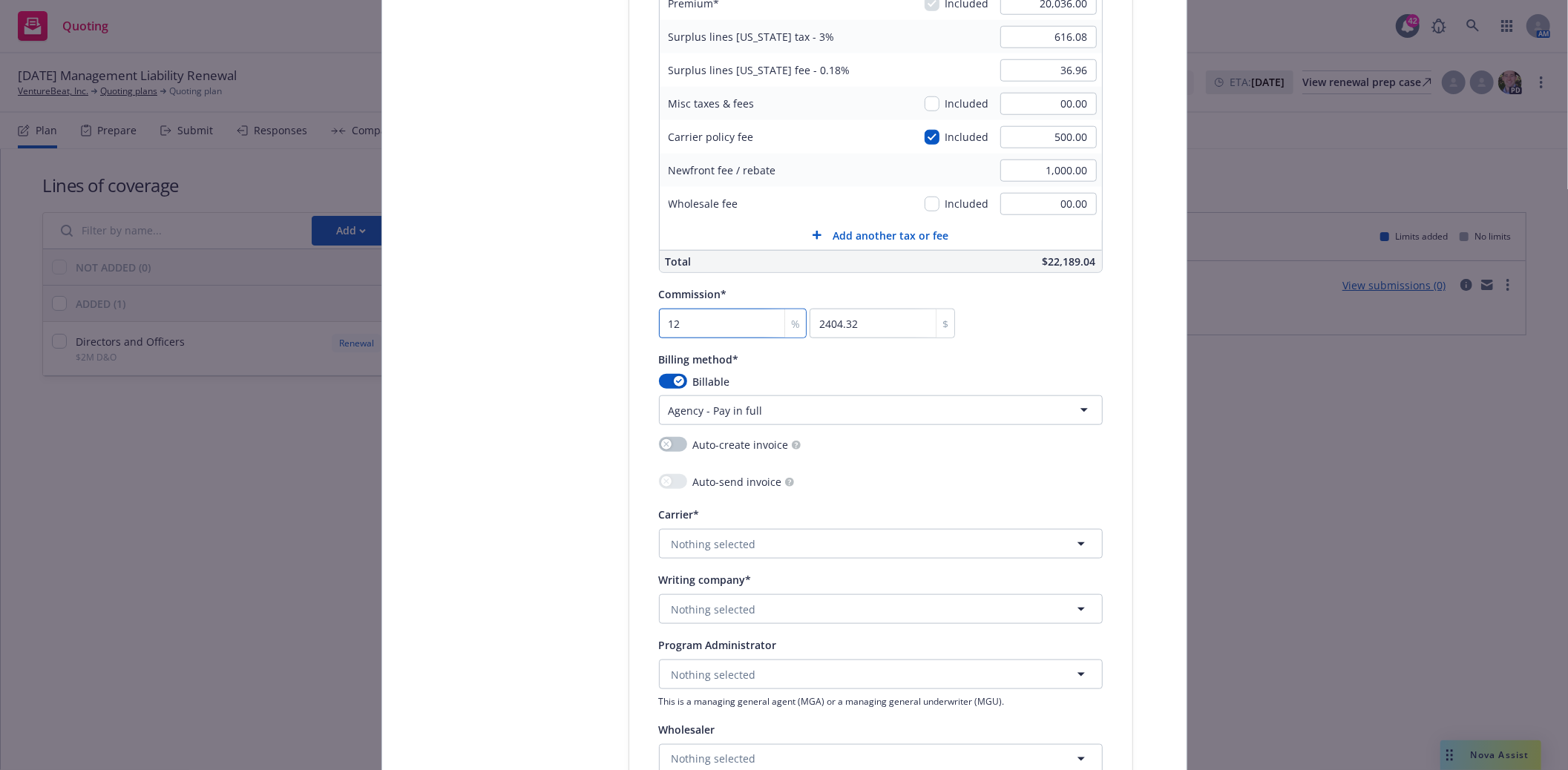
type input "12"
click at [706, 616] on span "Nothing selected" at bounding box center [714, 609] width 85 height 16
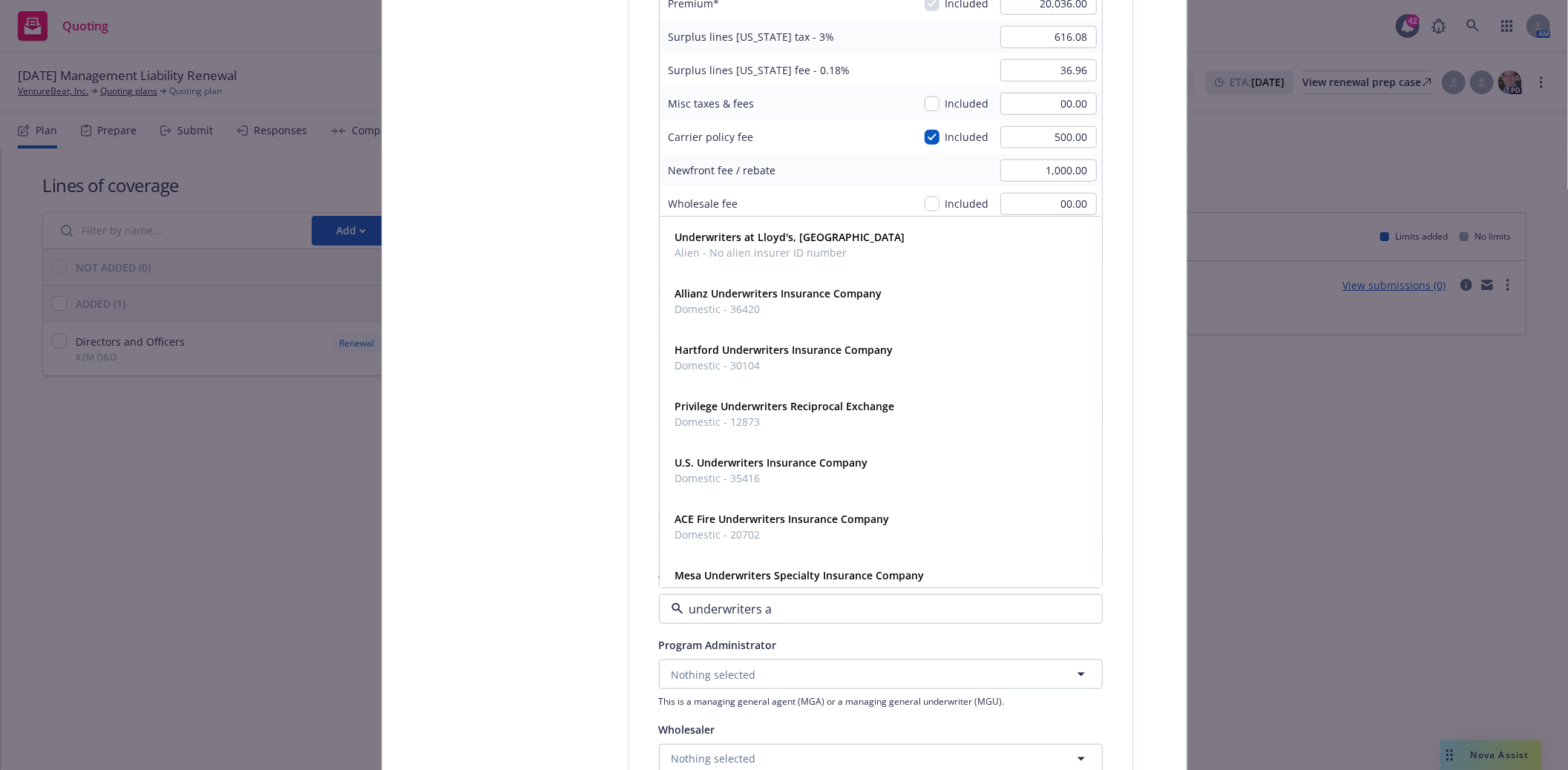
type input "underwriters at"
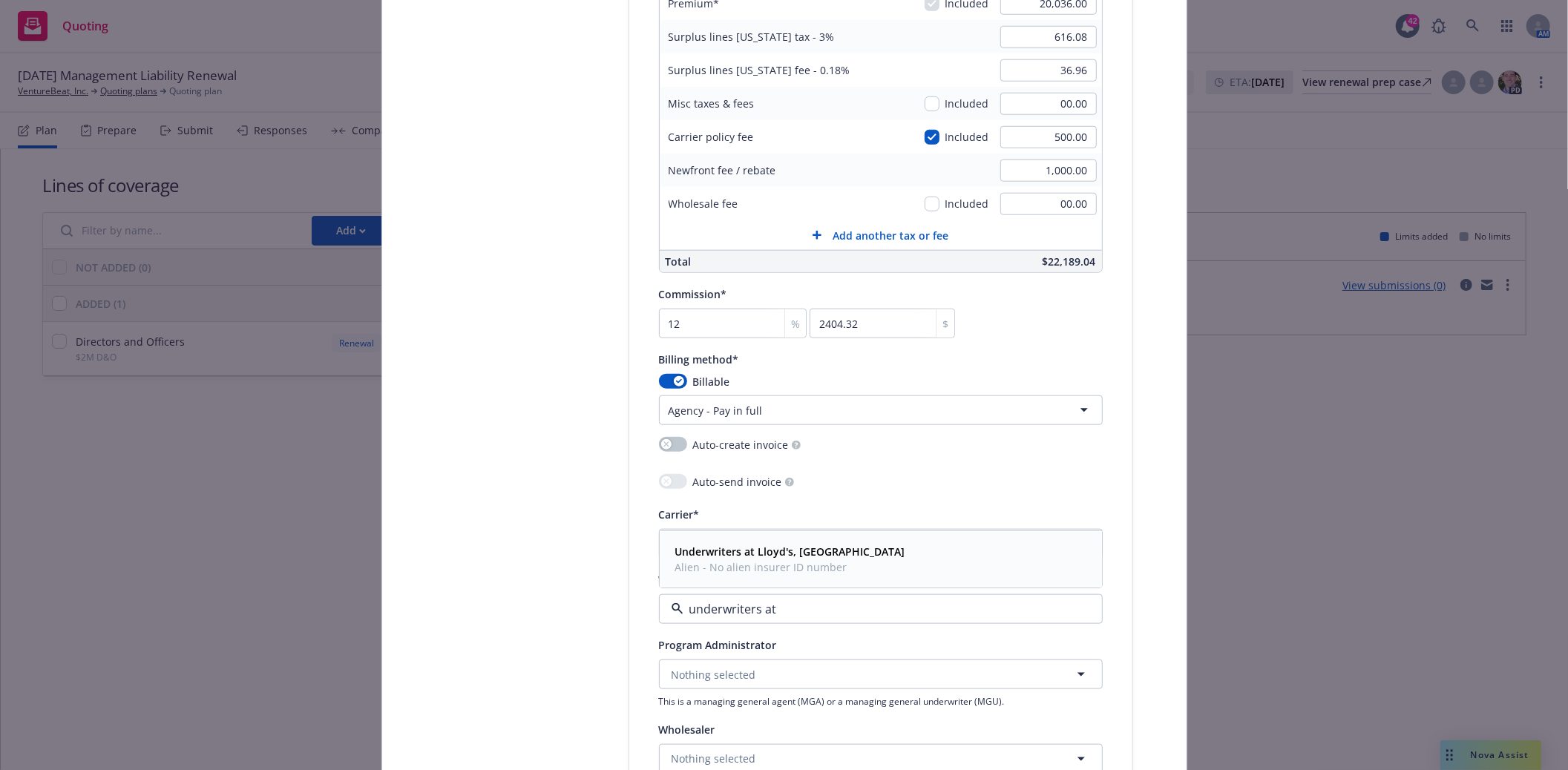
click at [708, 570] on span "Alien - No alien insurer ID number" at bounding box center [791, 568] width 230 height 16
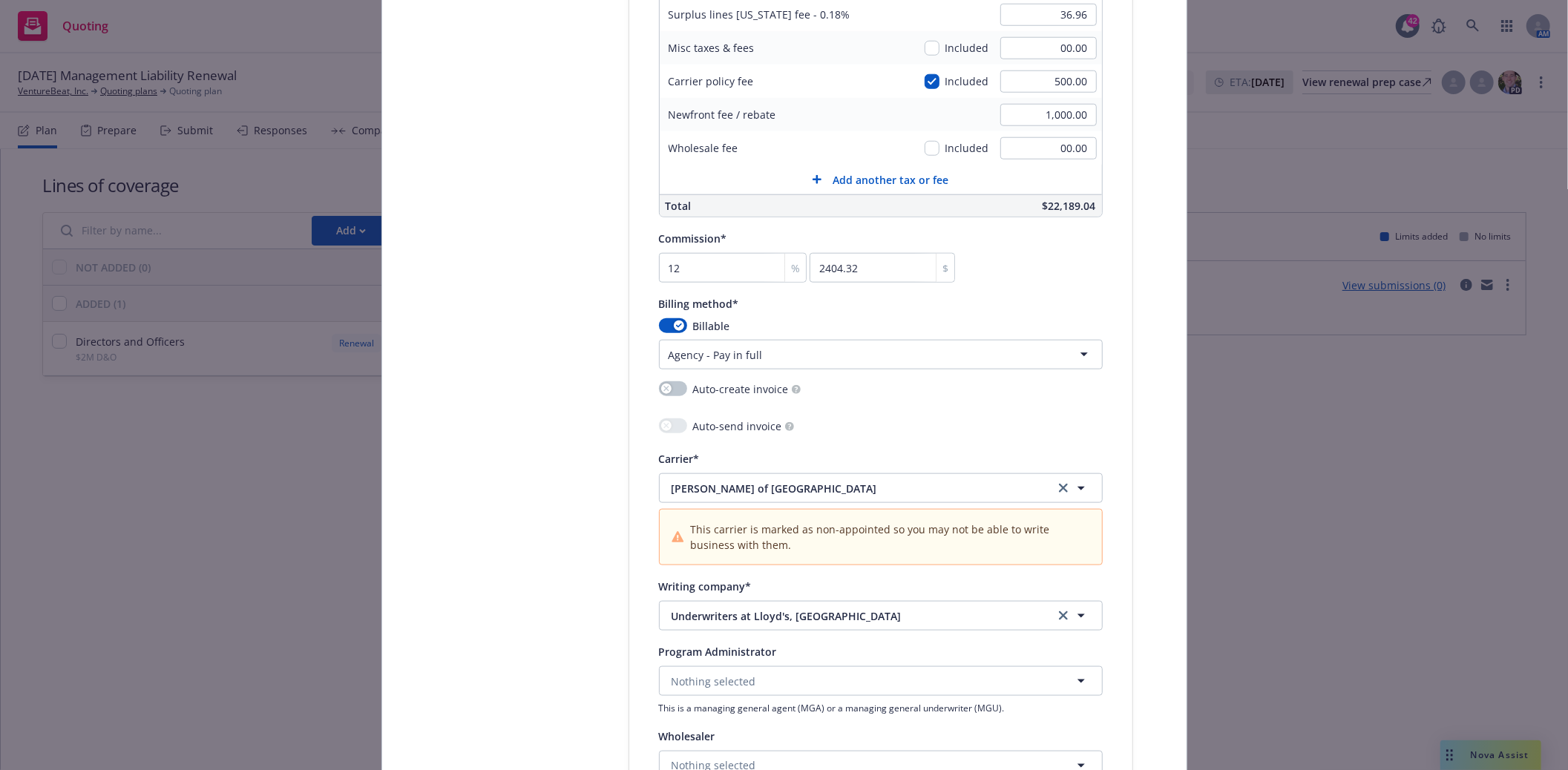
scroll to position [1319, 0]
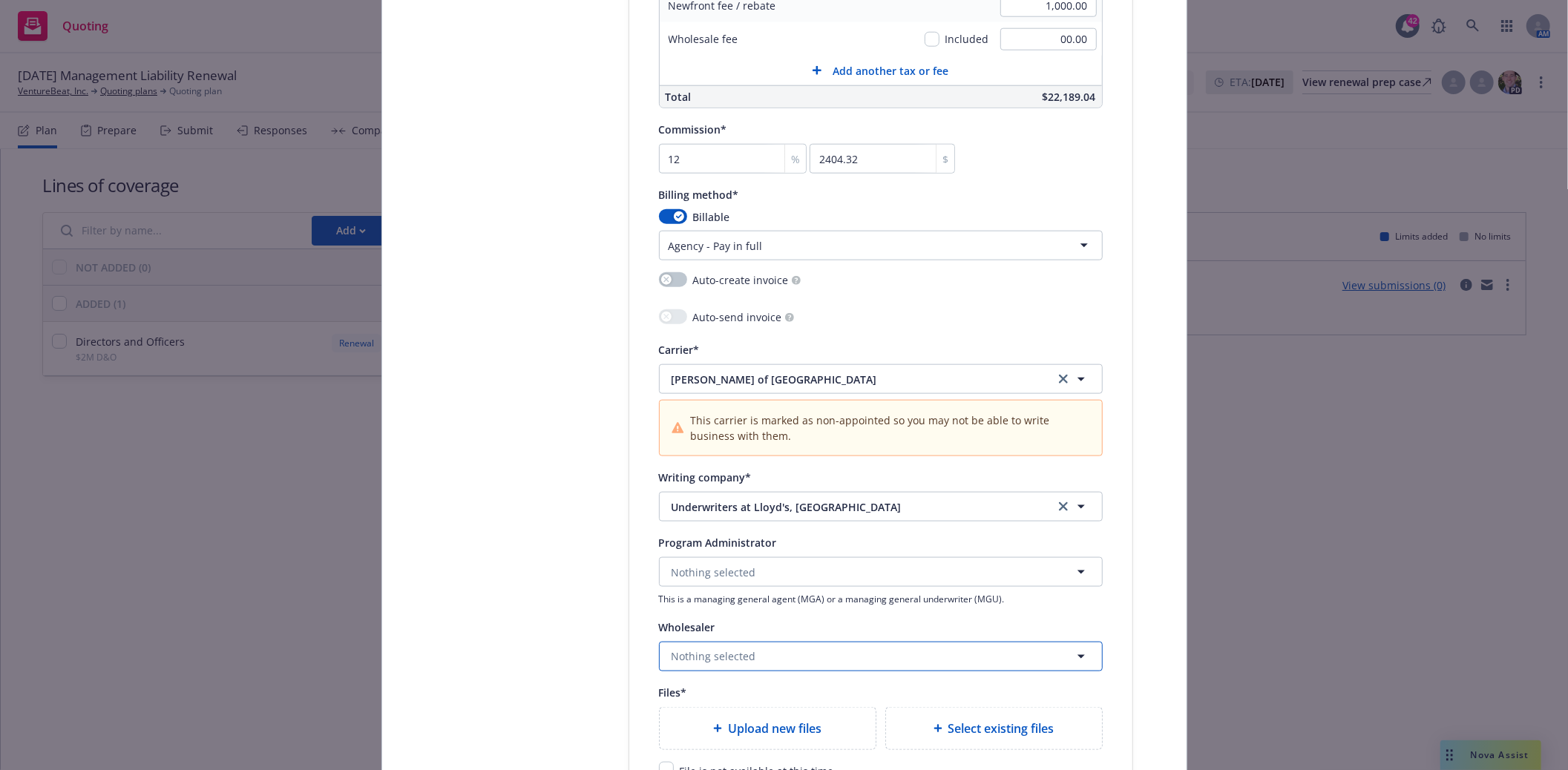
click at [739, 660] on span "Nothing selected" at bounding box center [714, 656] width 85 height 16
type input "crc"
click at [696, 558] on span "Wholesaler" at bounding box center [703, 558] width 56 height 16
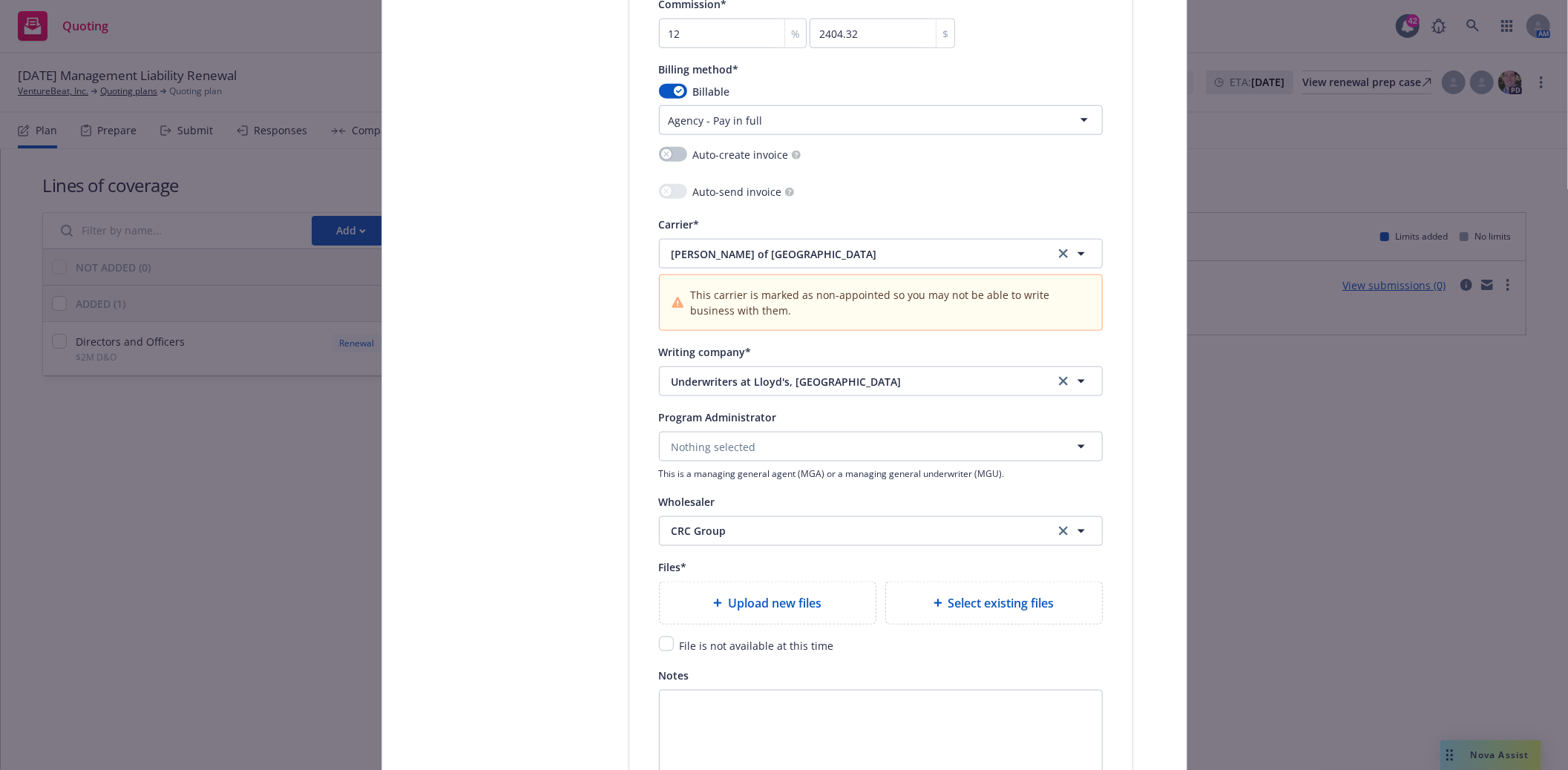
scroll to position [1484, 0]
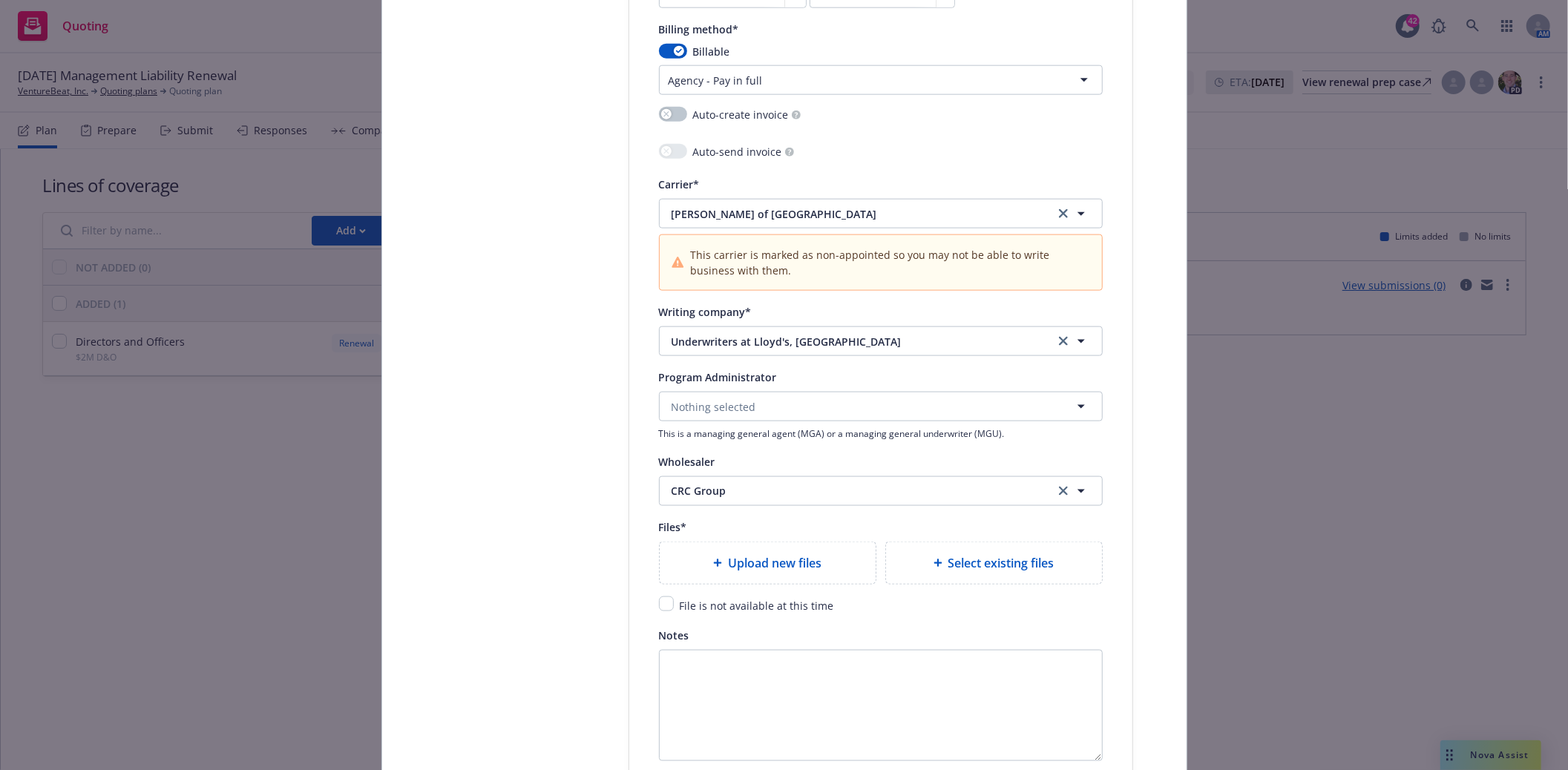
click at [739, 572] on span "Upload new files" at bounding box center [774, 562] width 93 height 17
click at [747, 569] on span "Upload new files" at bounding box center [774, 562] width 93 height 17
type textarea "x"
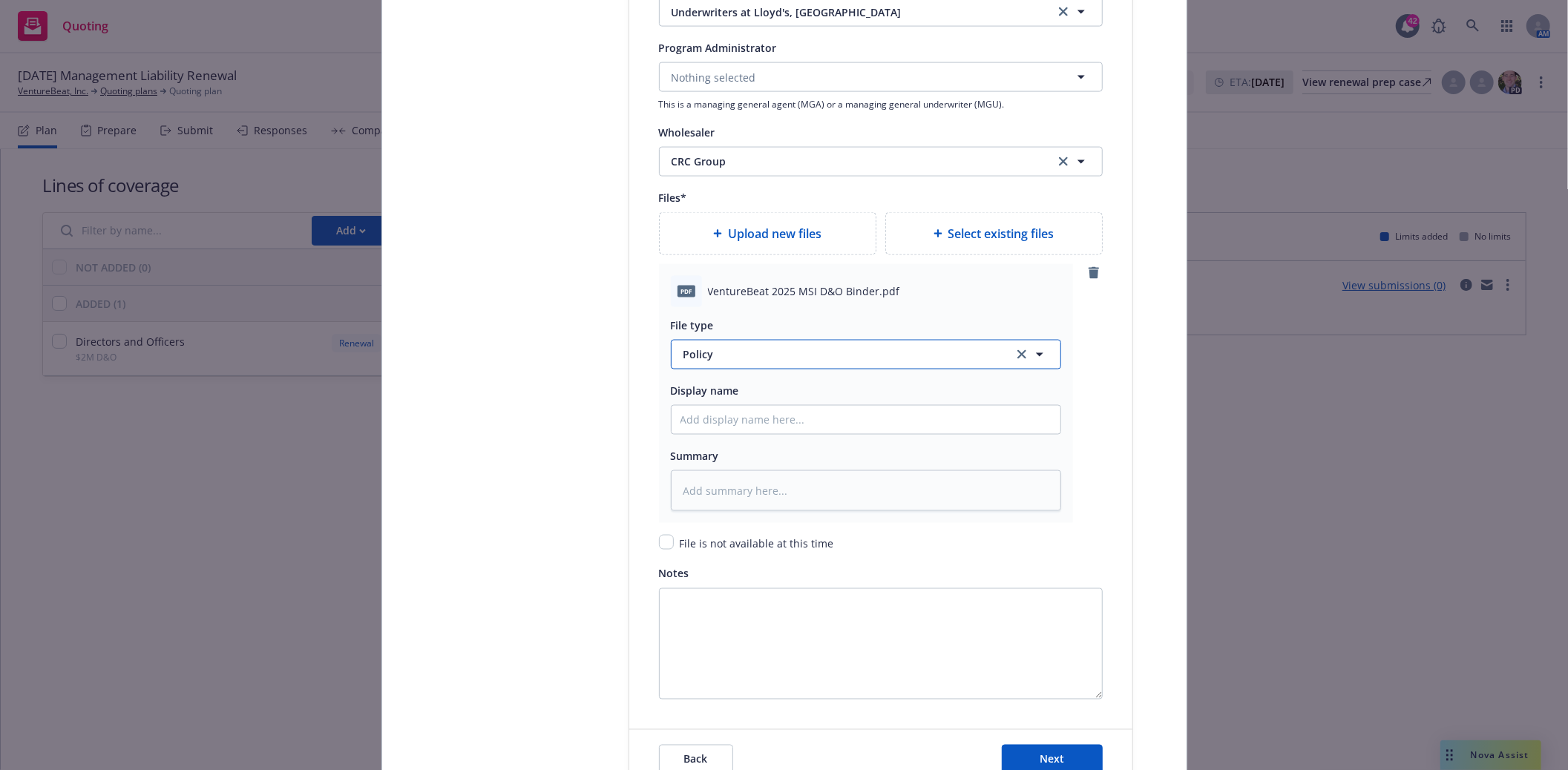
click at [723, 354] on span "Policy" at bounding box center [839, 354] width 313 height 16
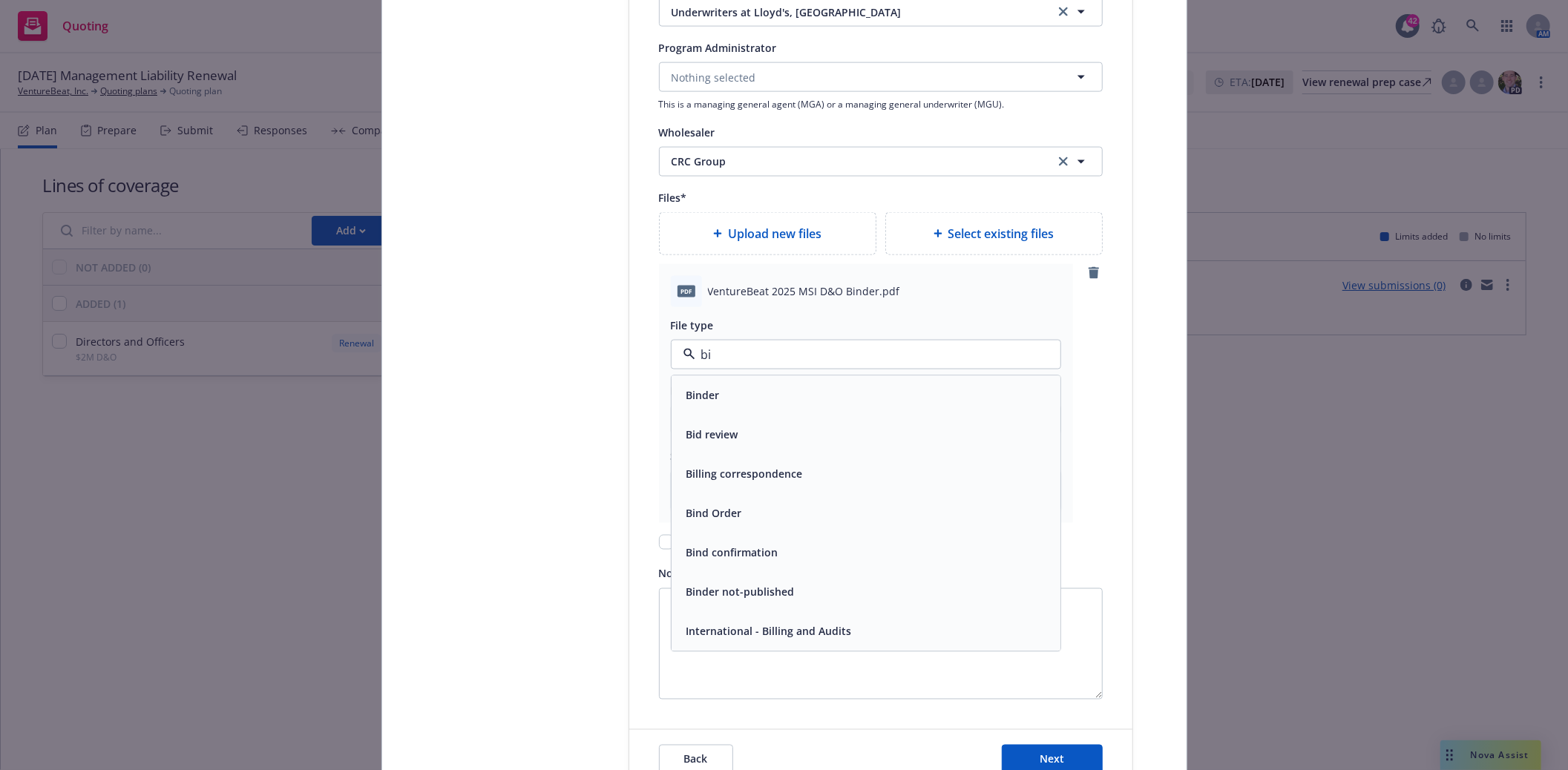
type input "bin"
click at [730, 406] on div "Binder" at bounding box center [866, 395] width 371 height 22
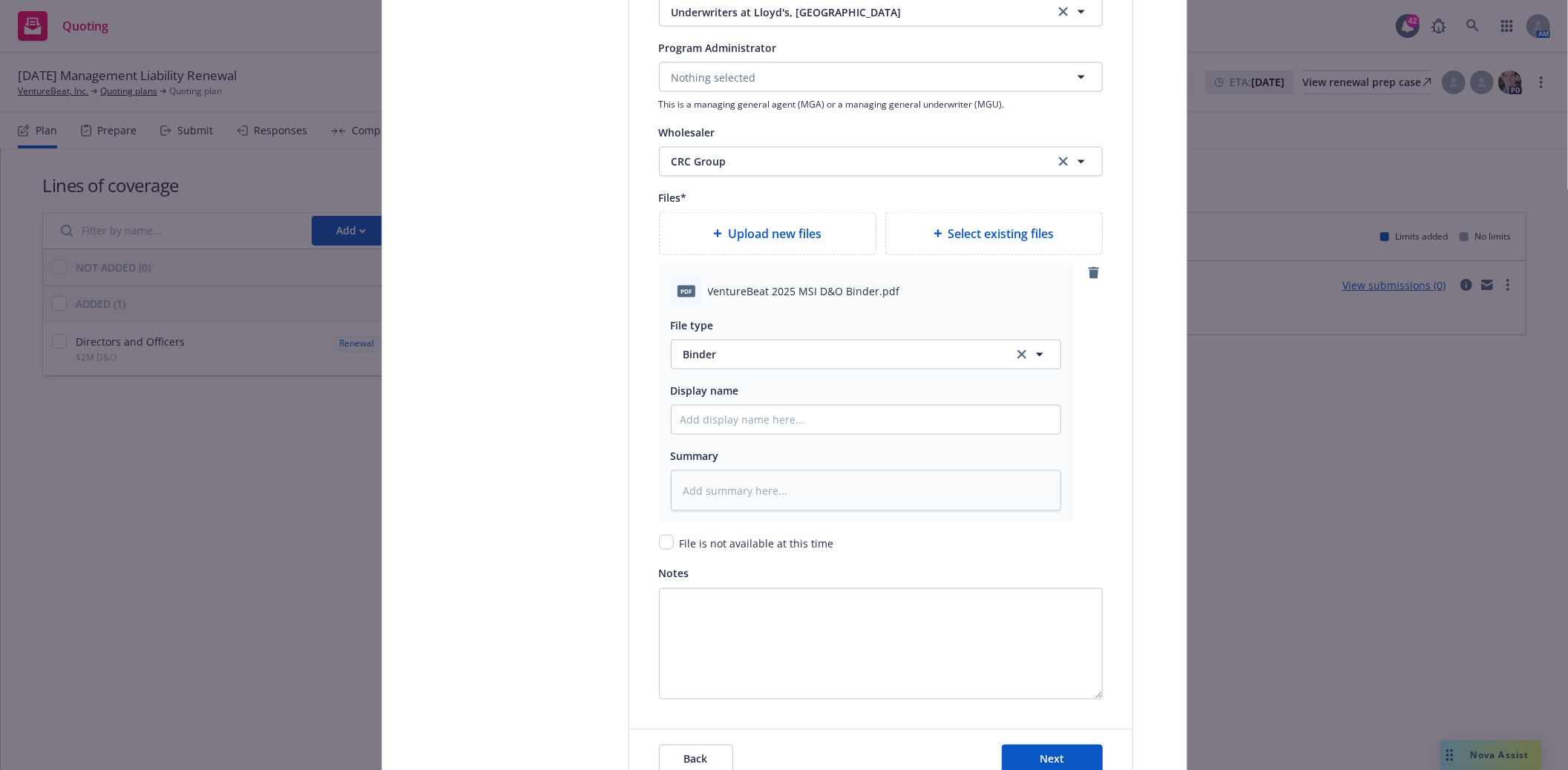
type textarea "x"
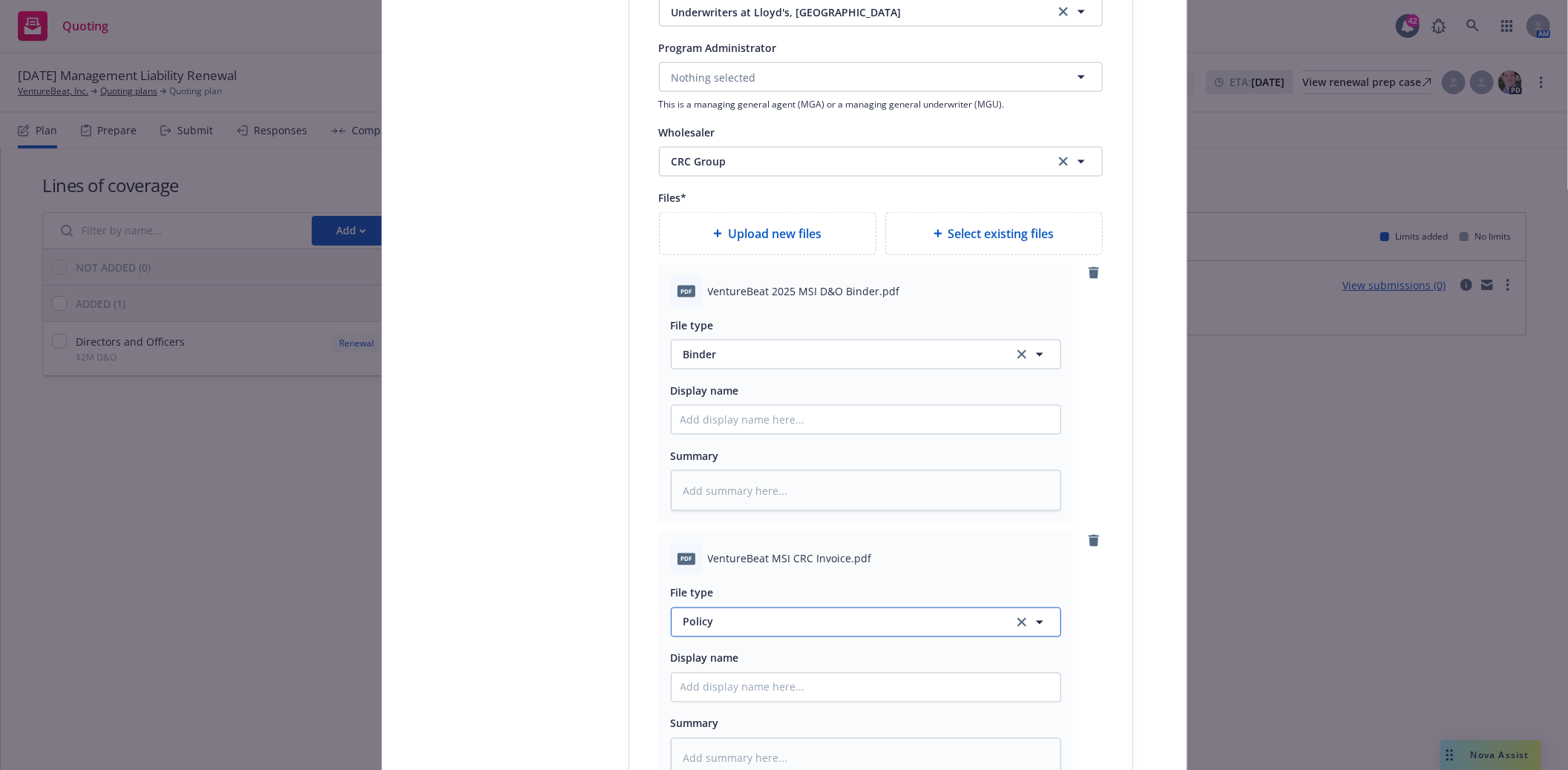
click at [717, 630] on span "Policy" at bounding box center [839, 622] width 313 height 16
type input "inv"
click at [708, 589] on span "Invoice - Third Party" at bounding box center [738, 581] width 102 height 16
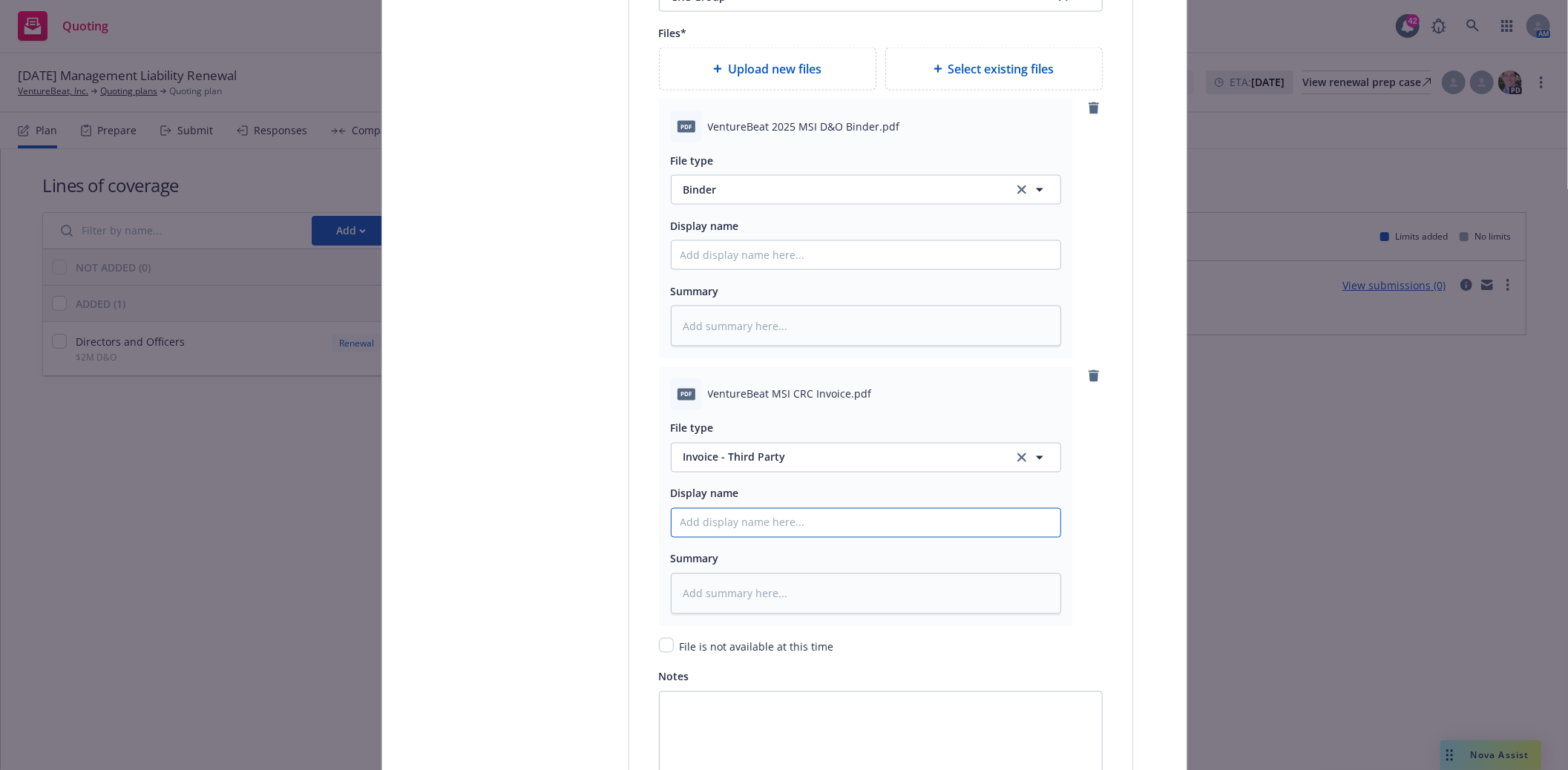
click at [701, 529] on input "Policy display name" at bounding box center [866, 523] width 389 height 28
type textarea "x"
type input "9"
type textarea "x"
type input "9/"
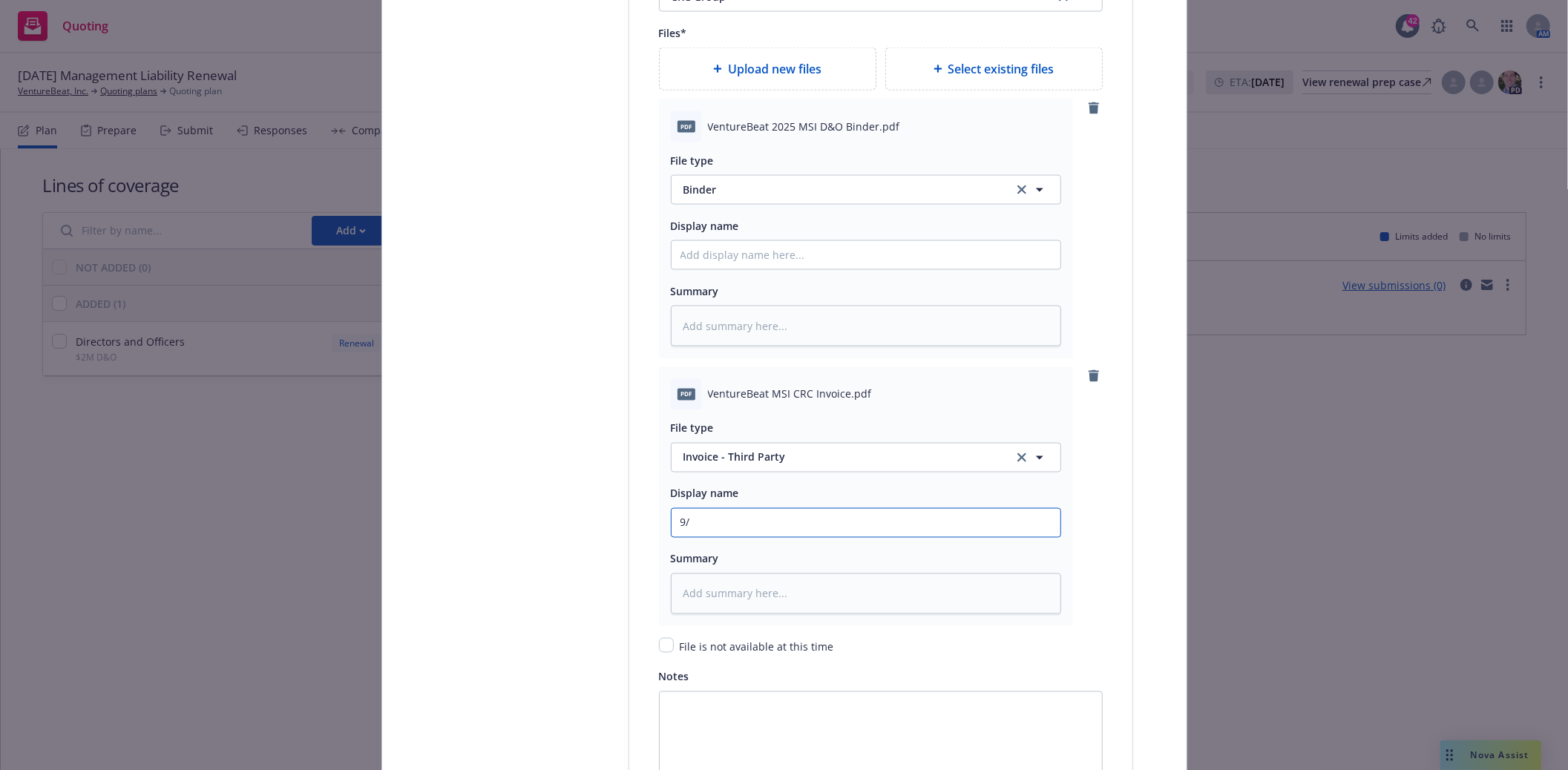
type textarea "x"
type input "9/1"
type textarea "x"
type input "9/13"
type textarea "x"
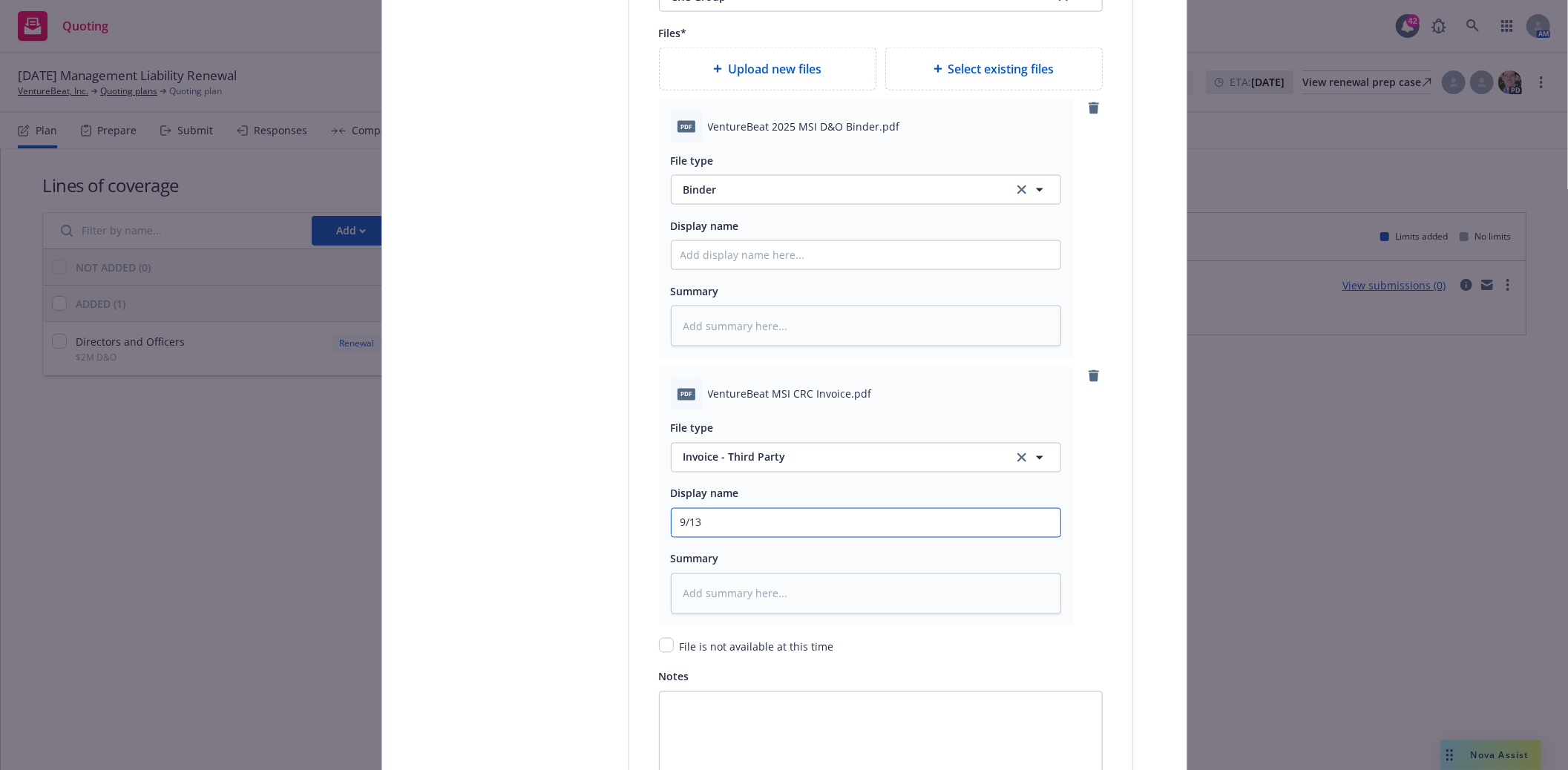
type input "9/13/"
type textarea "x"
type input "9/13/2"
type textarea "x"
type input "9/13/25"
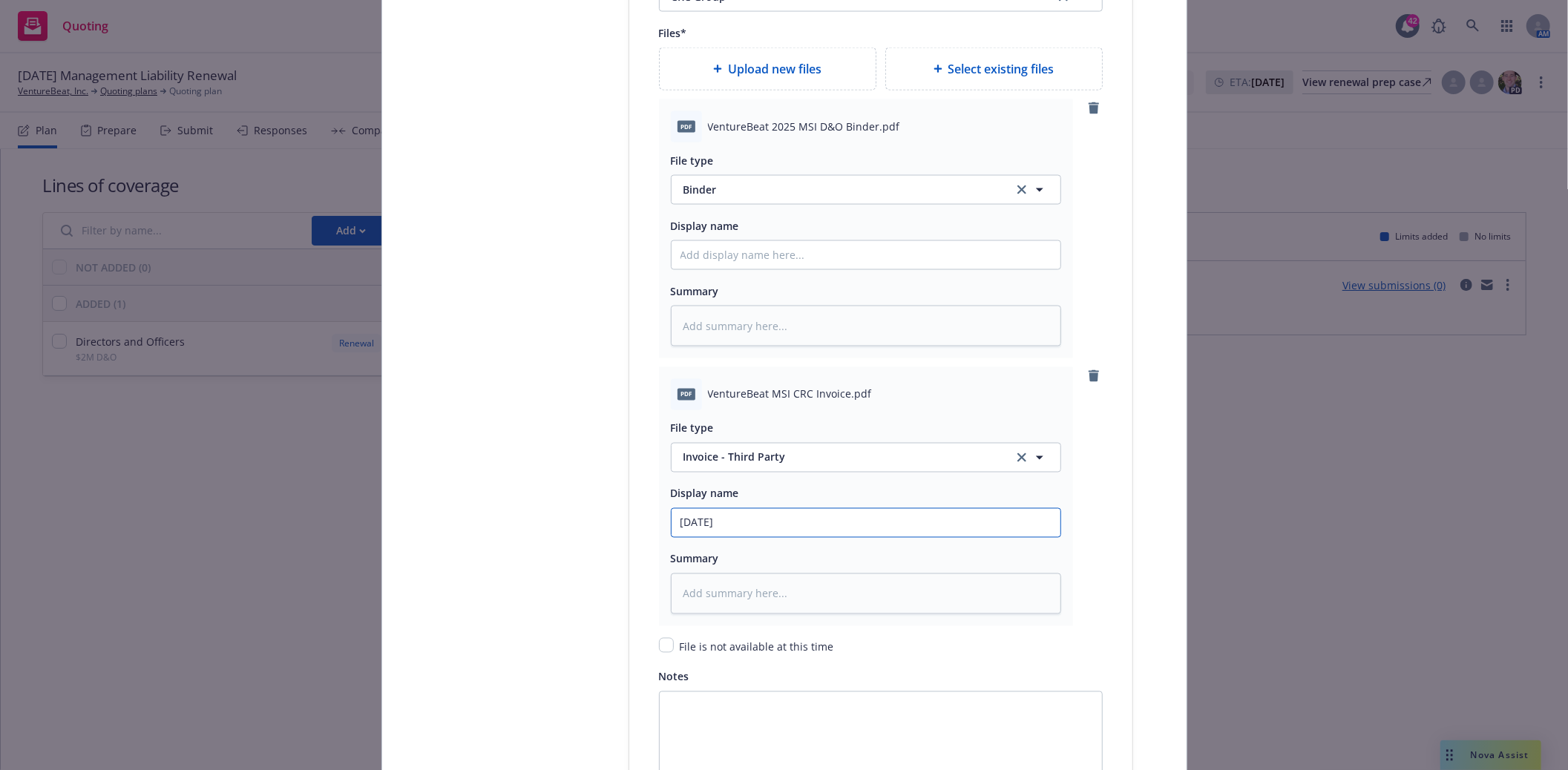
type textarea "x"
type input "9/13/25"
type textarea "x"
type input "9/13/25 D"
type textarea "x"
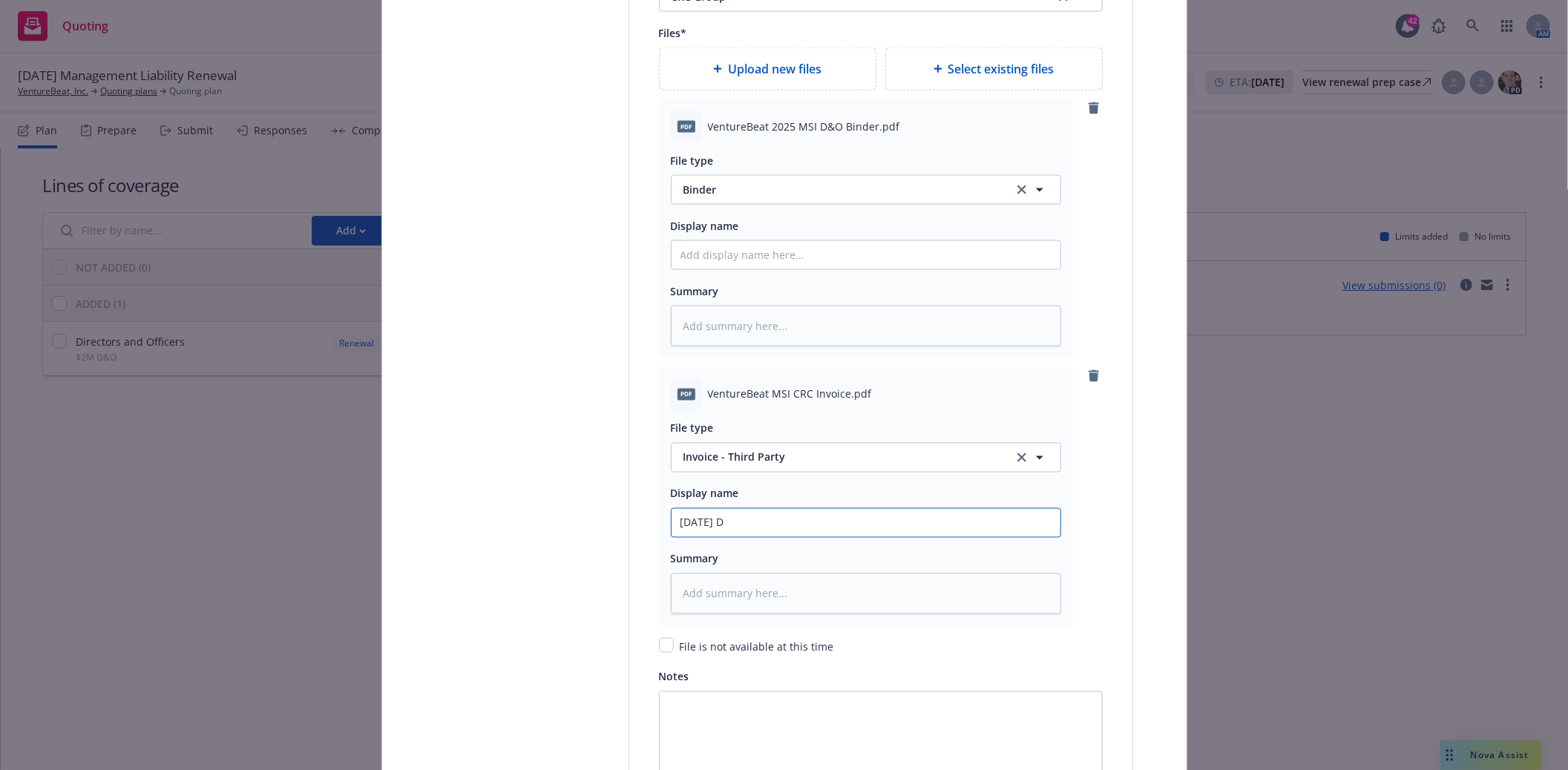
type input "9/13/25 D&"
type textarea "x"
type input "9/13/25 D&O"
type textarea "x"
type input "9/13/25 D&O"
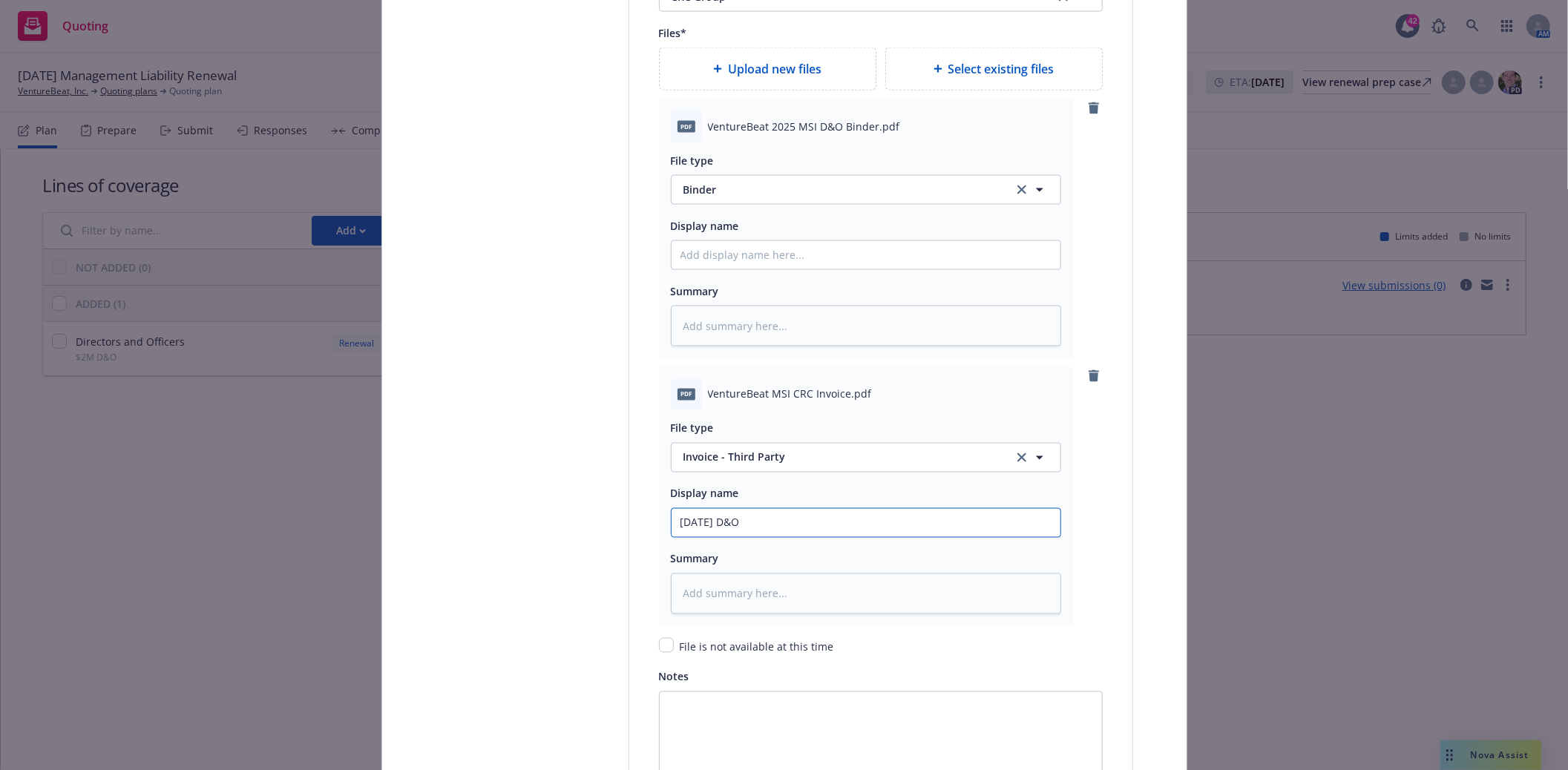
type textarea "x"
type input "9/13/25 D&O R"
type textarea "x"
type input "9/13/25 D&O Re"
type textarea "x"
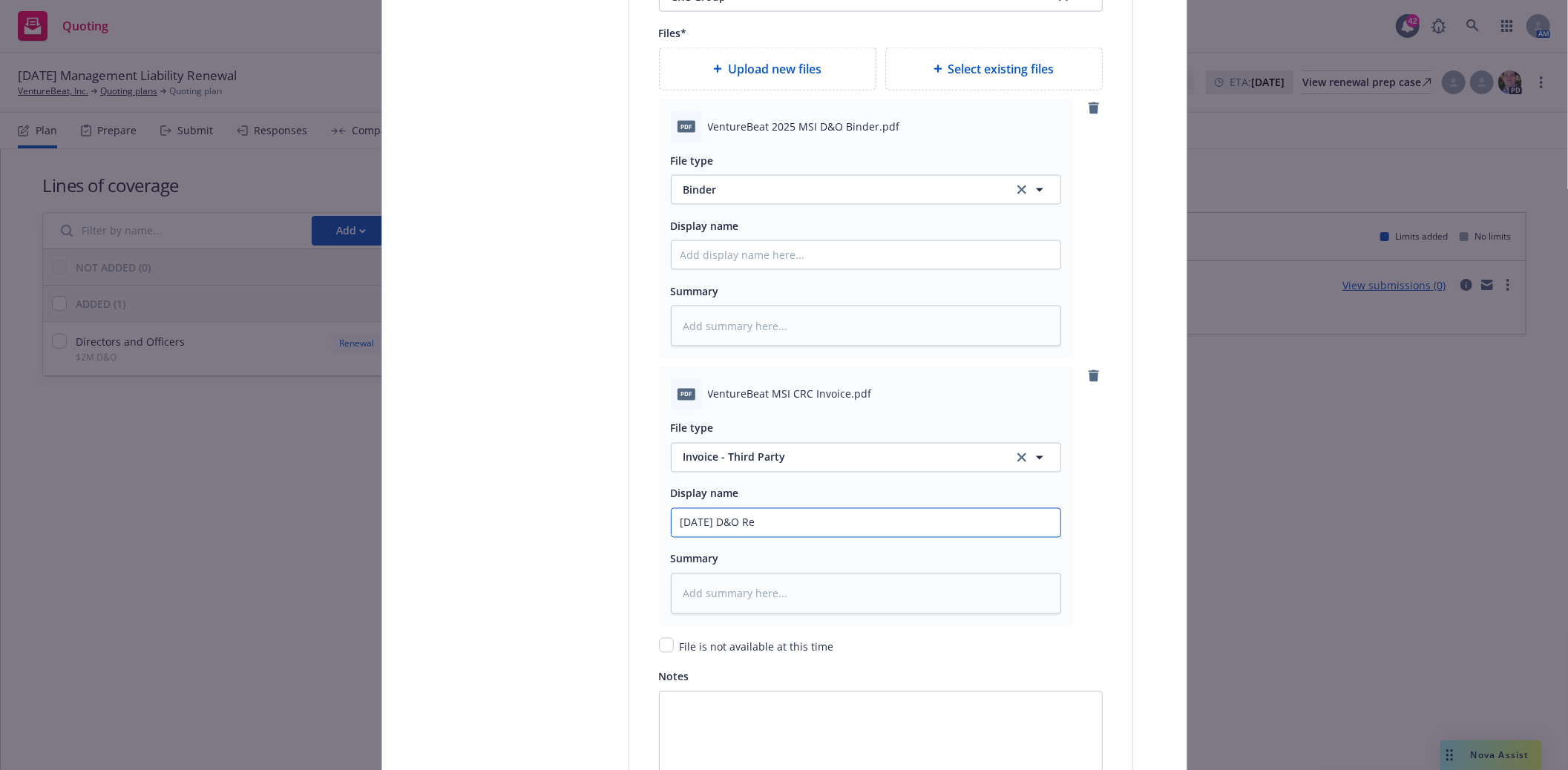
type input "9/13/25 D&O Ren"
type textarea "x"
type input "9/13/25 D&O Rene"
type textarea "x"
type input "9/13/25 D&O Renew"
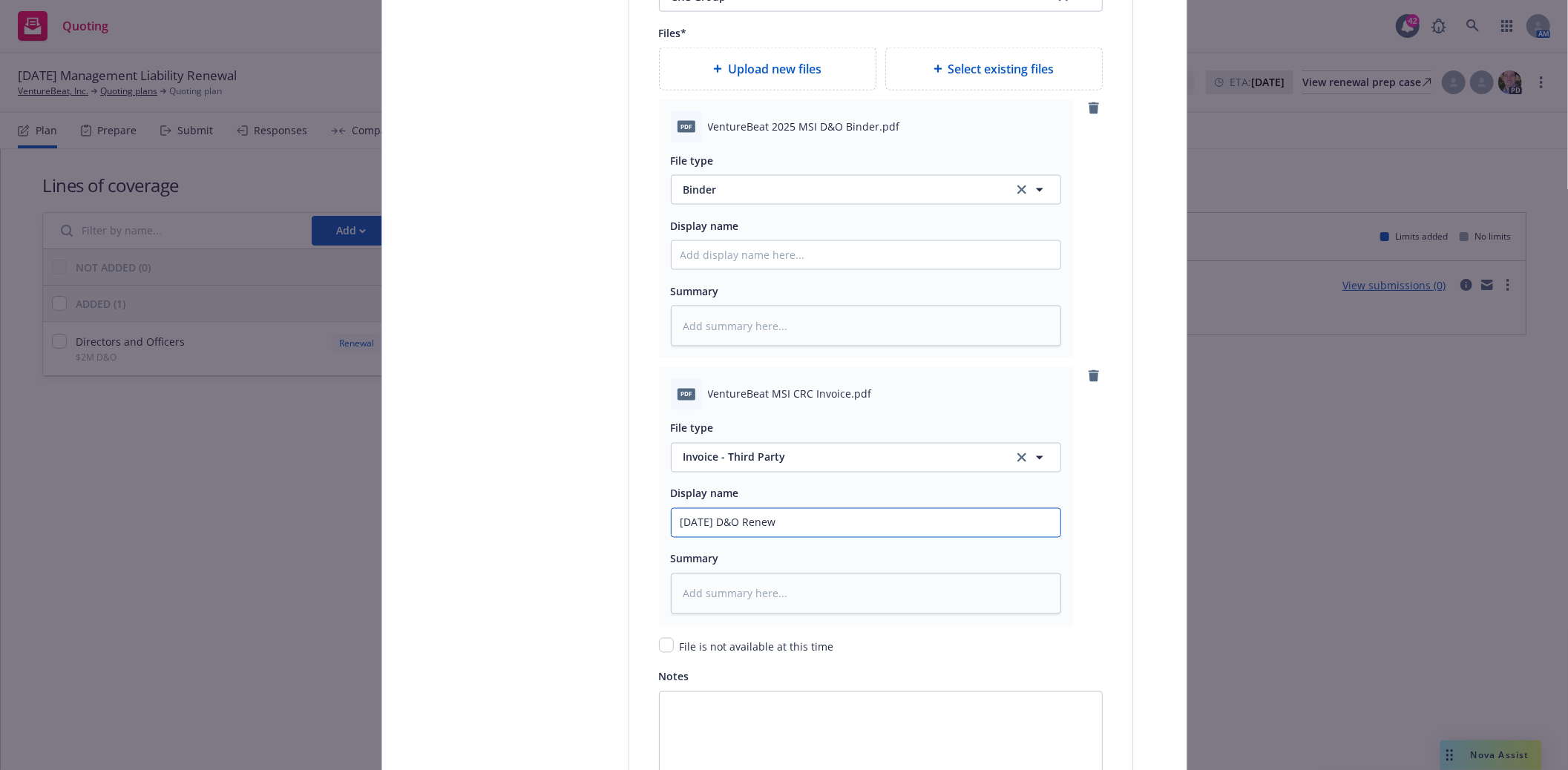
type textarea "x"
type input "9/13/25 D&O Renewa"
type textarea "x"
type input "9/13/25 D&O Renewal"
type textarea "x"
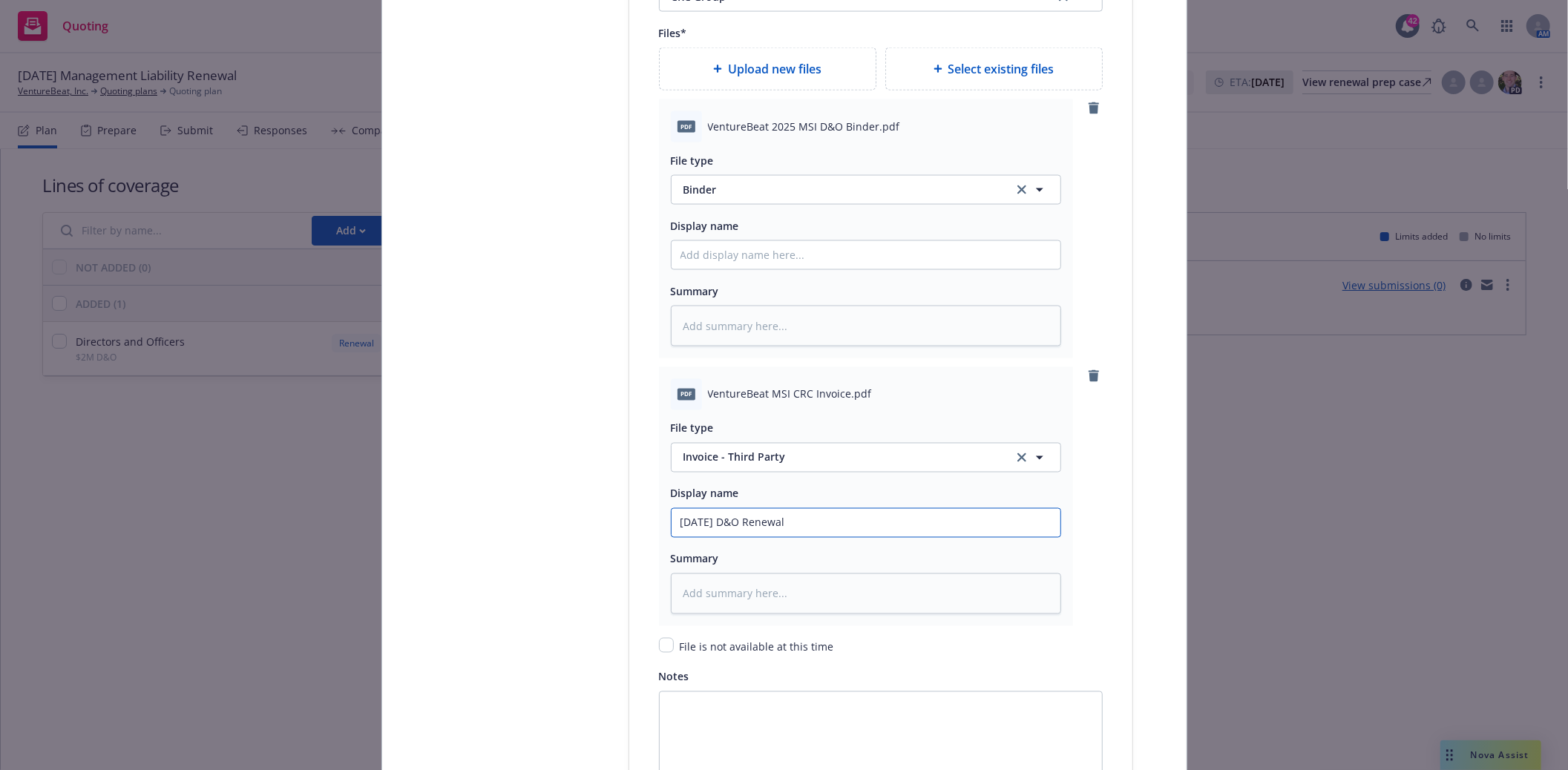
type input "9/13/25 D&O Renewal"
type textarea "x"
type input "9/13/25 D&O Renewal I"
type textarea "x"
type input "9/13/25 D&O Renewal In"
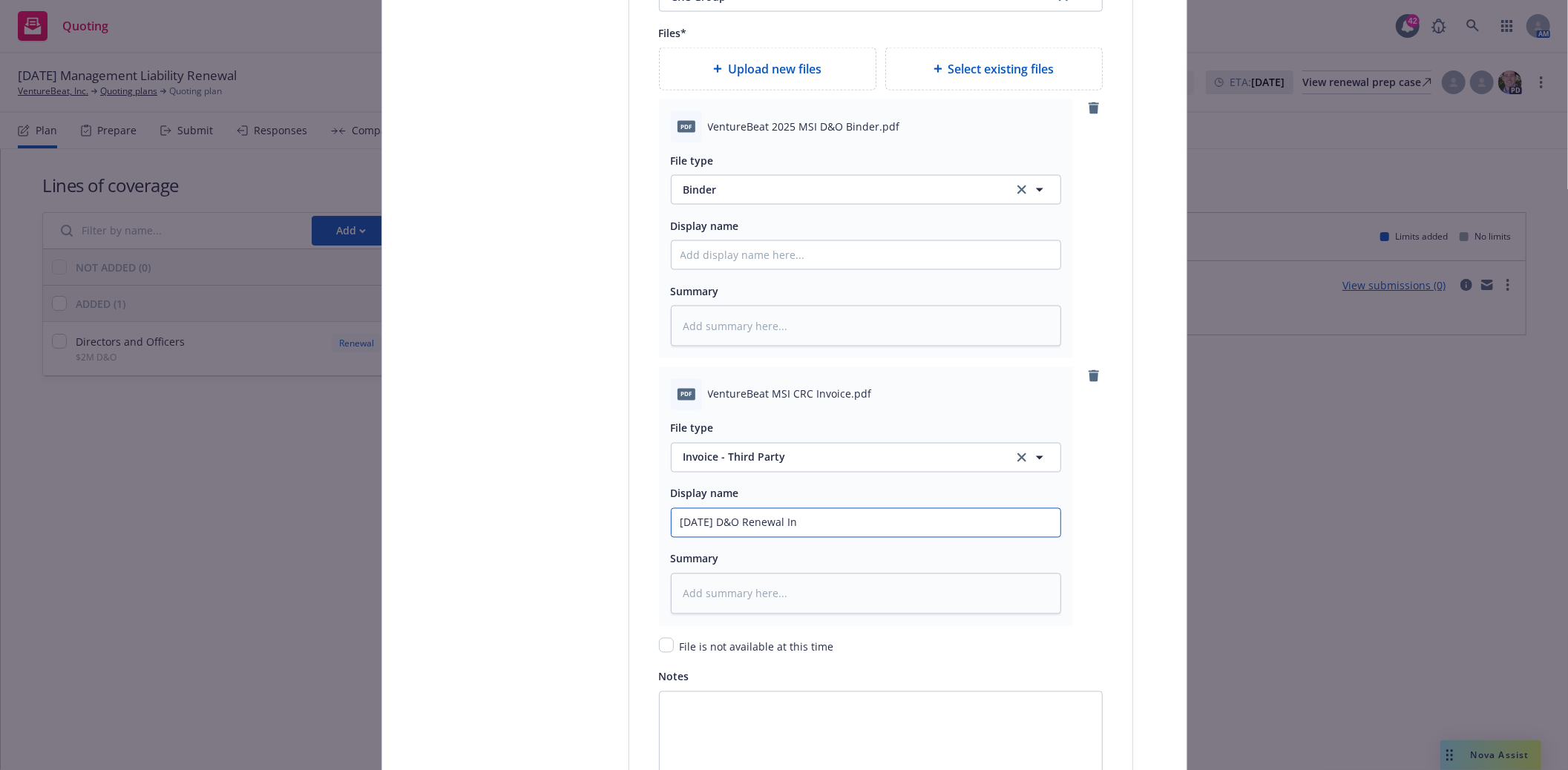
type textarea "x"
type input "9/13/25 D&O Renewal Inv"
type textarea "x"
type input "9/13/25 D&O Renewal Invo"
type textarea "x"
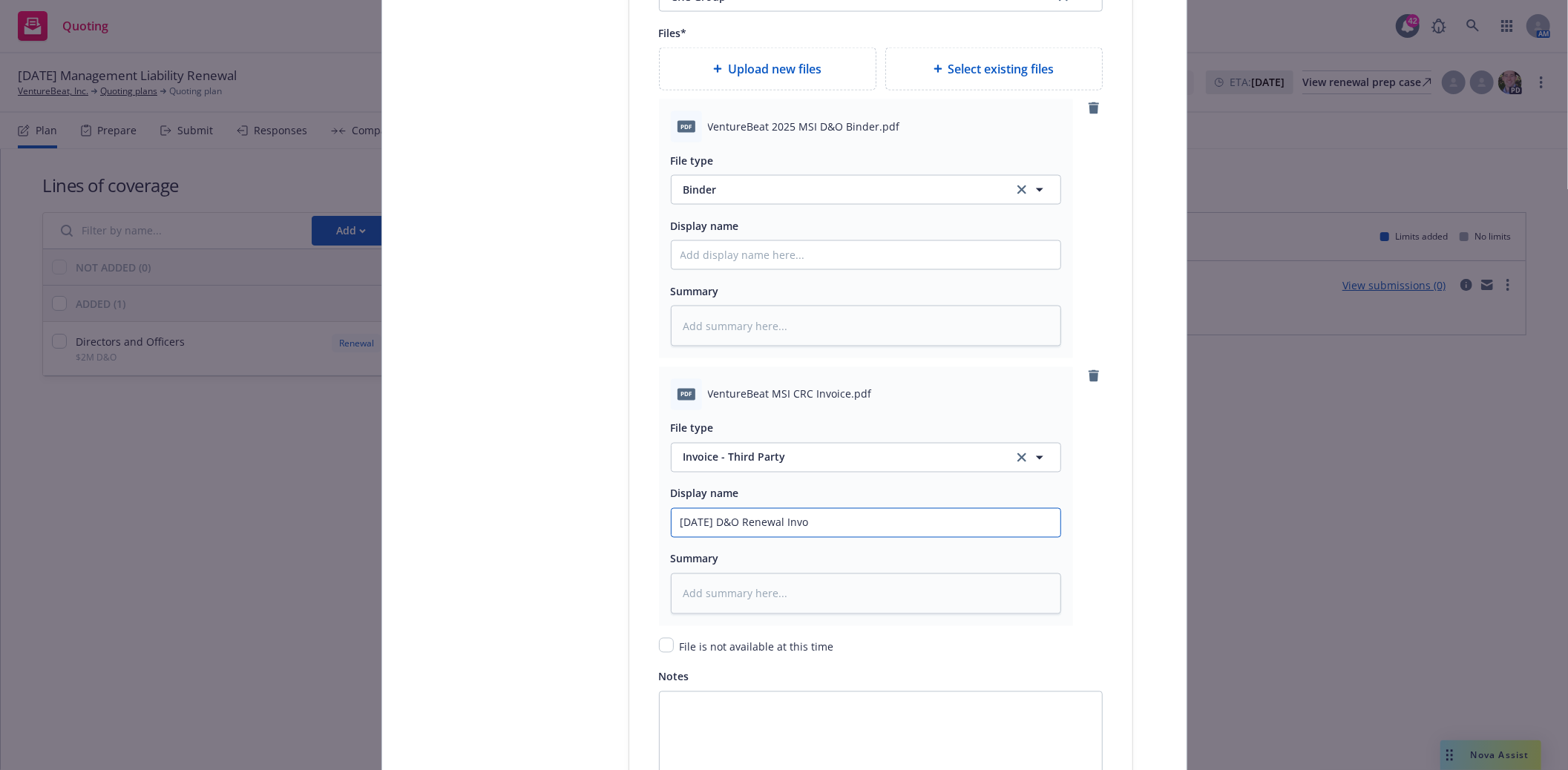
type input "9/13/25 D&O Renewal Invoc"
type textarea "x"
type input "9/13/25 D&O Renewal Invoce"
type textarea "x"
type input "9/13/25 D&O Renewal Invoce"
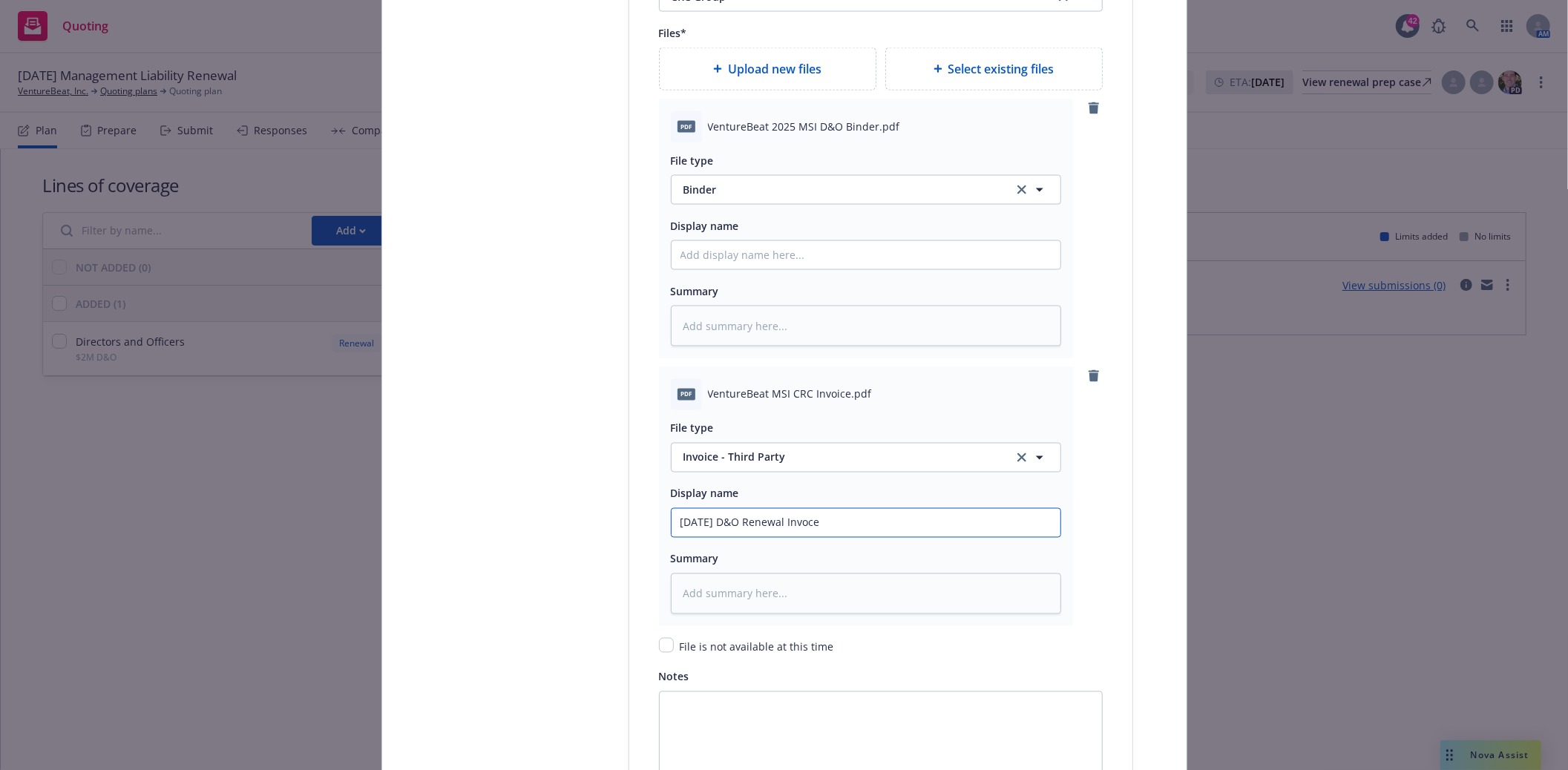
type textarea "x"
type input "9/13/25 D&O Renewal Invoce"
type textarea "x"
type input "9/13/25 D&O Renewal Invoc"
type textarea "x"
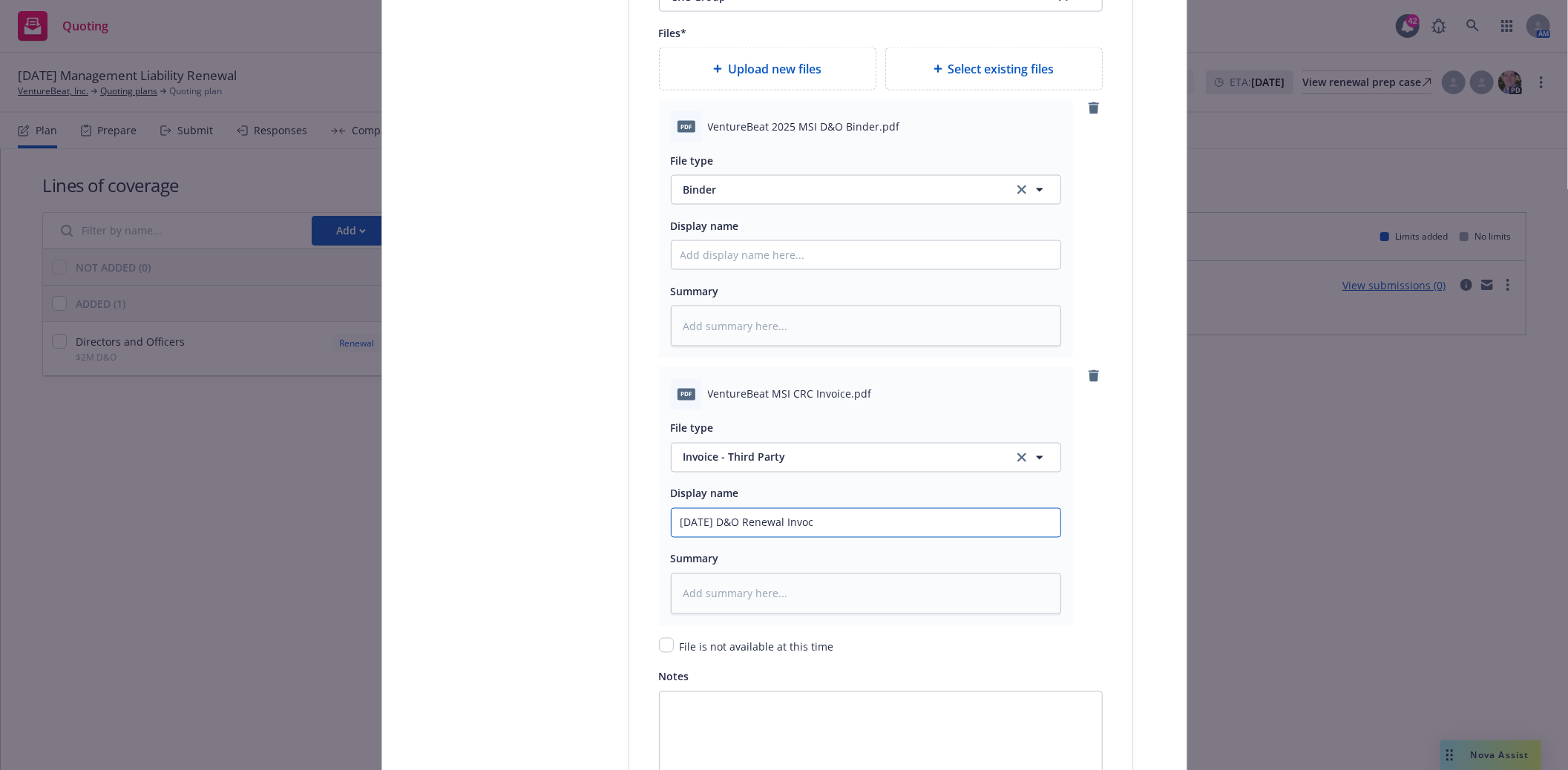
type input "9/13/25 D&O Renewal Invo"
type textarea "x"
type input "9/13/25 D&O Renewal Invoi"
type textarea "x"
type input "9/13/25 D&O Renewal Invoic"
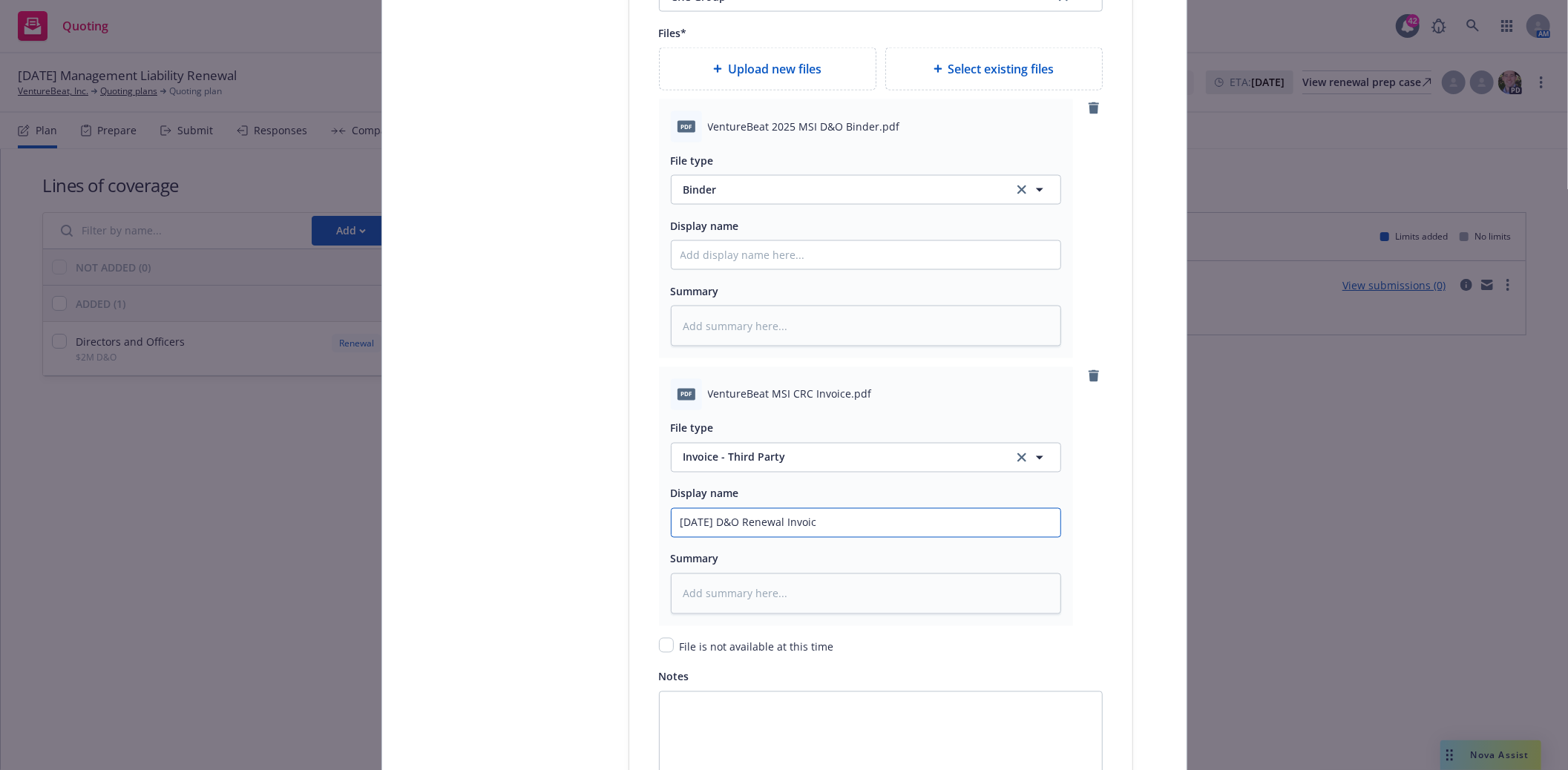
type textarea "x"
type input "9/13/25 D&O Renewal Invoice"
type textarea "x"
type input "9/13/25 D&O Renewal Invoice"
type textarea "x"
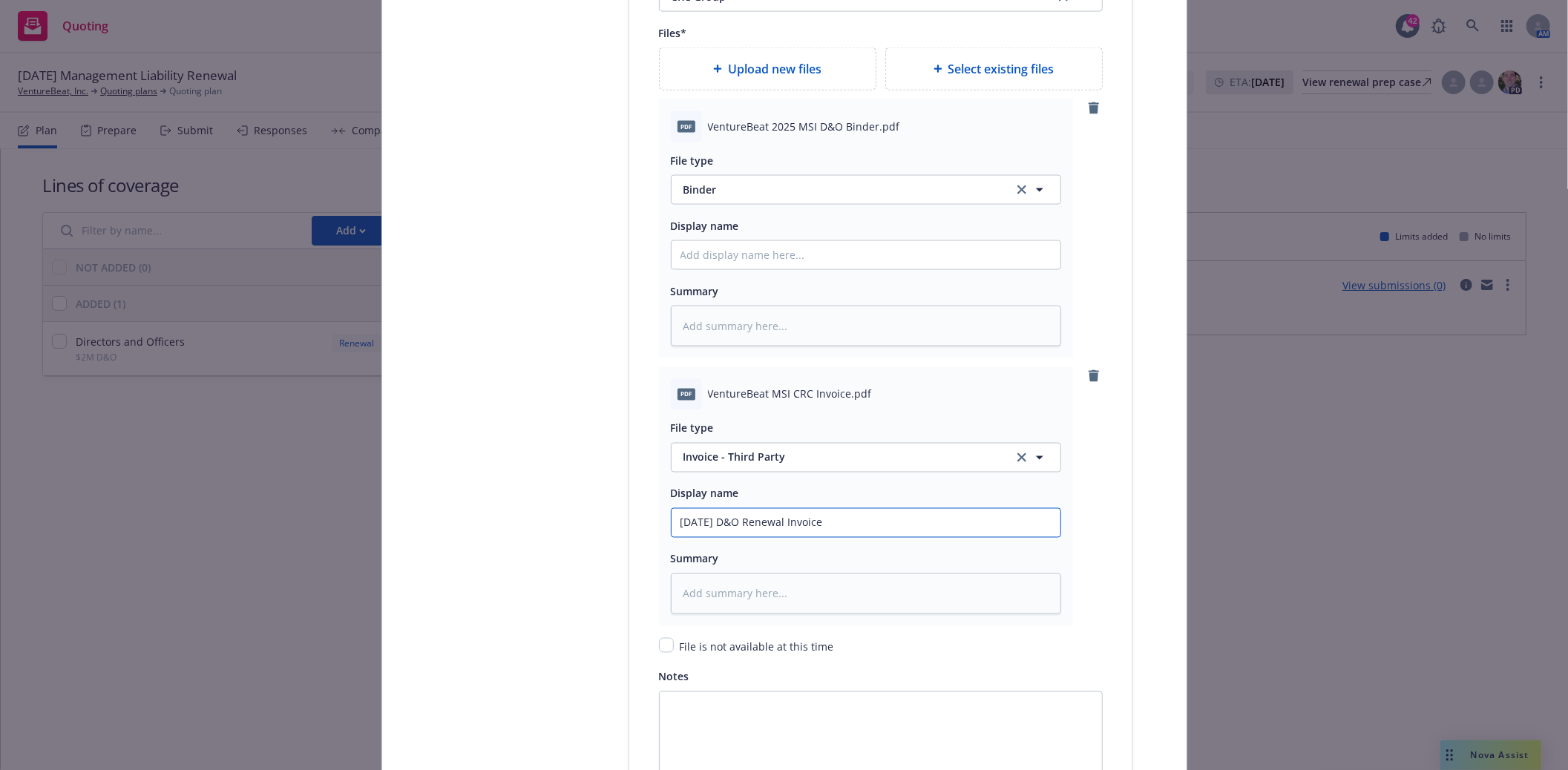
type input "9/13/25 D&O Renewal Invoice -"
type textarea "x"
type input "9/13/25 D&O Renewal Invoice -"
type textarea "x"
type input "9/13/25 D&O Renewal Invoice - R"
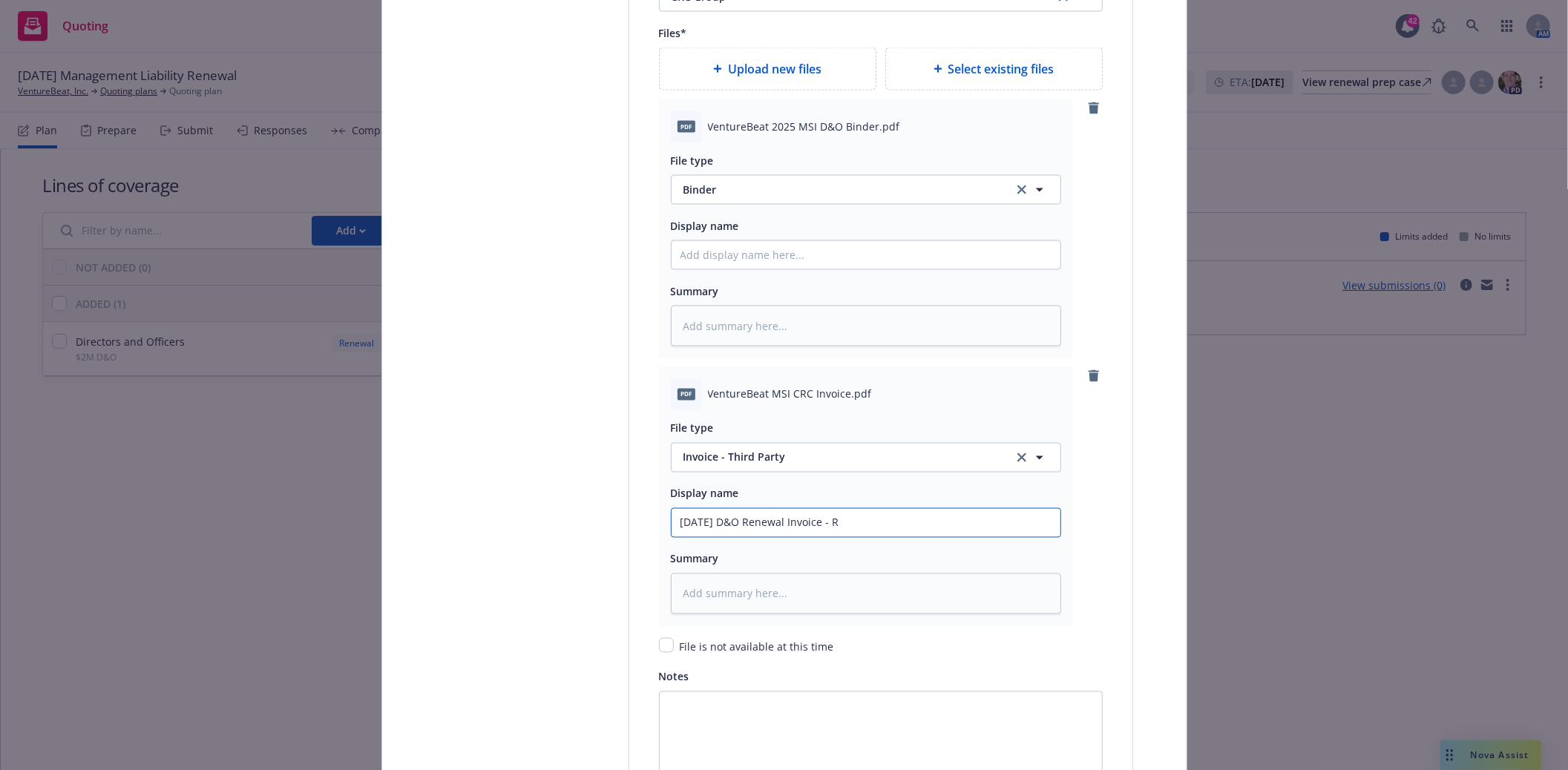
type textarea "x"
type input "9/13/25 D&O Renewal Invoice -"
type textarea "x"
type input "9/13/25 D&O Renewal Invoice - C"
type textarea "x"
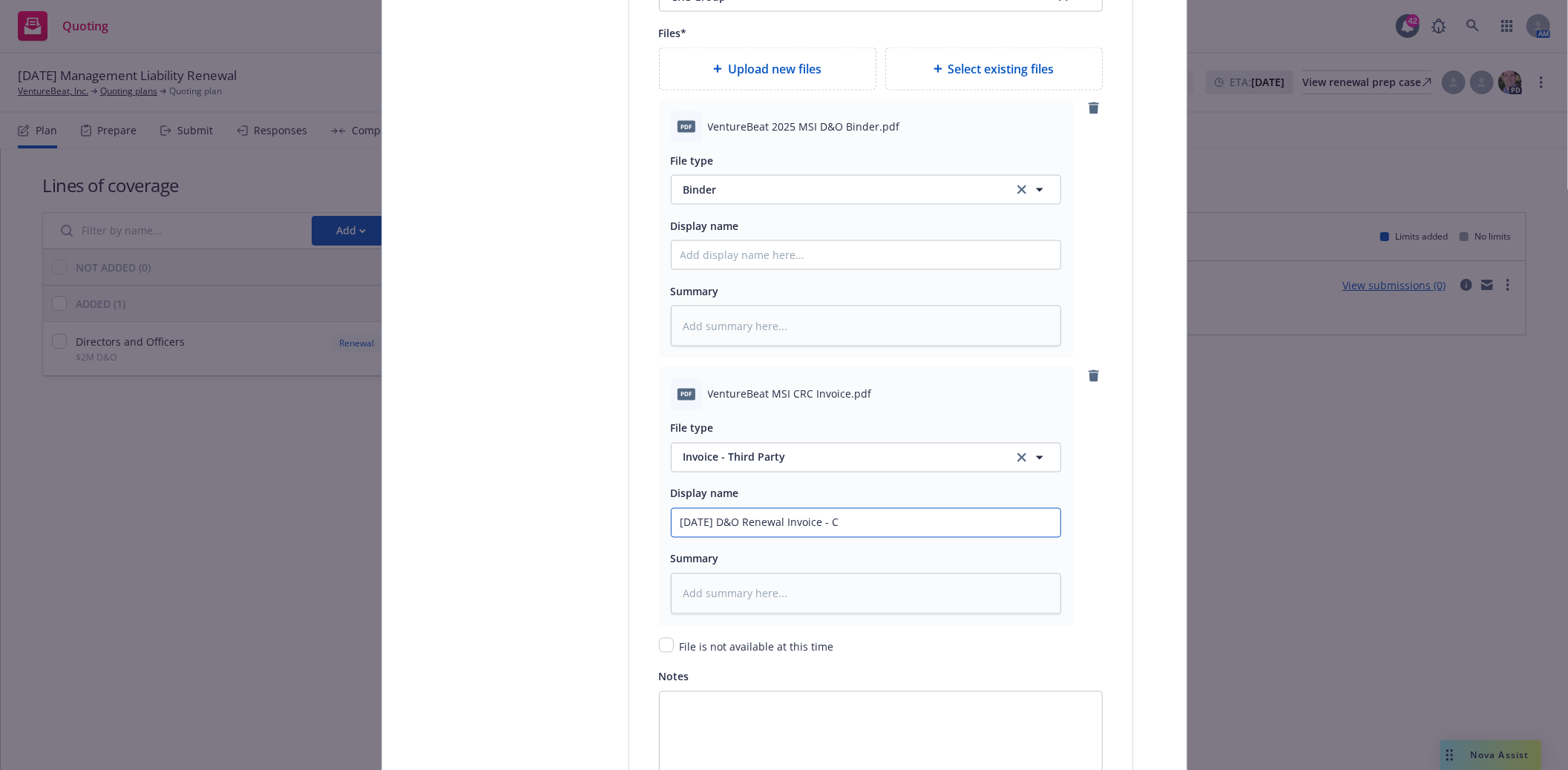
type input "9/13/25 D&O Renewal Invoice - CR"
type textarea "x"
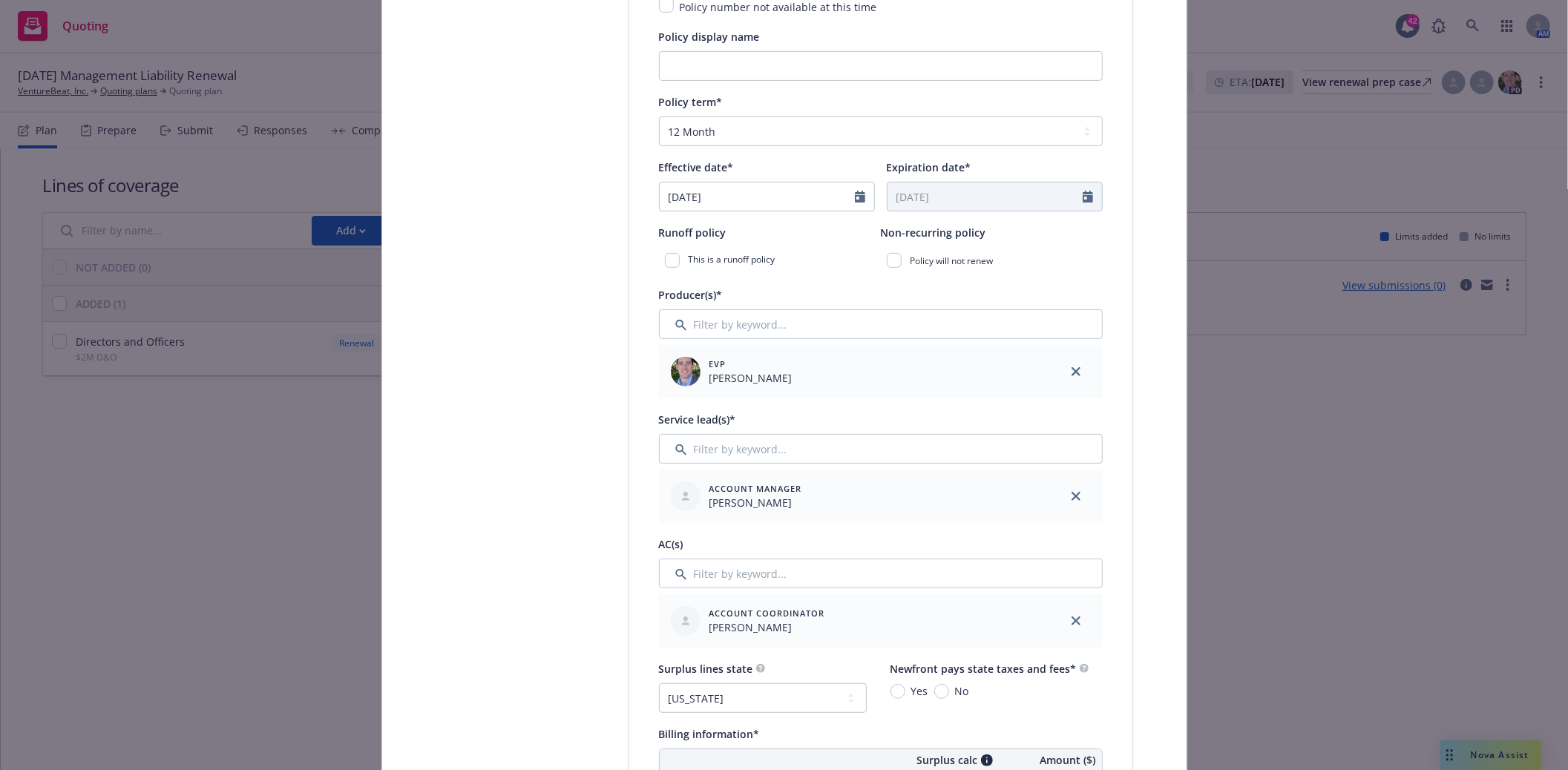
scroll to position [329, 0]
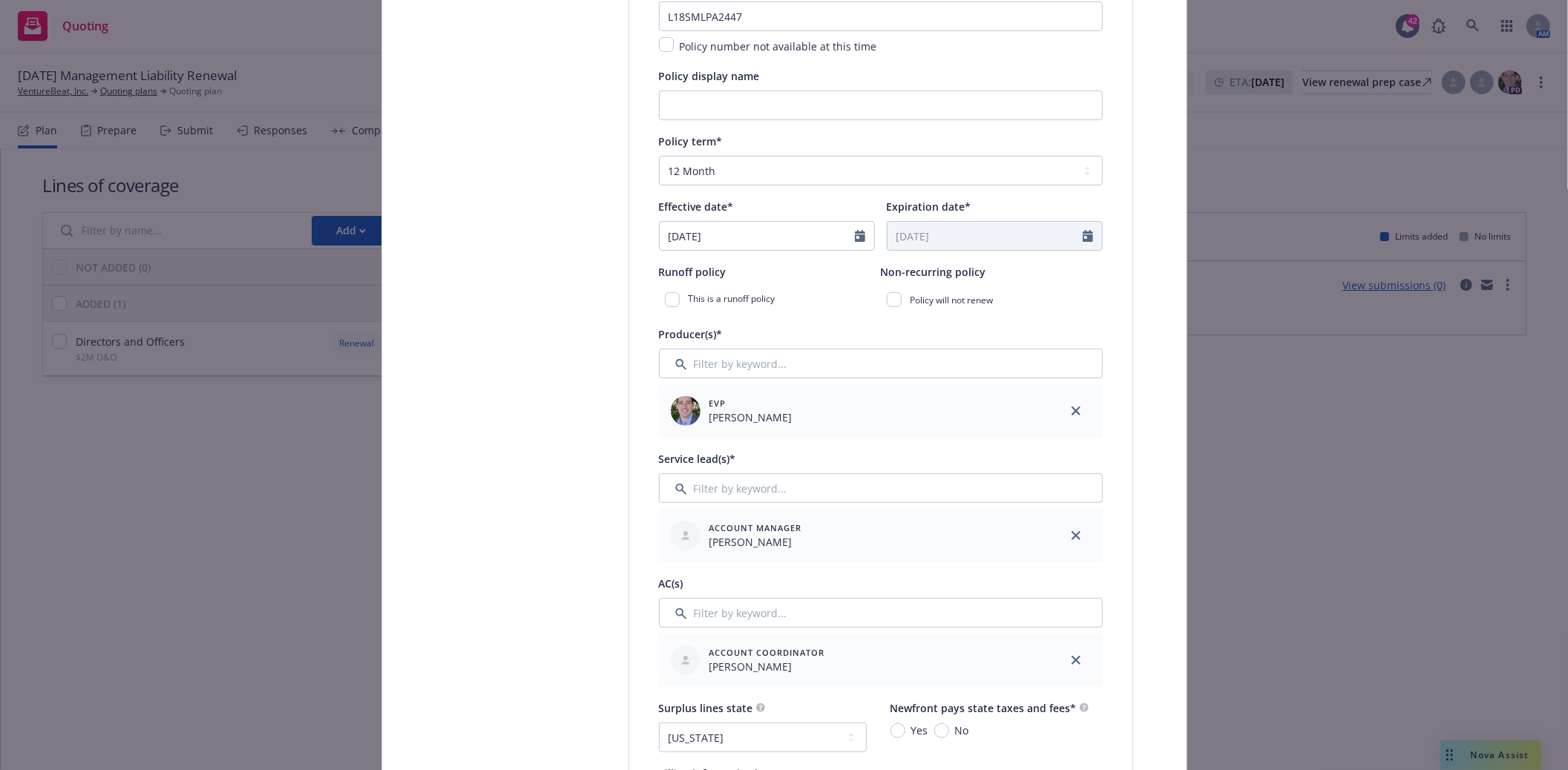
type input "9/13/25 D&O Renewal Invoice - CRC"
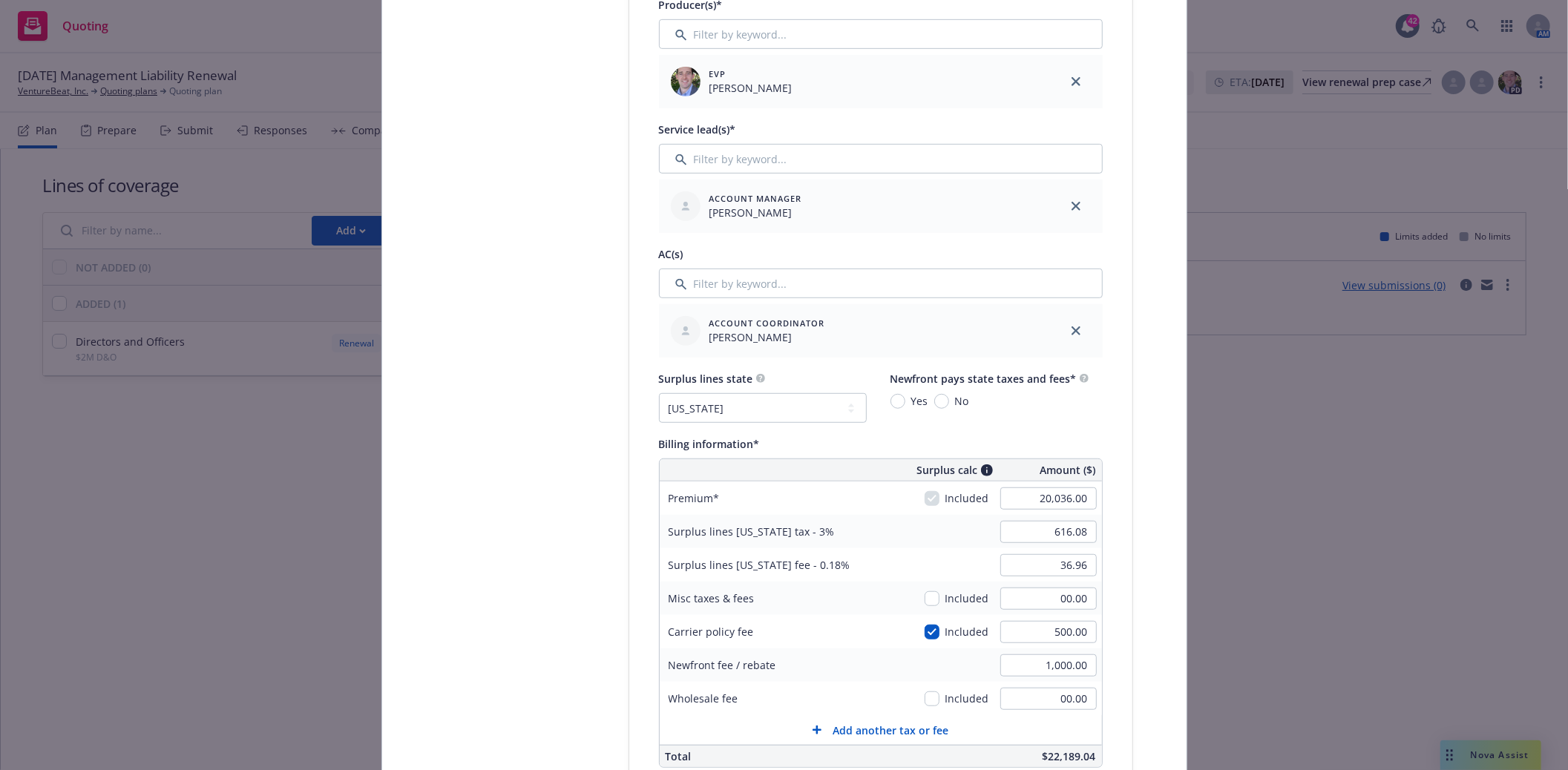
scroll to position [825, 0]
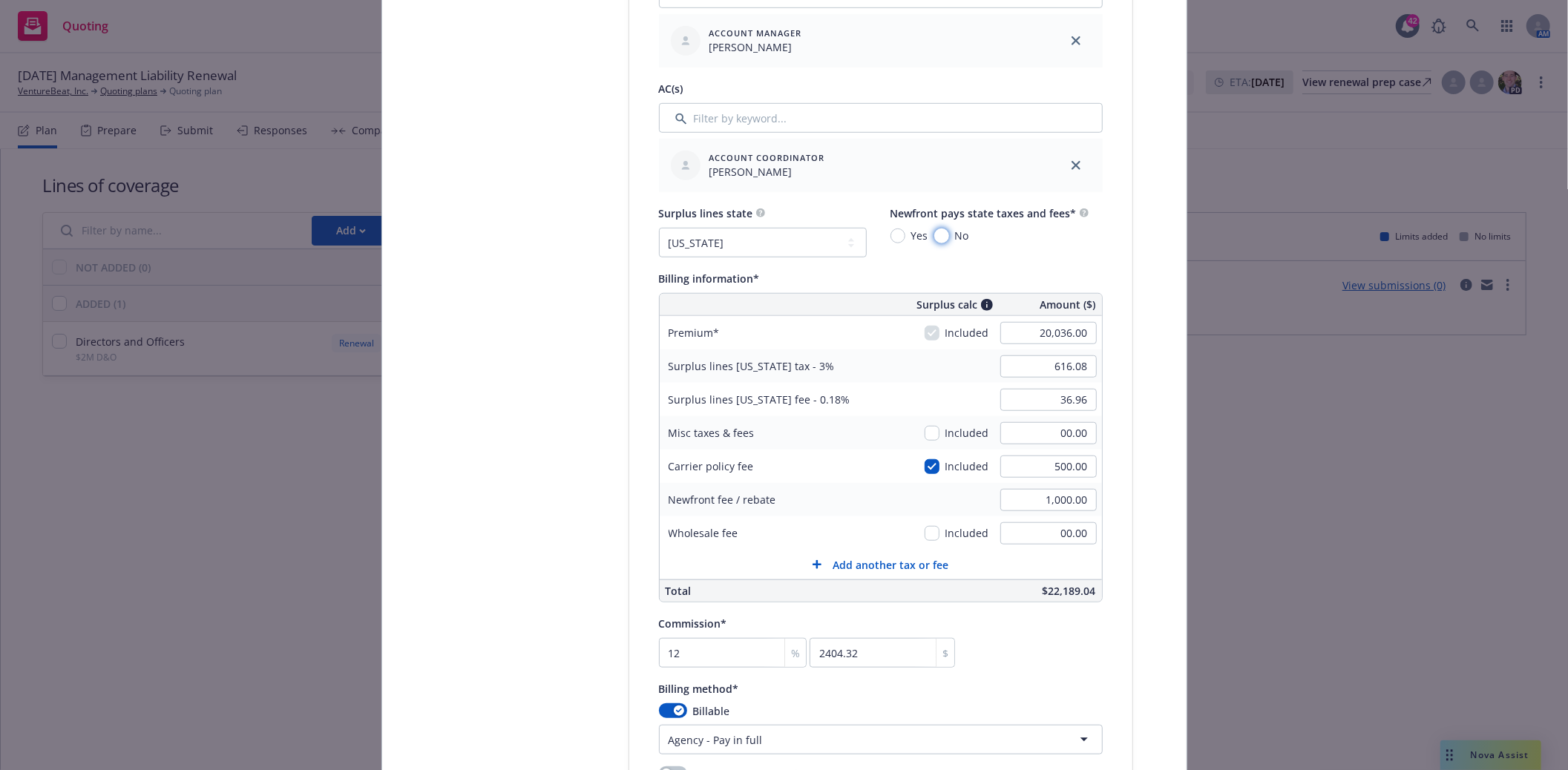
click at [939, 239] on input "No" at bounding box center [942, 236] width 15 height 15
radio input "true"
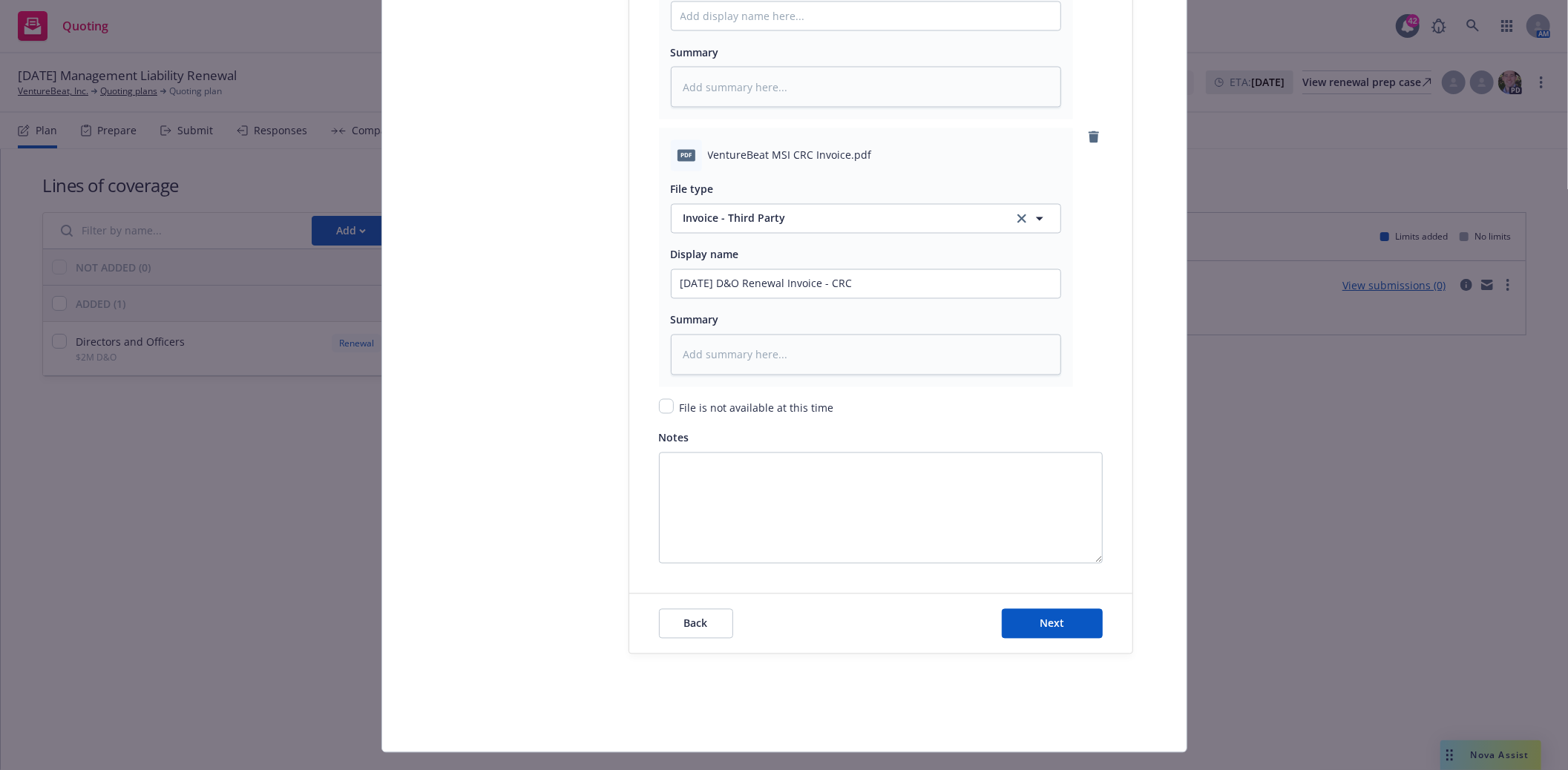
scroll to position [2254, 0]
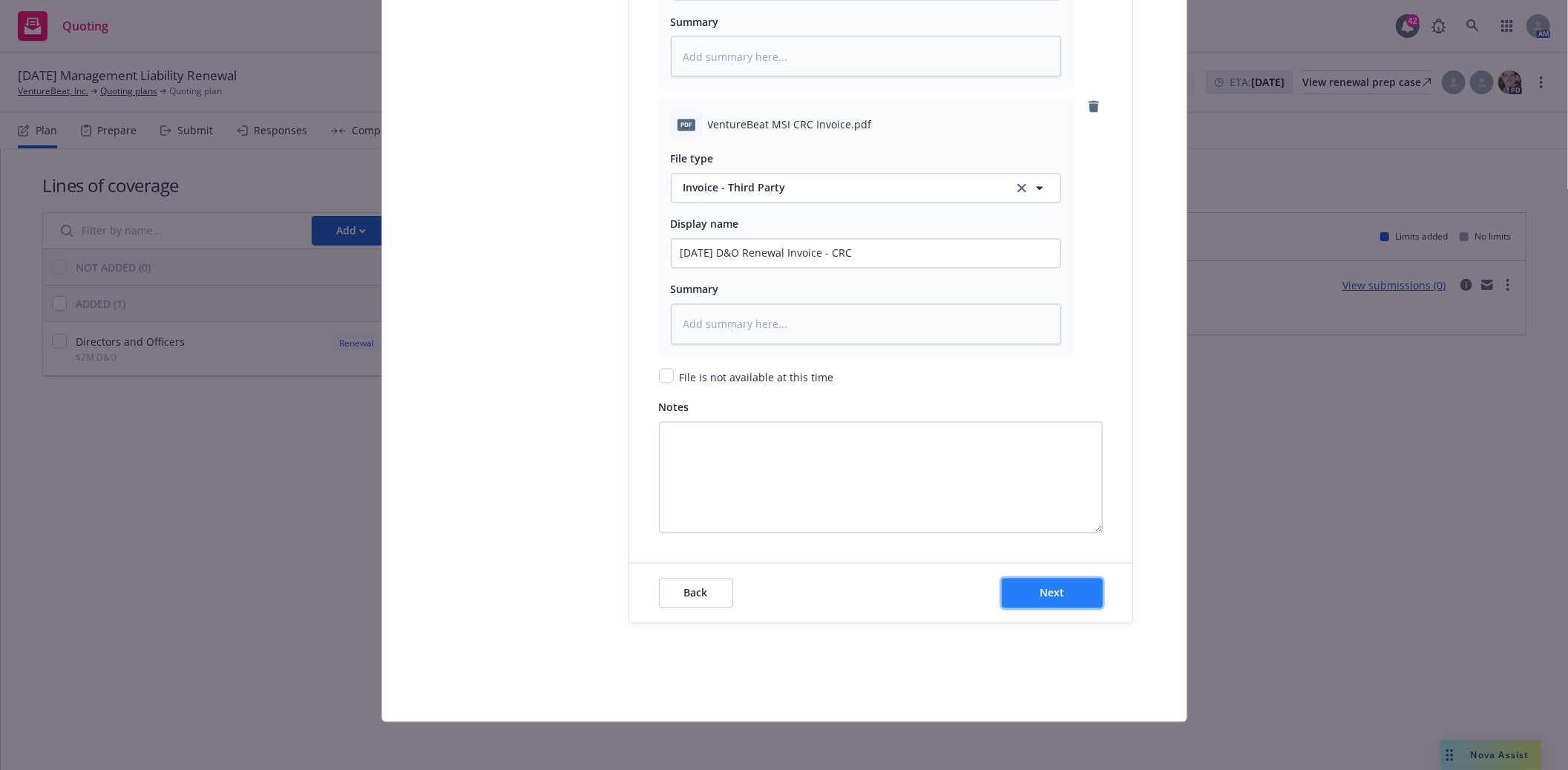
click at [1046, 600] on span "Next" at bounding box center [1051, 593] width 25 height 14
type textarea "x"
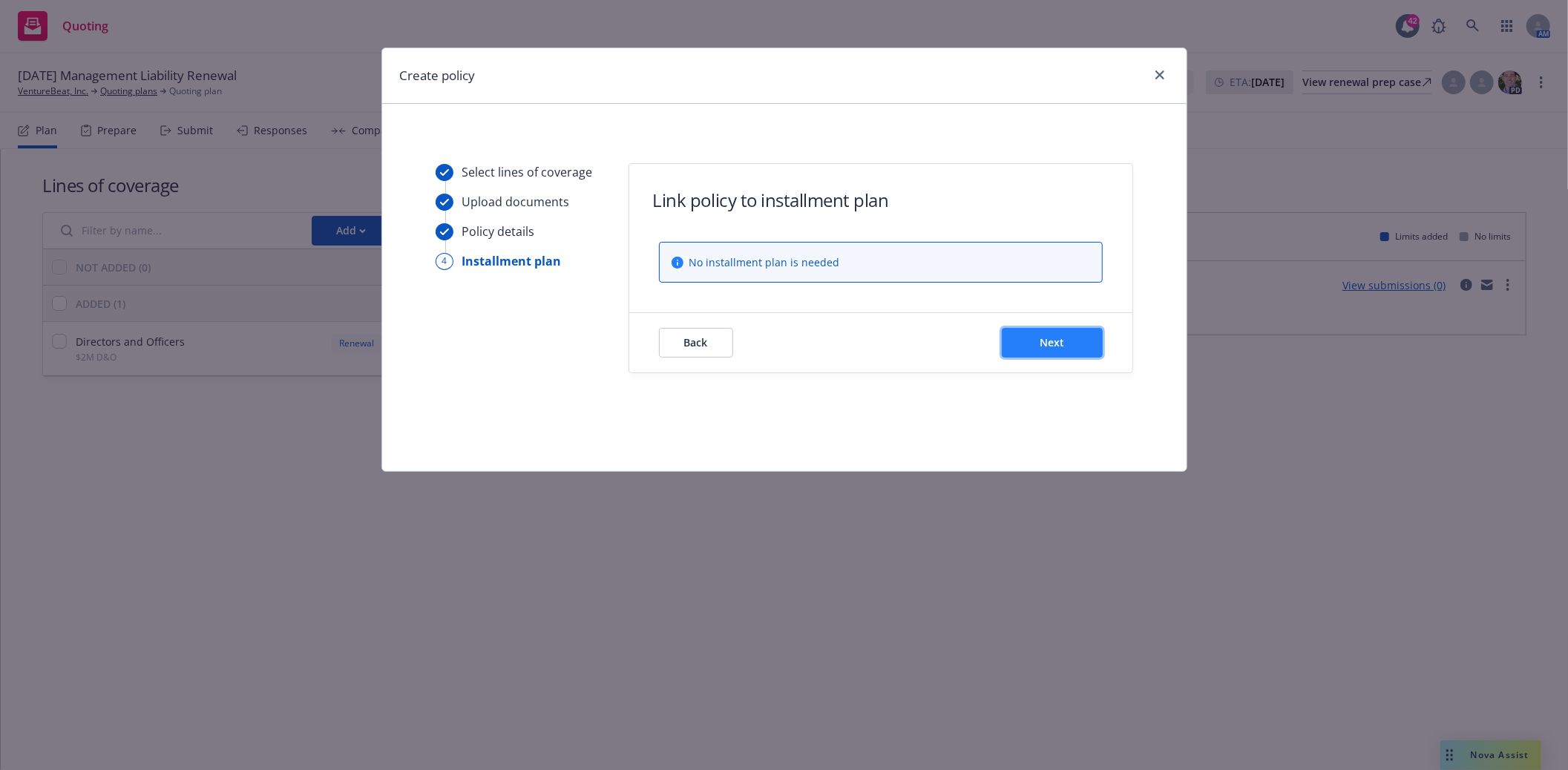
click at [1033, 347] on button "Next" at bounding box center [1052, 343] width 101 height 29
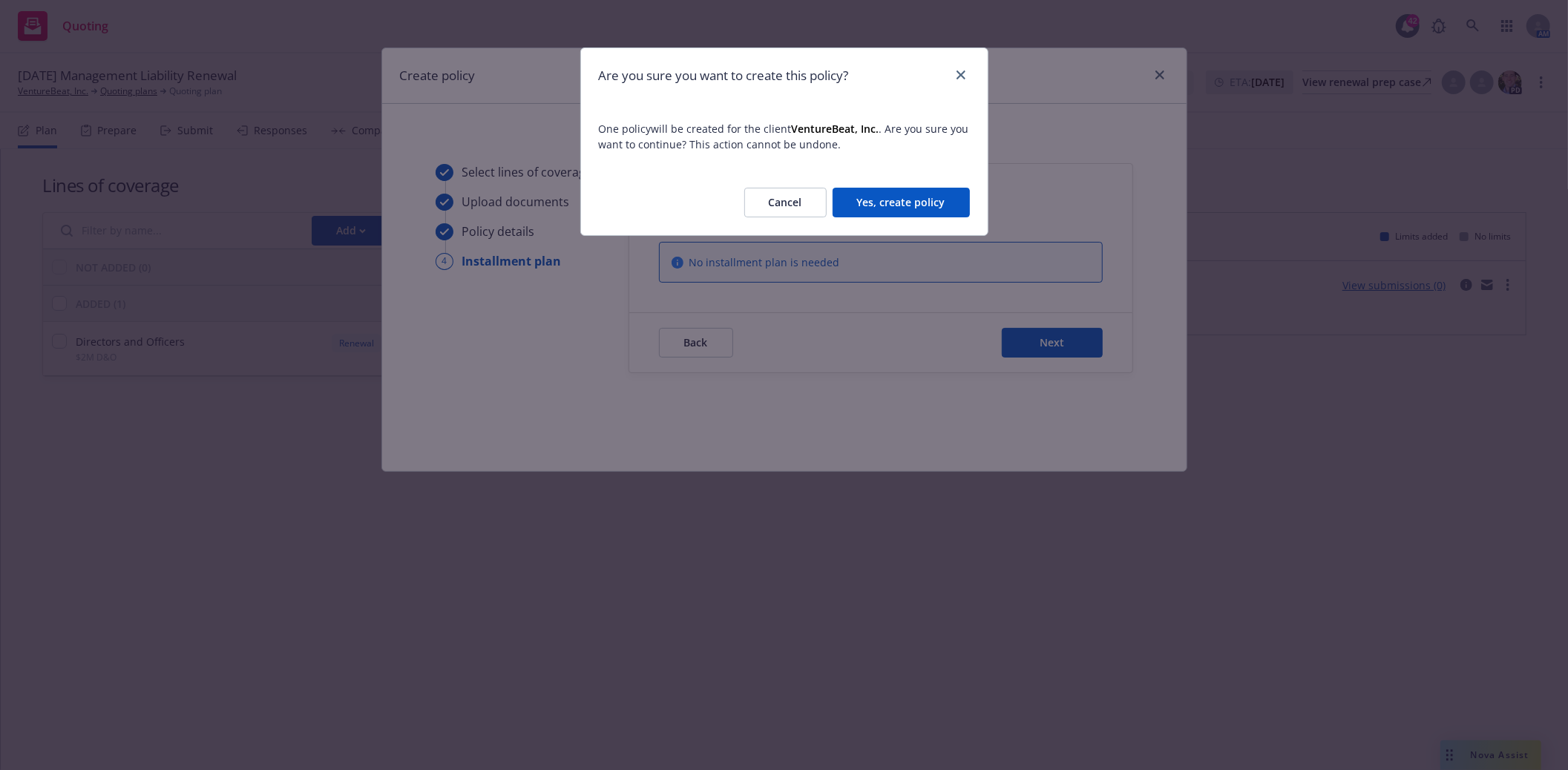
click at [908, 206] on button "Yes, create policy" at bounding box center [901, 202] width 137 height 29
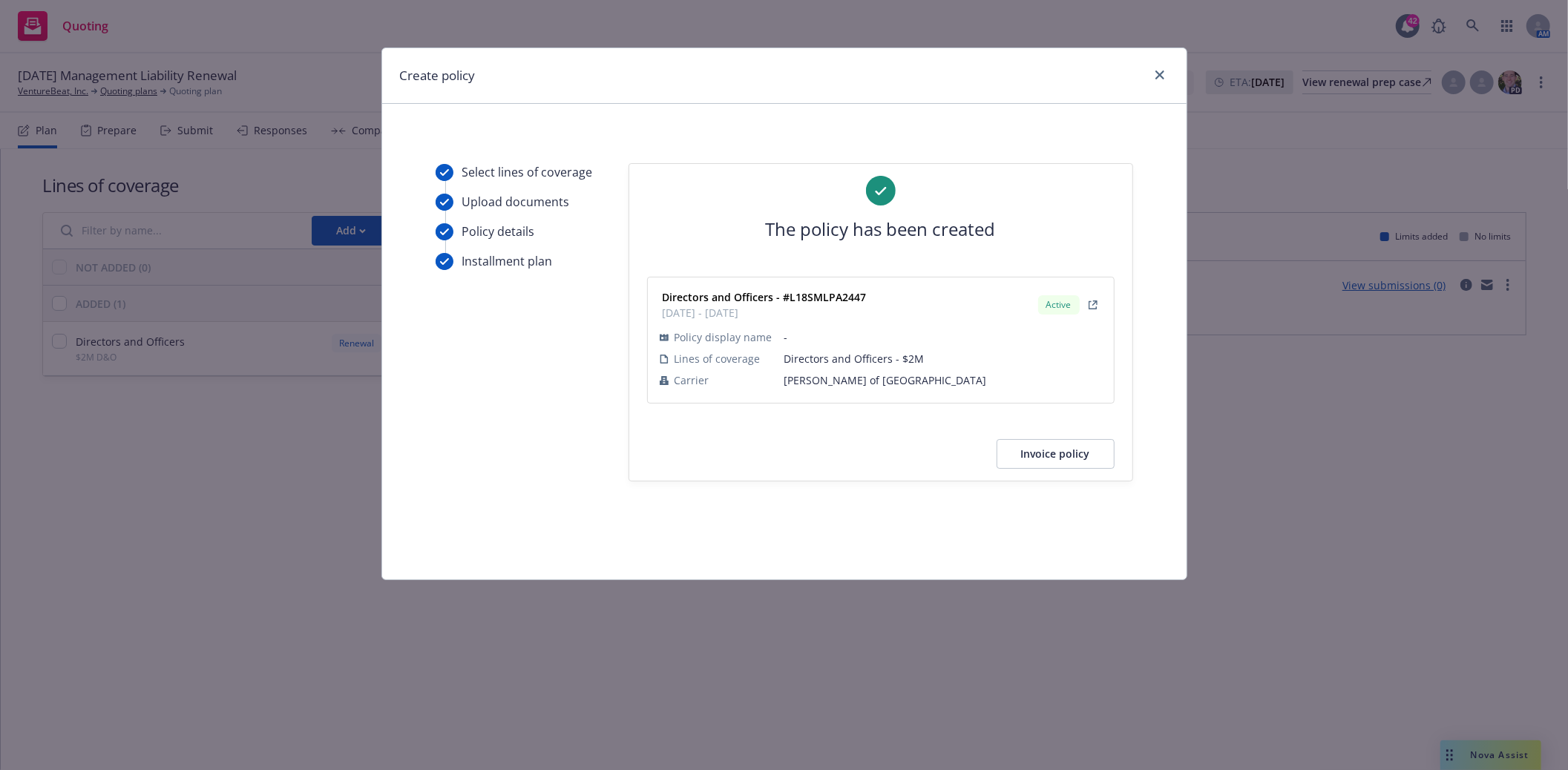
click at [1058, 460] on button "Invoice policy" at bounding box center [1055, 454] width 118 height 29
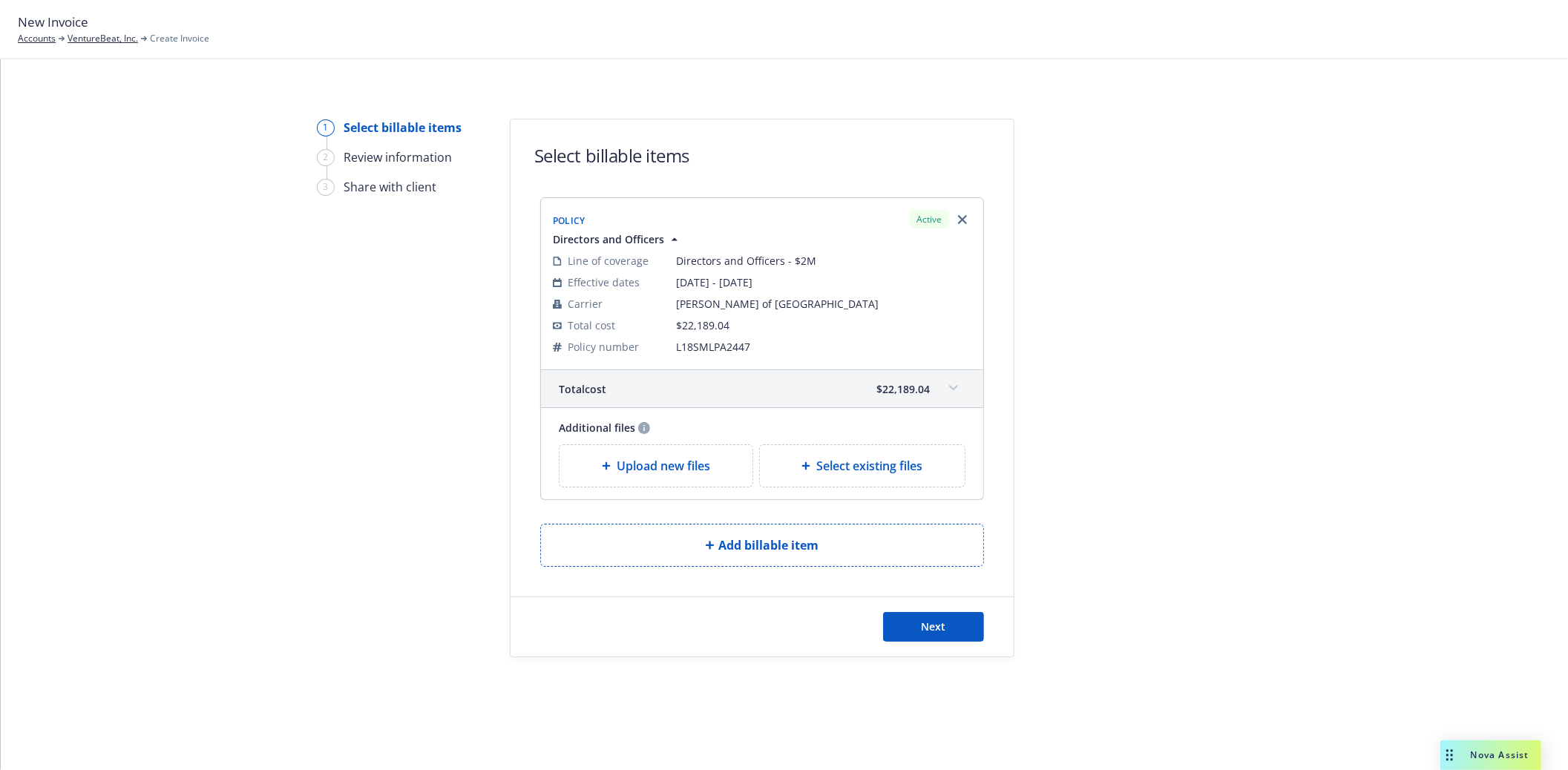
click at [848, 463] on span "Select existing files" at bounding box center [869, 465] width 106 height 17
select select "Invoice - Third Party"
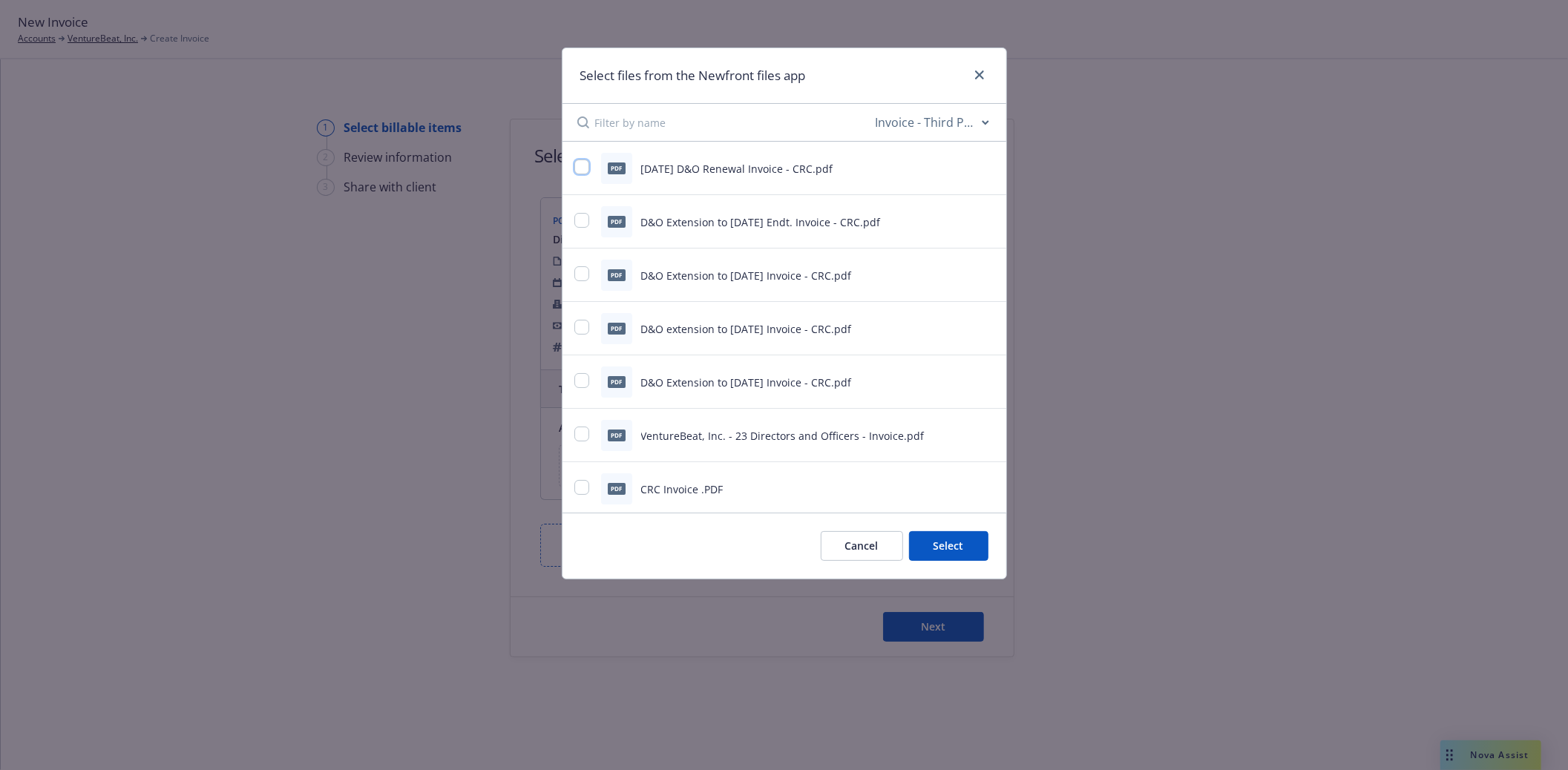
click at [587, 166] on input "checkbox" at bounding box center [581, 166] width 15 height 15
checkbox input "true"
click at [946, 560] on button "Select 1 file" at bounding box center [934, 546] width 107 height 29
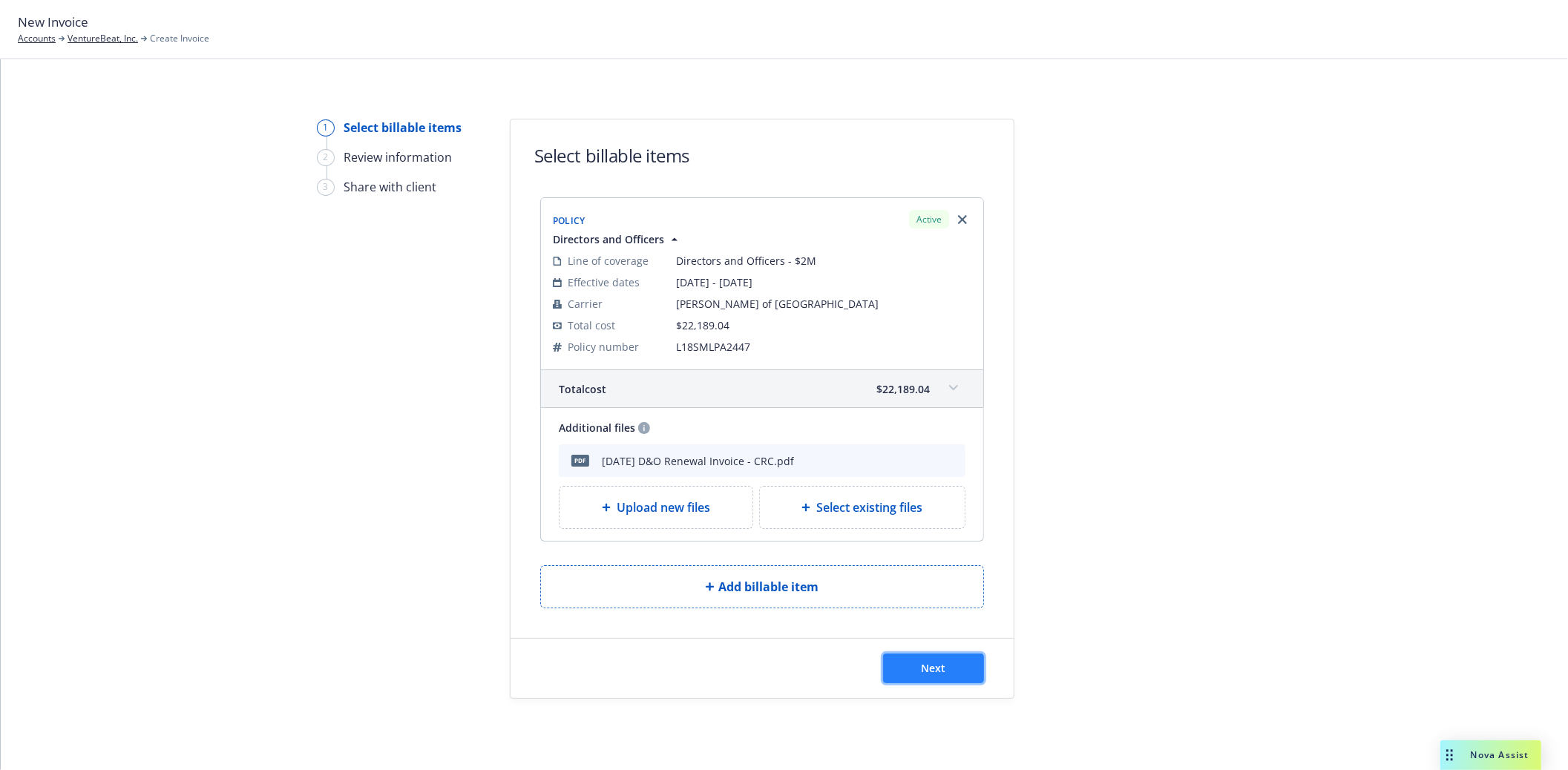
click at [939, 668] on span "Next" at bounding box center [933, 668] width 25 height 14
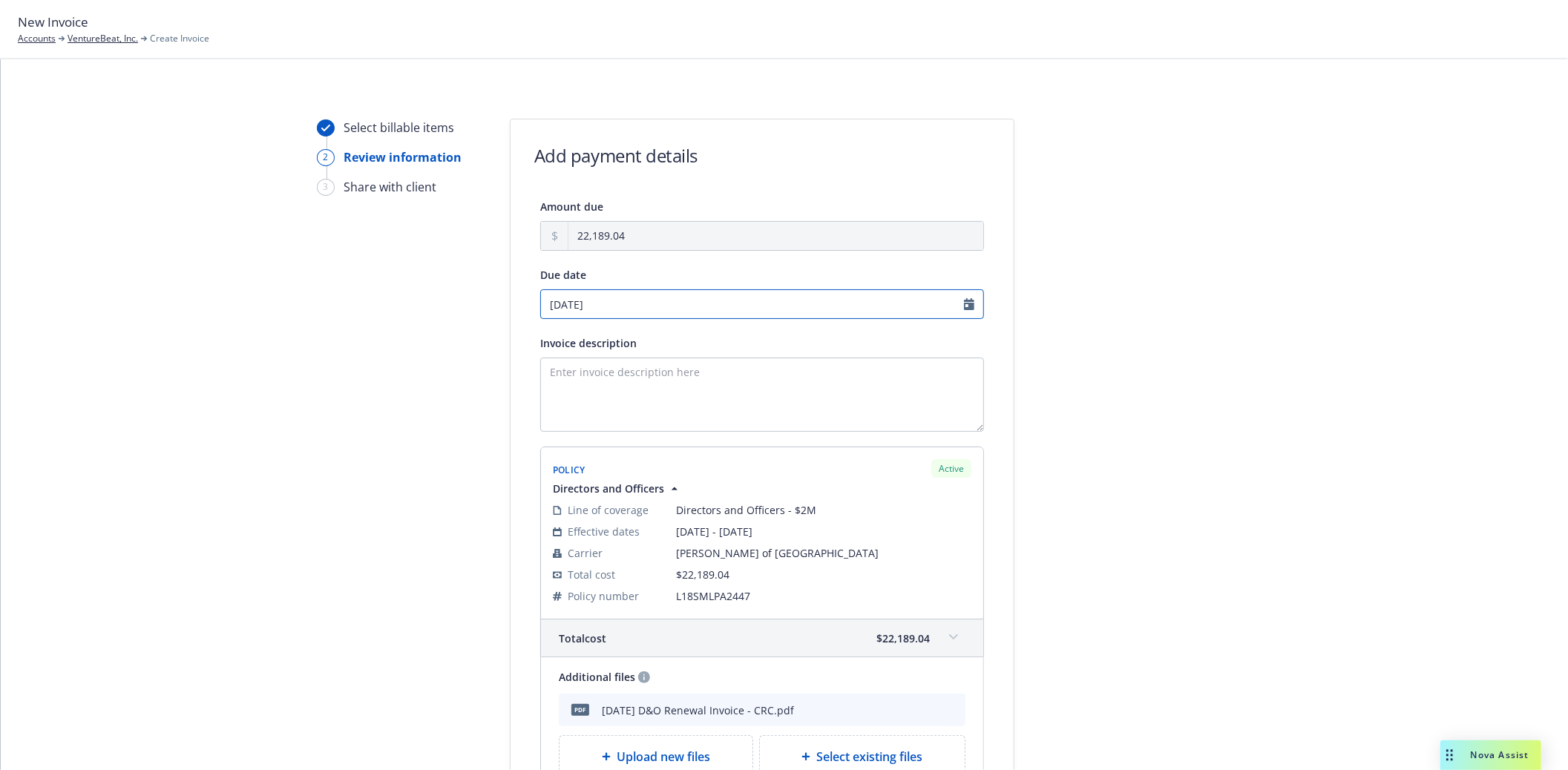
select select "September"
select select "2025"
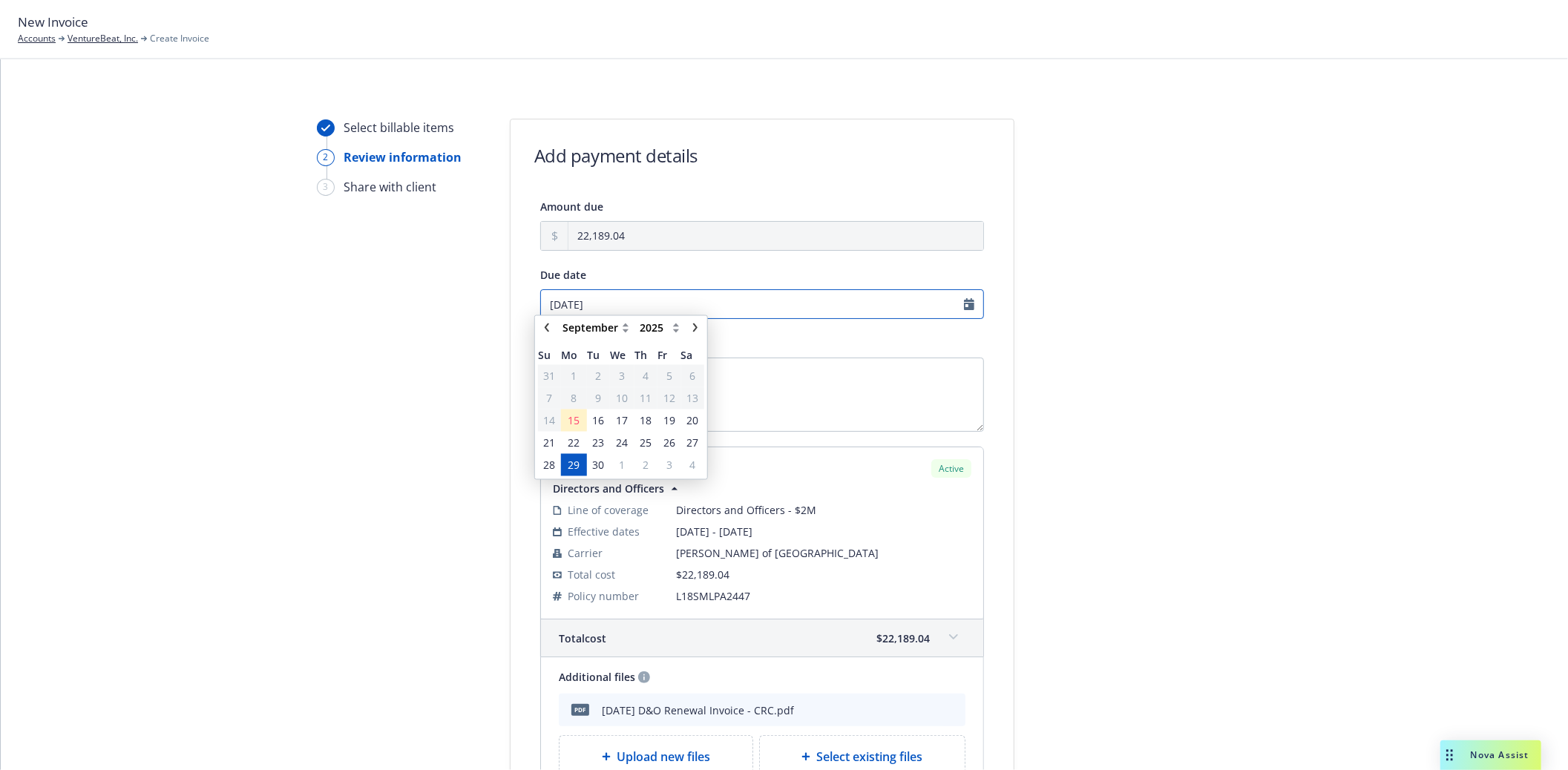
click at [955, 297] on input "09/29/2025" at bounding box center [762, 305] width 443 height 29
click at [577, 475] on span "29" at bounding box center [573, 472] width 12 height 16
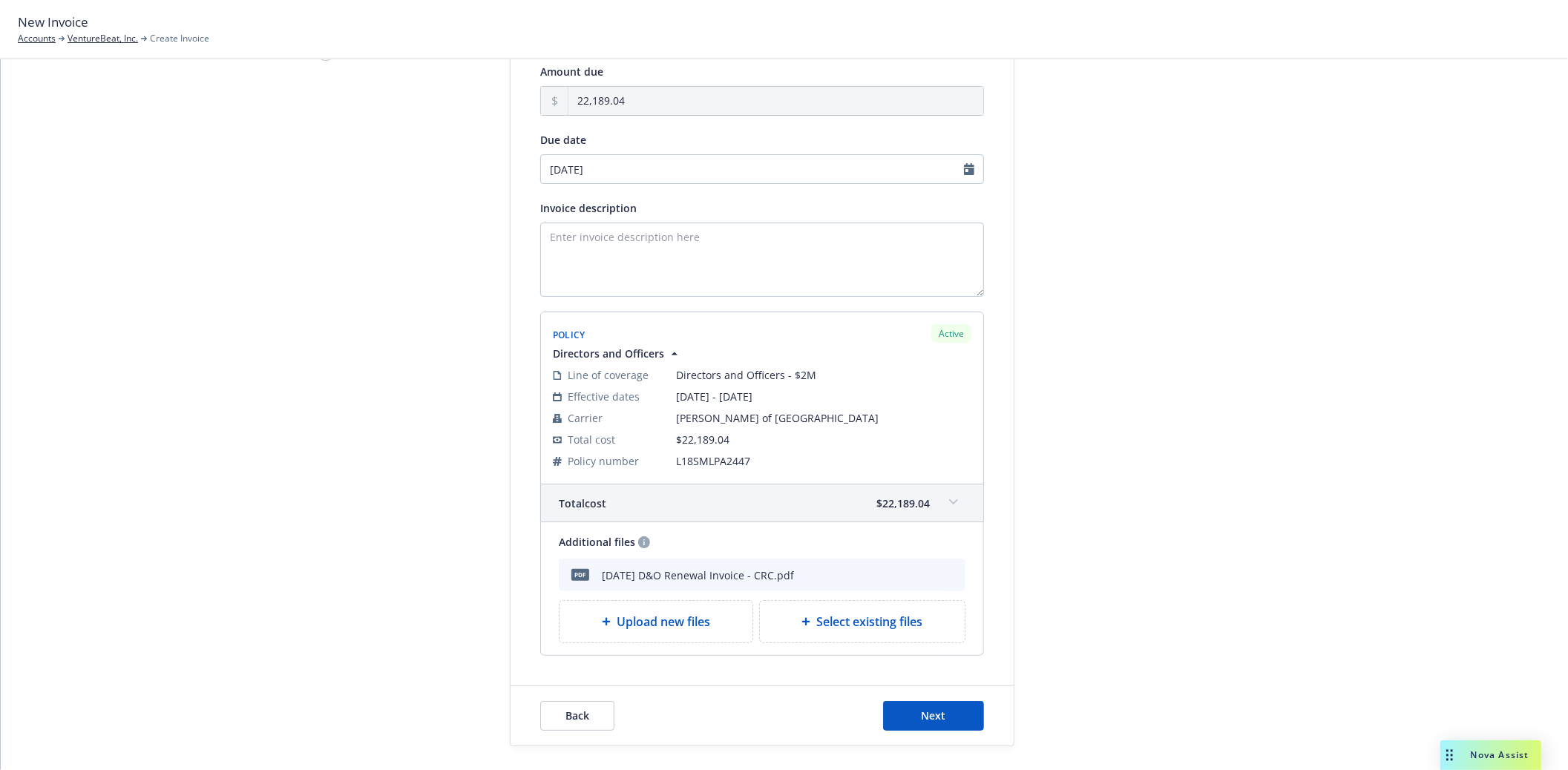
scroll to position [207, 0]
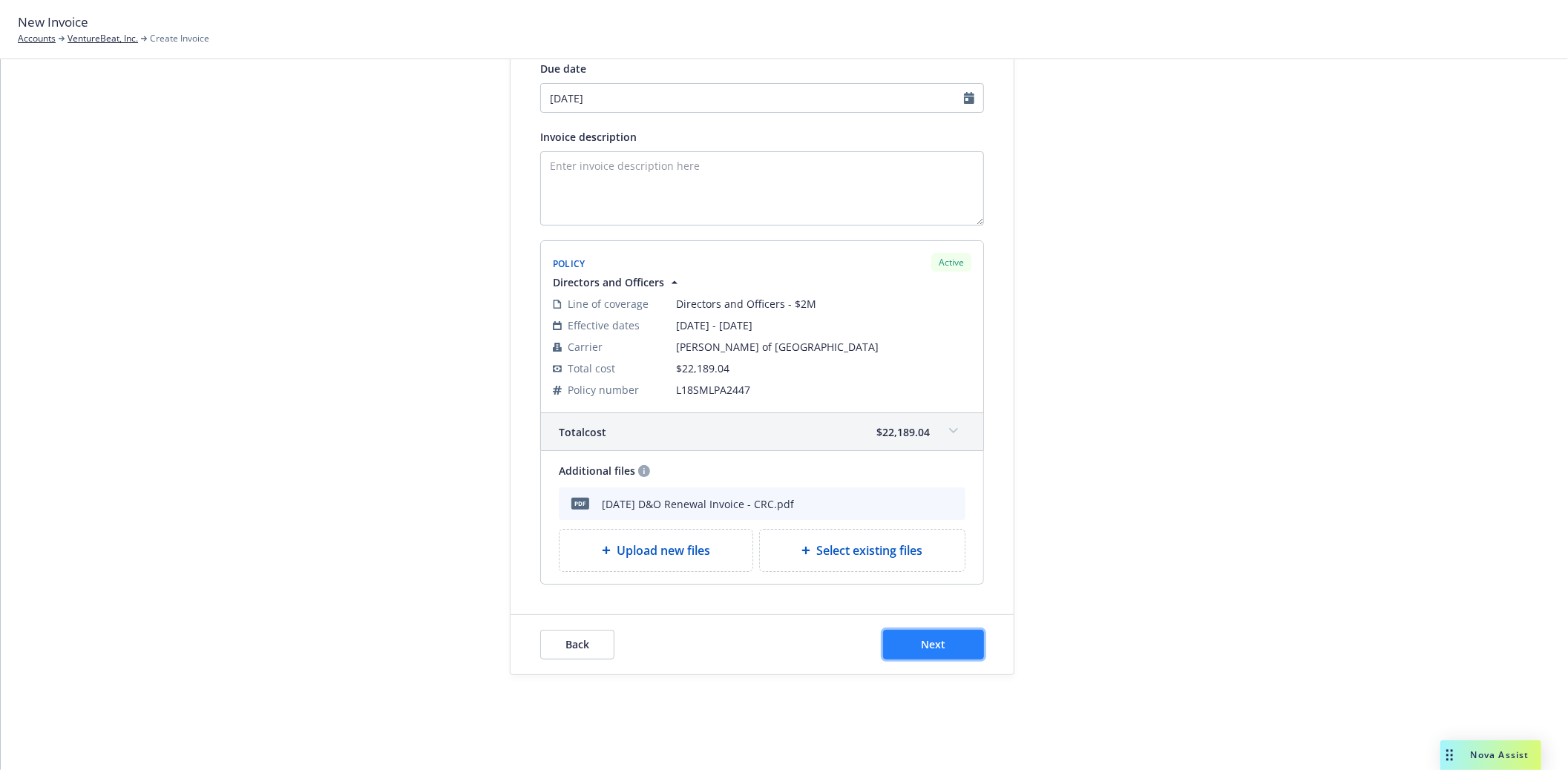
click at [947, 641] on button "Next" at bounding box center [933, 645] width 101 height 29
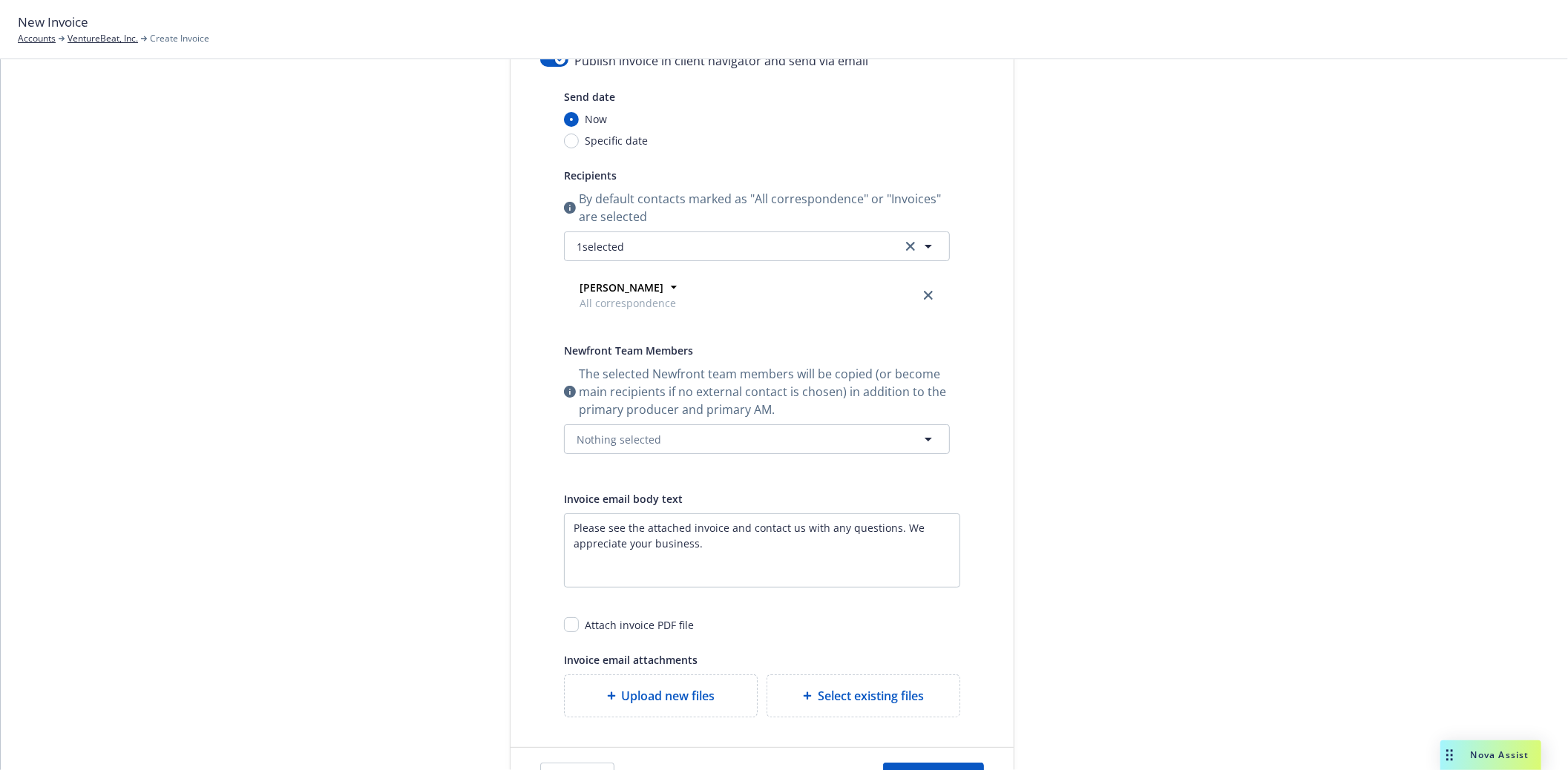
scroll to position [0, 0]
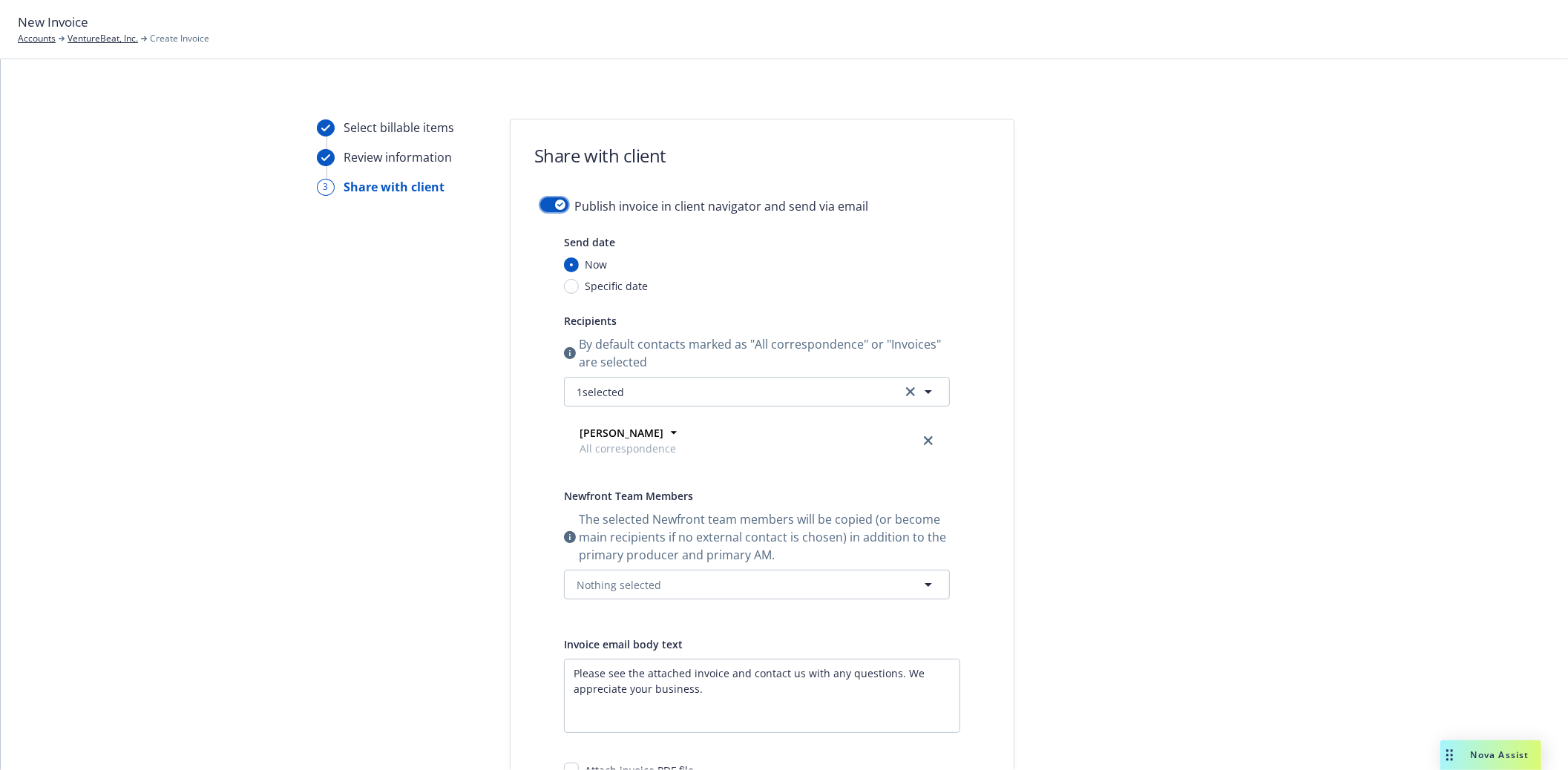
click at [558, 202] on div "button" at bounding box center [560, 204] width 10 height 10
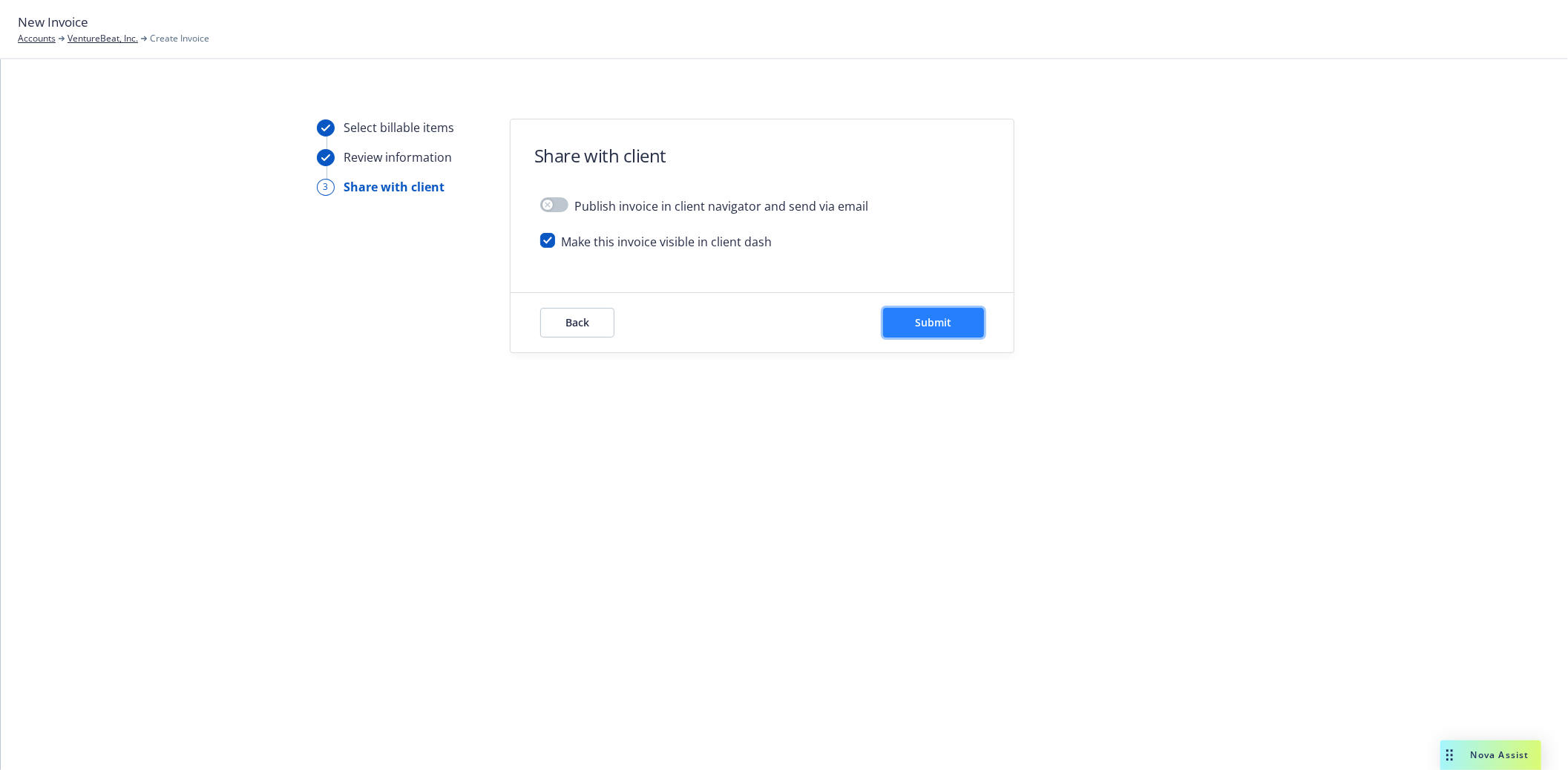
click at [923, 326] on span "Submit" at bounding box center [934, 322] width 37 height 14
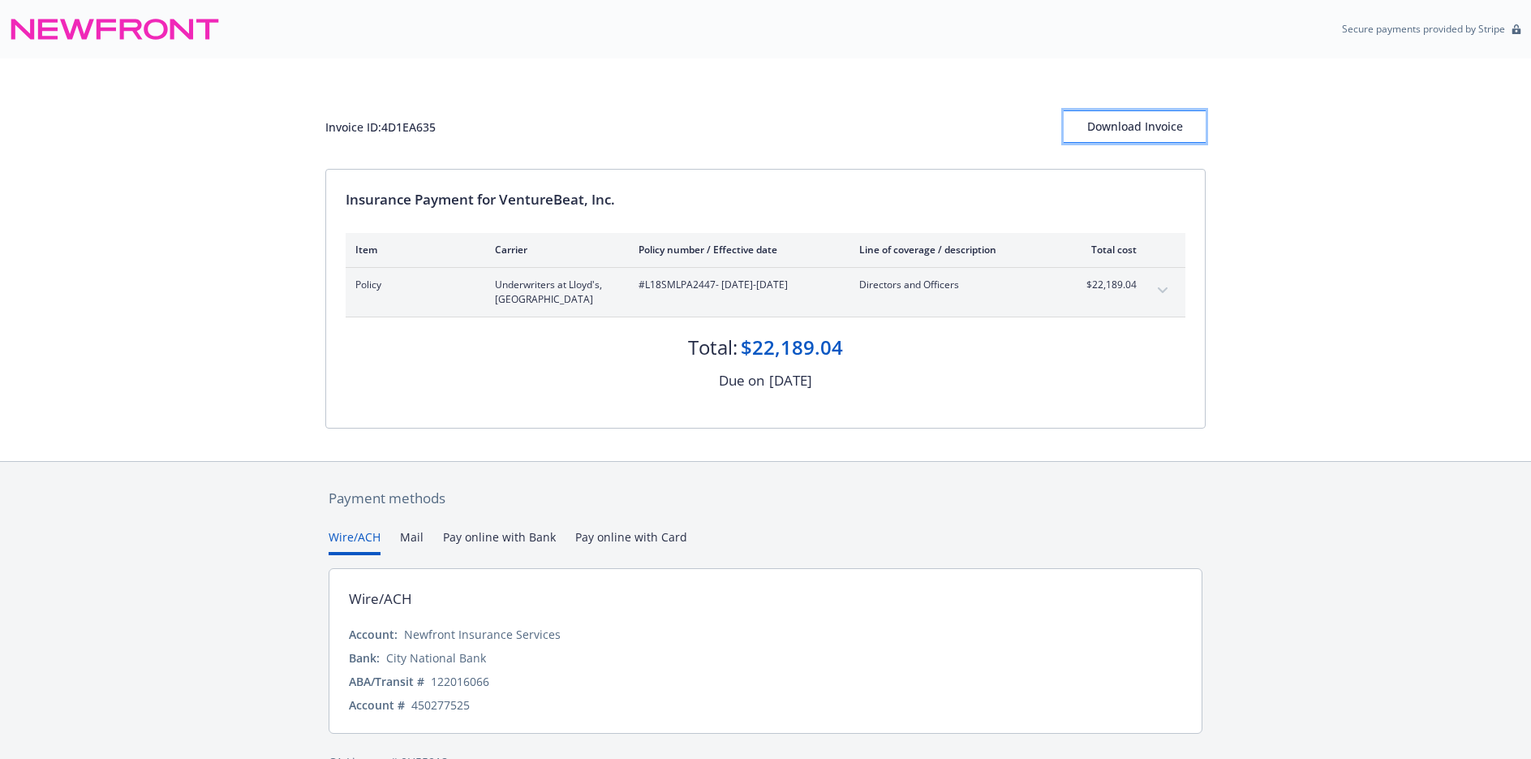
click at [1169, 127] on div "Download Invoice" at bounding box center [1135, 126] width 142 height 31
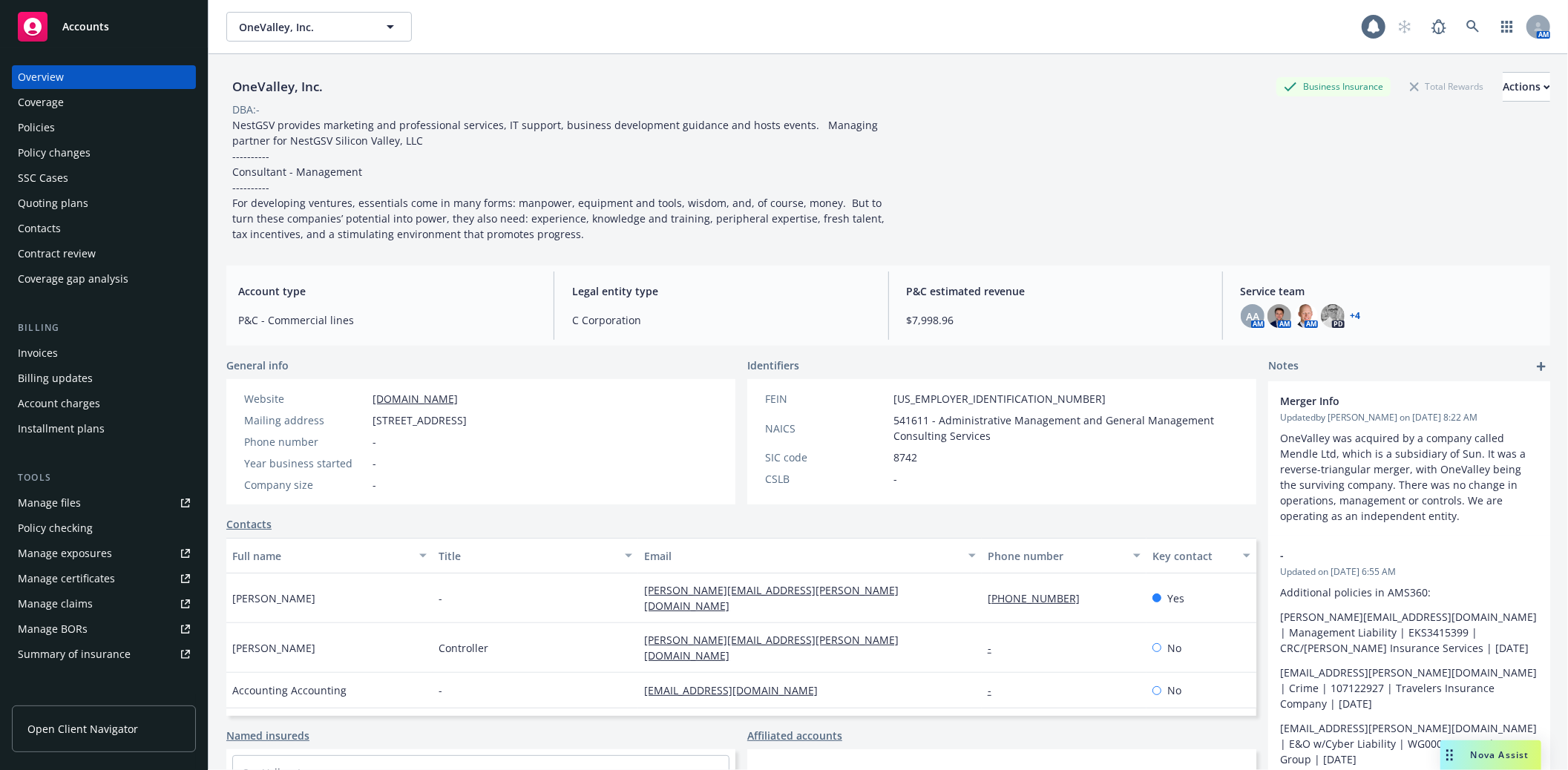
click at [37, 230] on div "Contacts" at bounding box center [38, 229] width 43 height 24
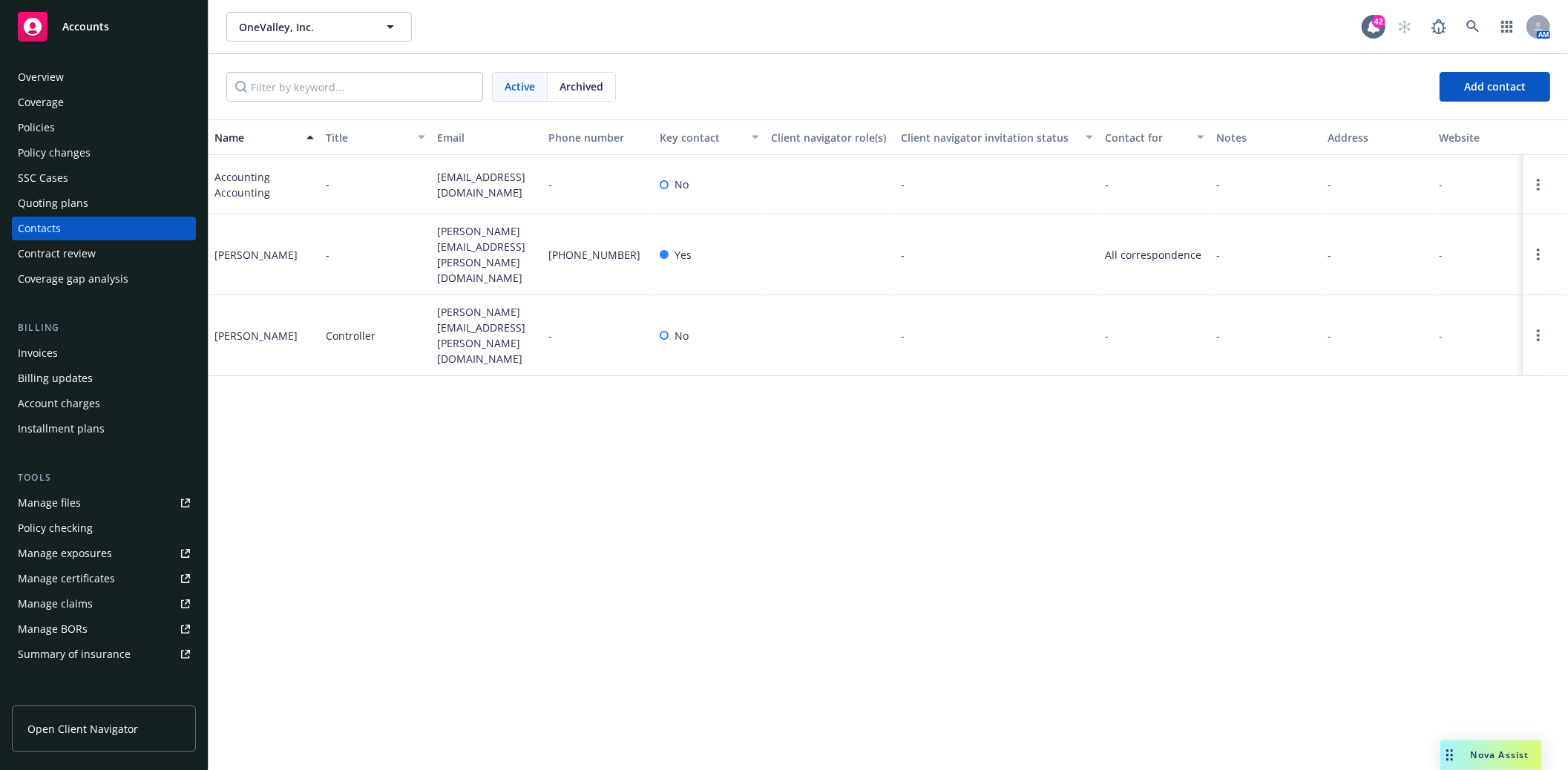
click at [47, 128] on div "Policies" at bounding box center [36, 128] width 37 height 24
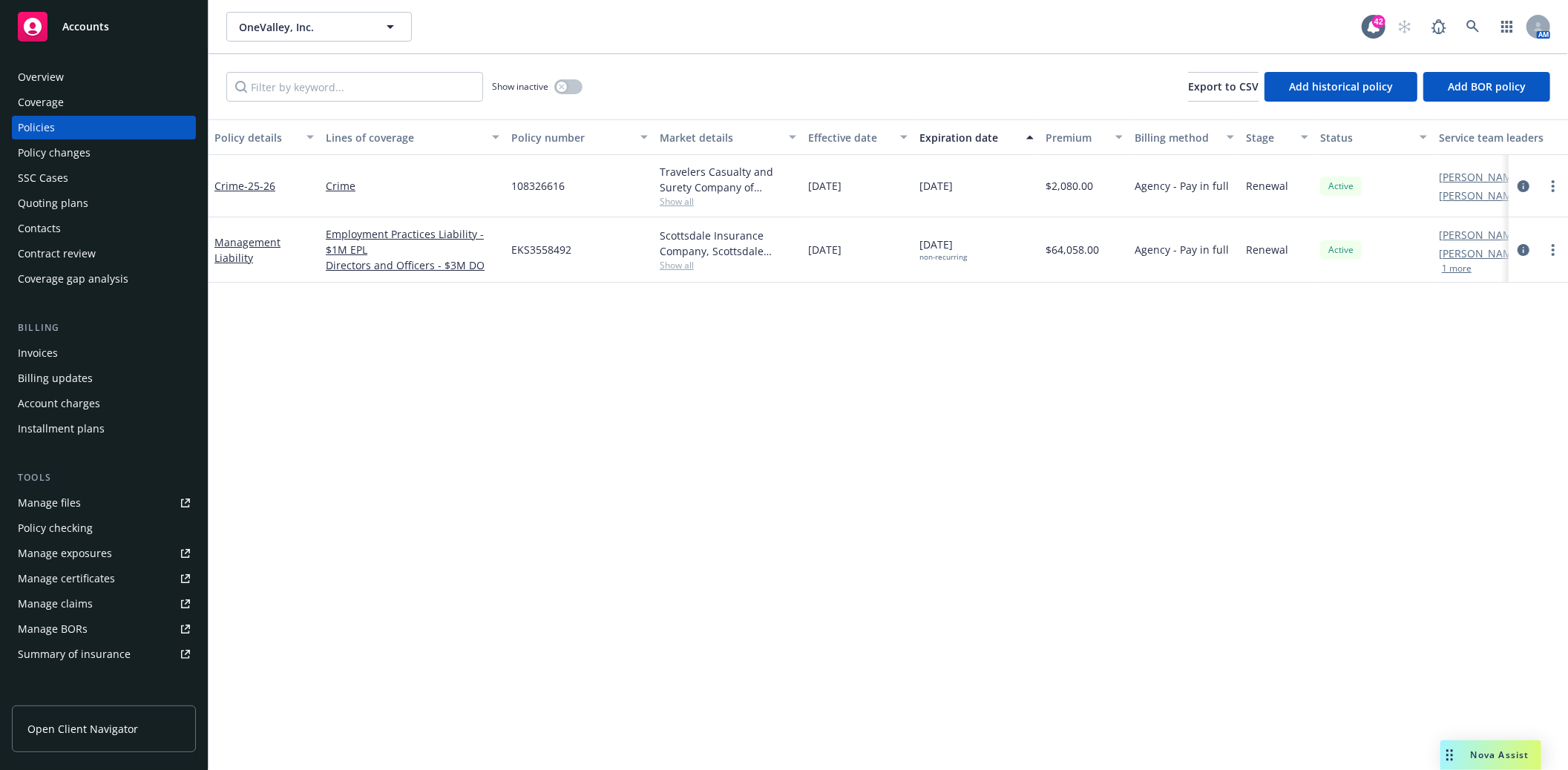
click at [54, 223] on div "Contacts" at bounding box center [38, 229] width 43 height 24
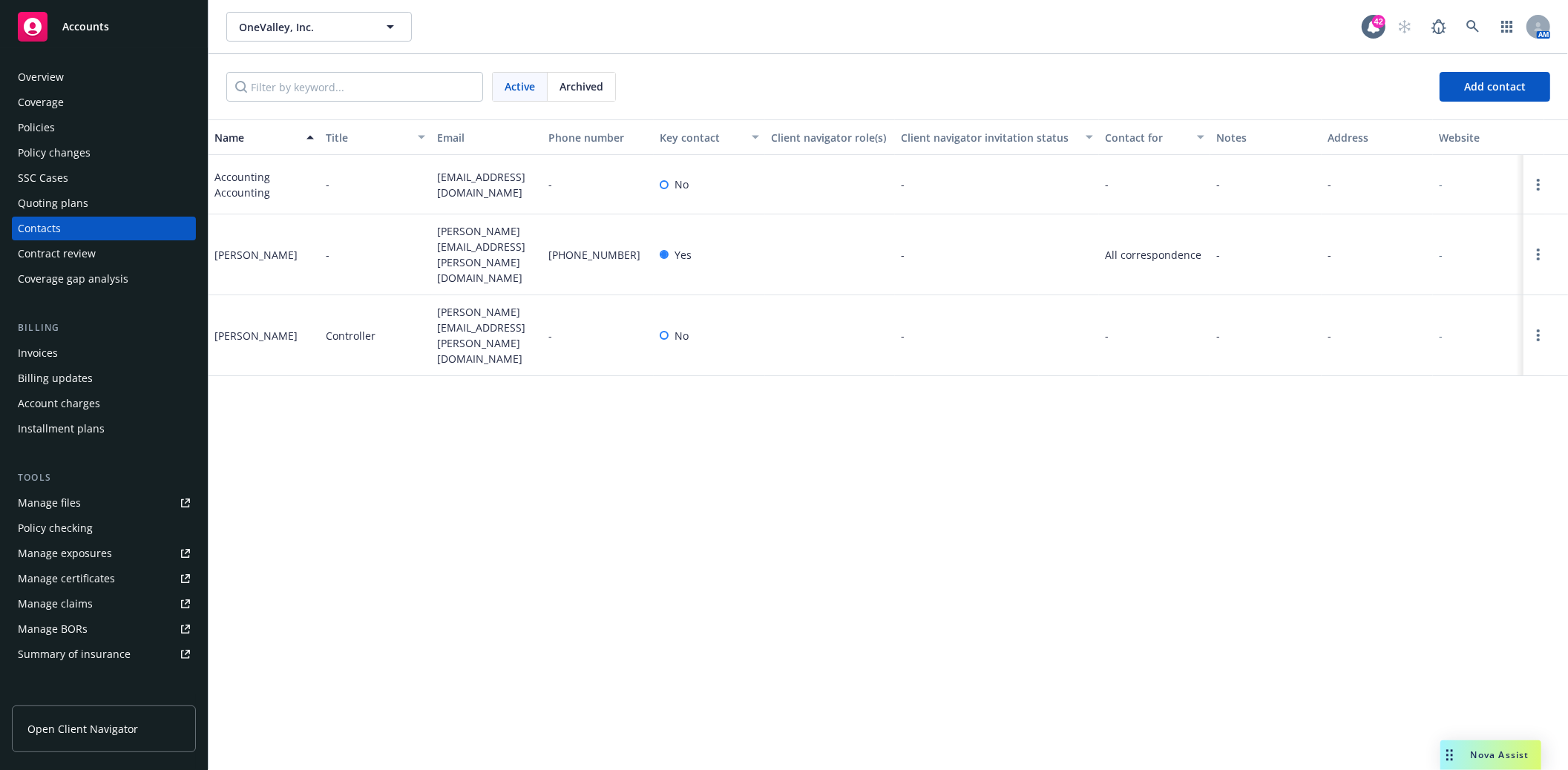
click at [34, 128] on div "Policies" at bounding box center [36, 128] width 37 height 24
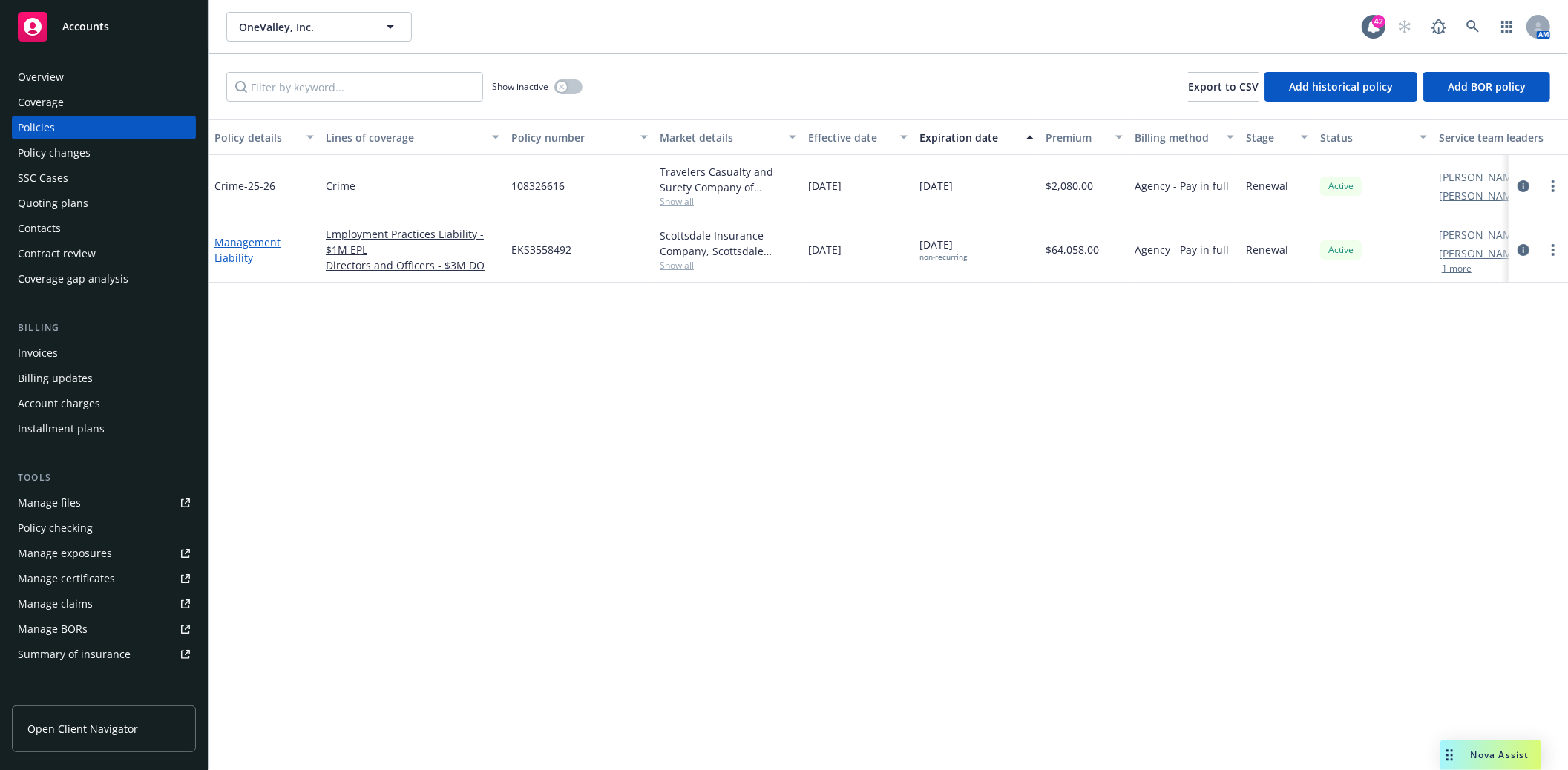
click at [241, 262] on link "Management Liability" at bounding box center [248, 250] width 66 height 29
